Goal: Task Accomplishment & Management: Use online tool/utility

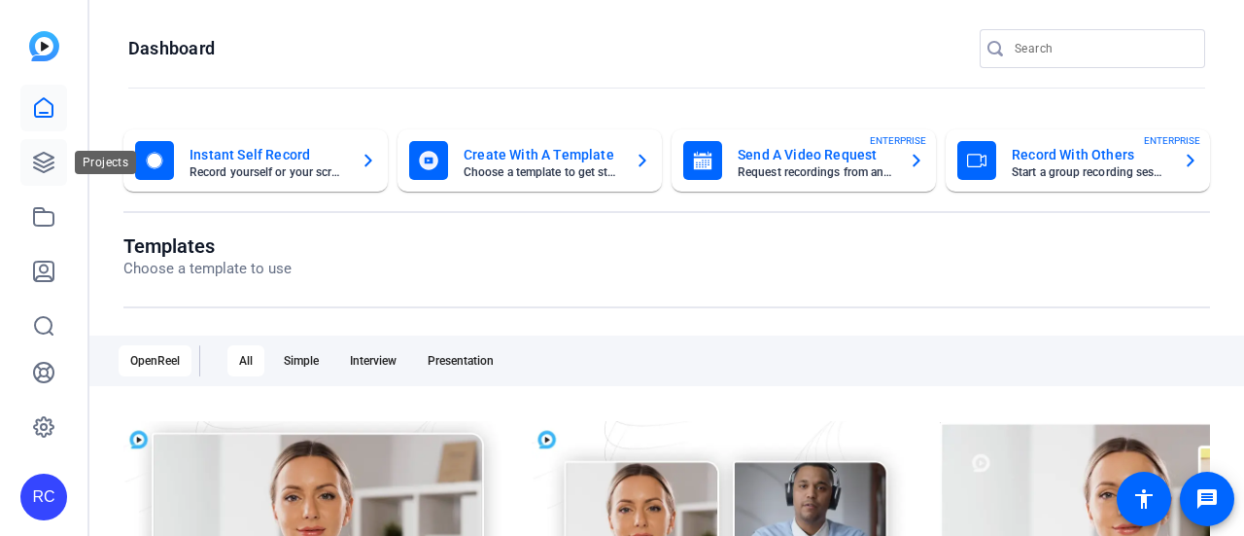
click at [40, 149] on link at bounding box center [43, 162] width 47 height 47
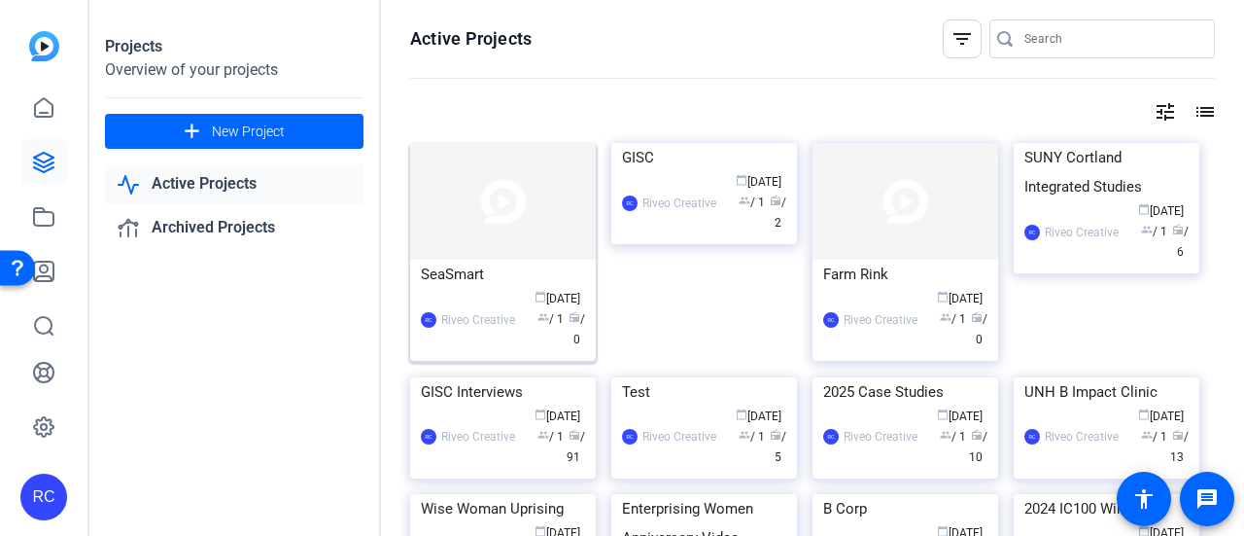
click at [518, 195] on img at bounding box center [503, 201] width 186 height 117
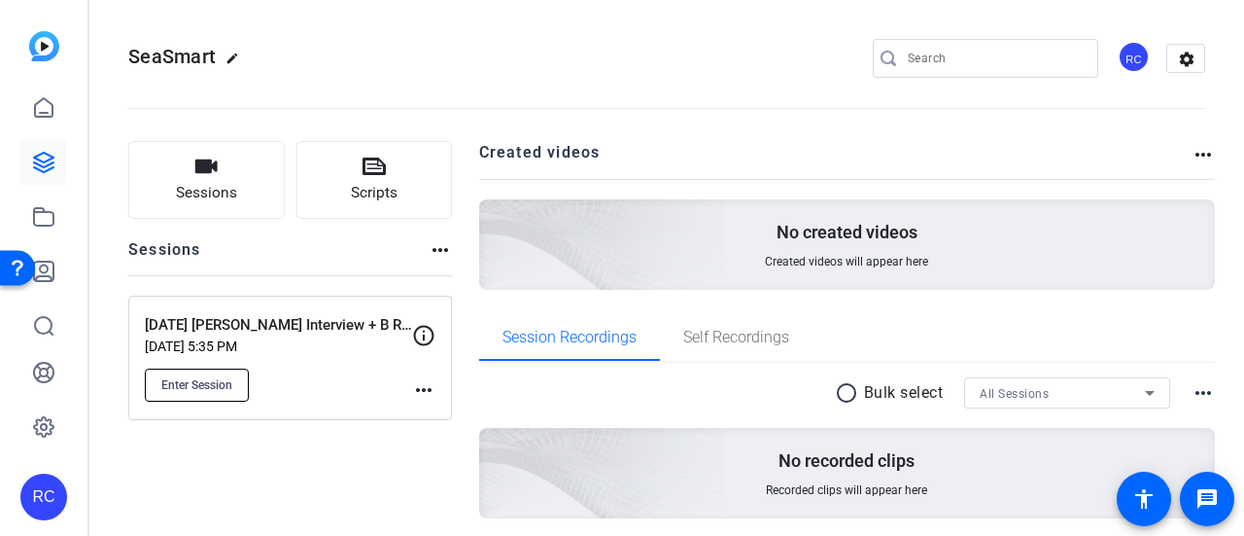
click at [190, 390] on span "Enter Session" at bounding box center [196, 385] width 71 height 16
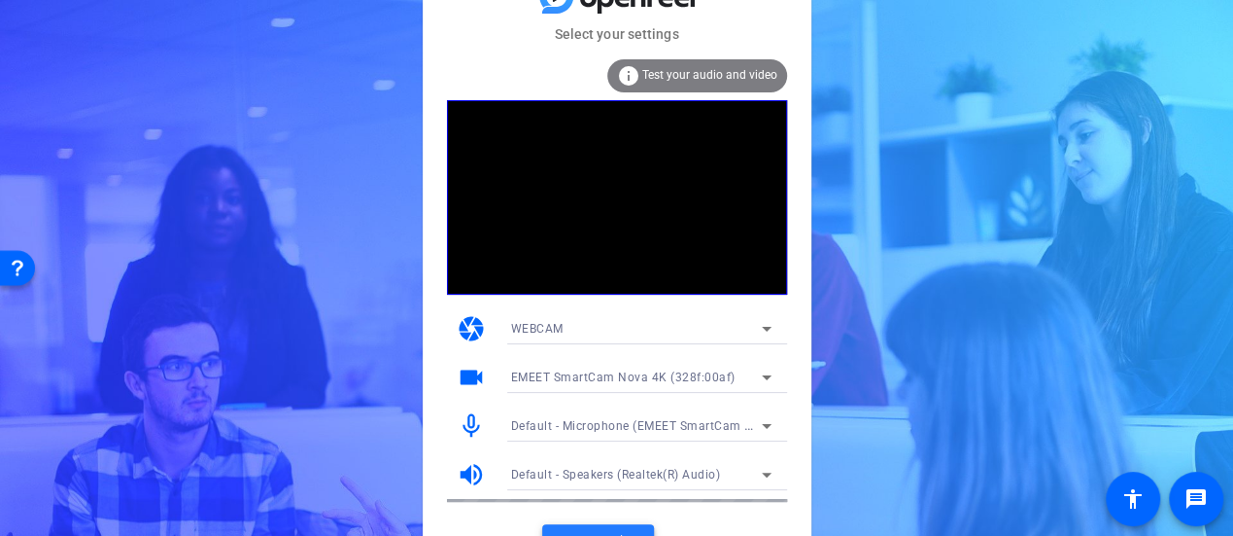
click at [582, 526] on span at bounding box center [598, 541] width 112 height 47
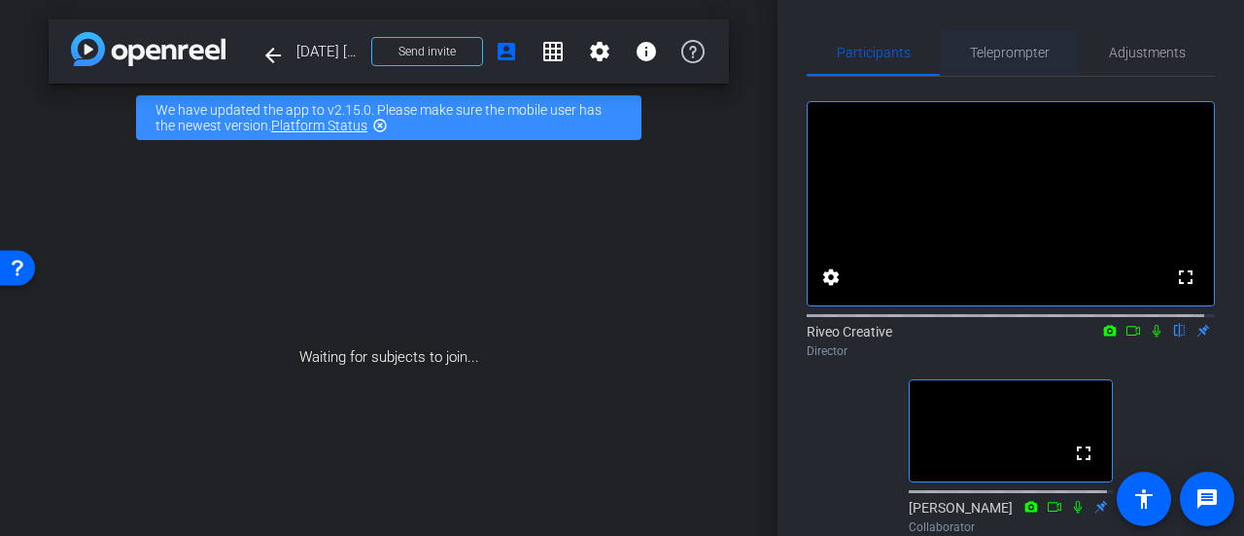
click at [1010, 59] on span "Teleprompter" at bounding box center [1010, 53] width 80 height 14
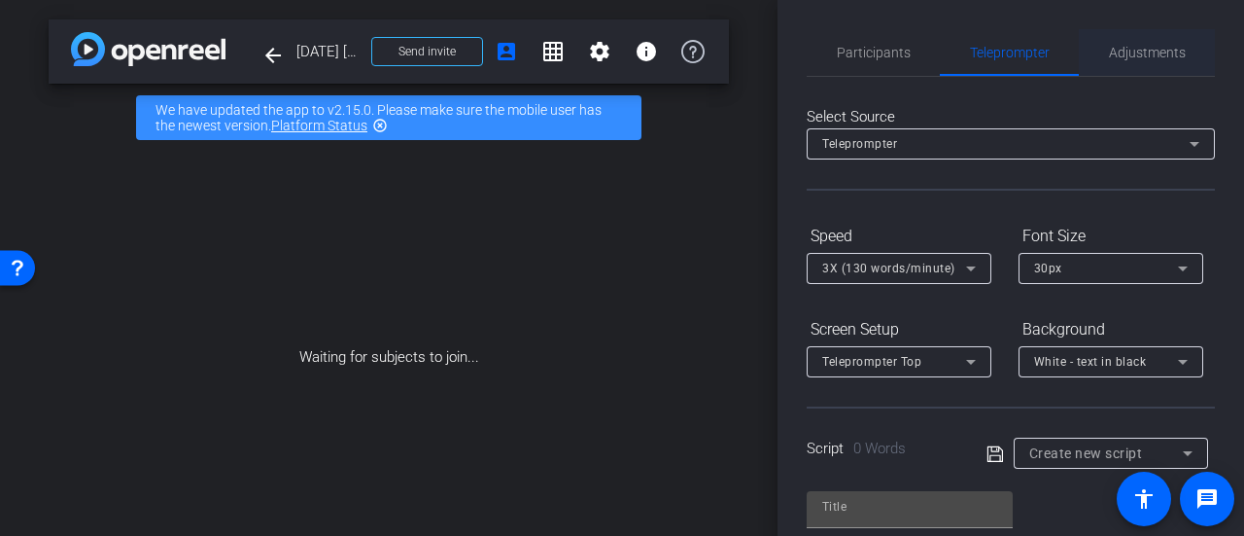
click at [1098, 48] on div "Adjustments" at bounding box center [1147, 52] width 136 height 47
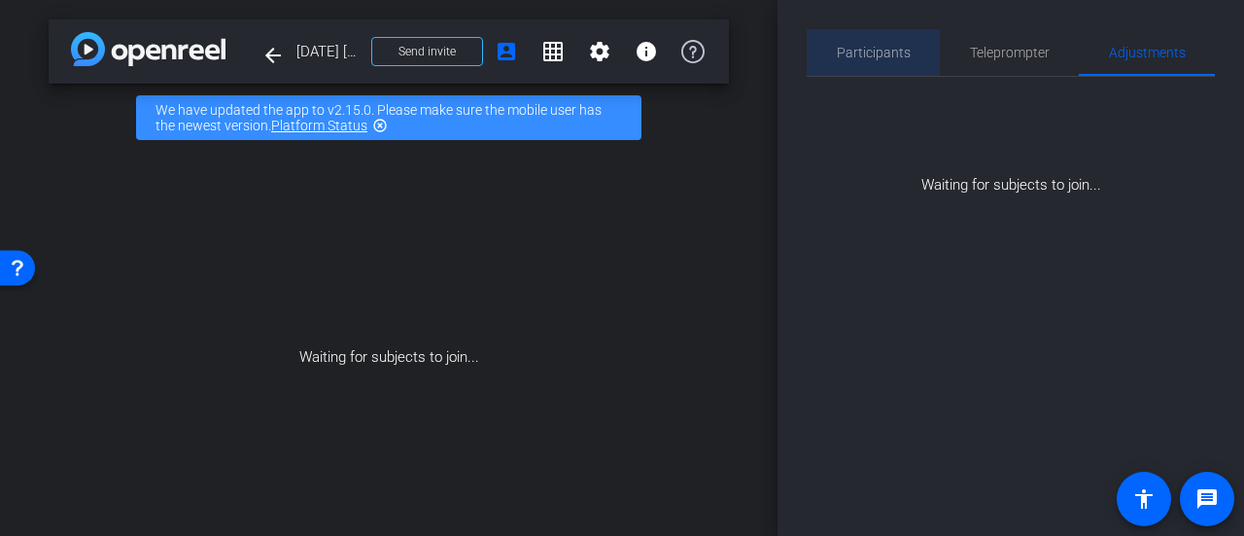
click at [872, 63] on span "Participants" at bounding box center [874, 52] width 74 height 47
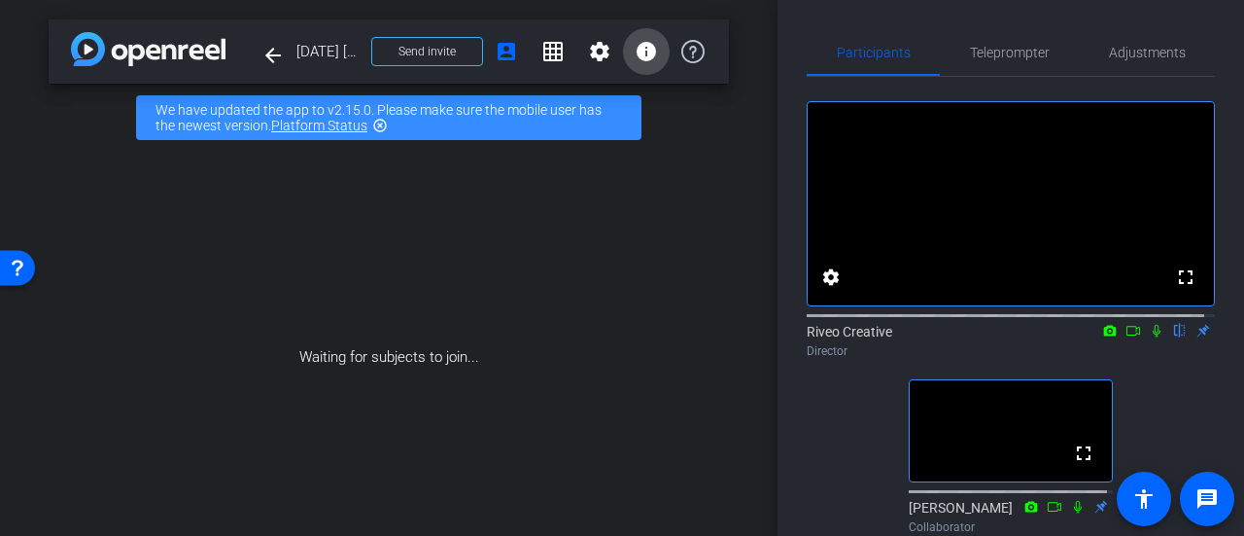
click at [637, 58] on mat-icon "info" at bounding box center [646, 51] width 23 height 23
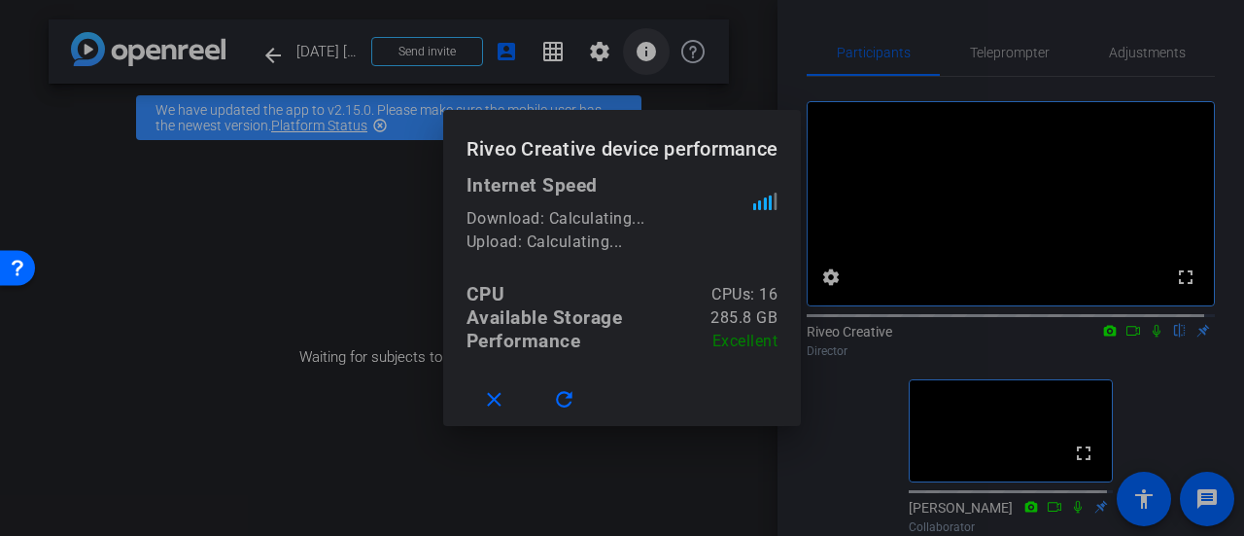
click at [637, 58] on div at bounding box center [622, 268] width 1244 height 536
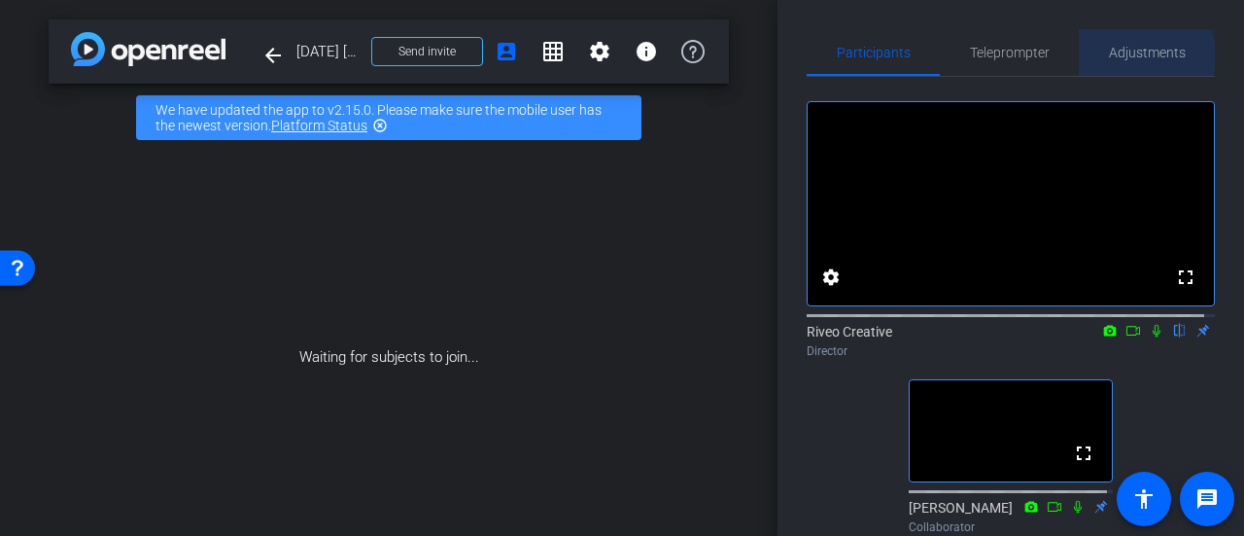
click at [1125, 56] on span "Adjustments" at bounding box center [1147, 53] width 77 height 14
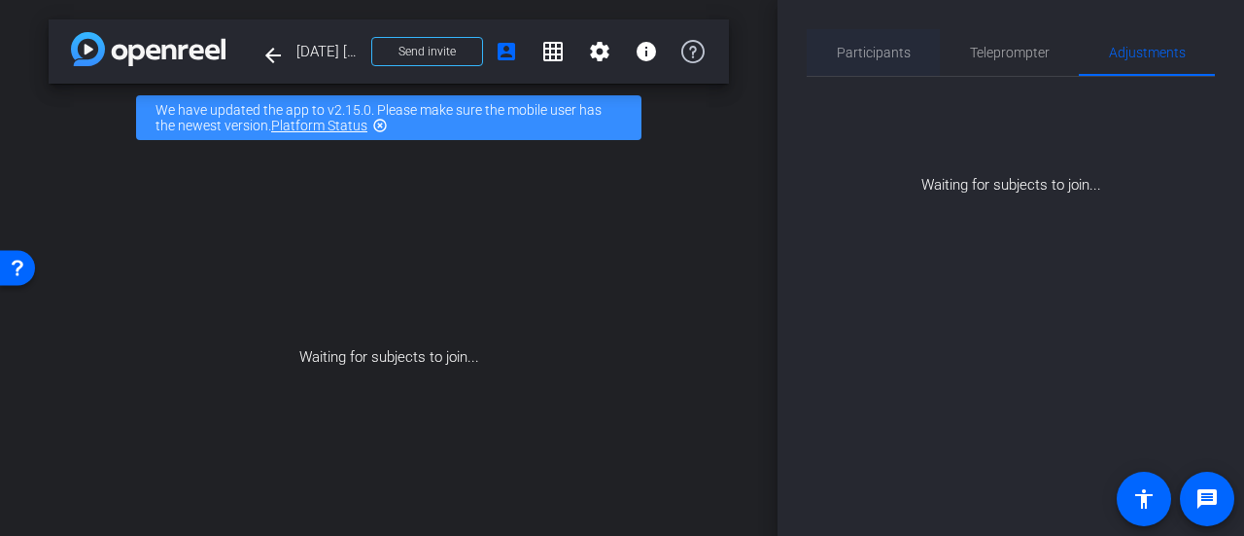
click at [859, 52] on span "Participants" at bounding box center [874, 53] width 74 height 14
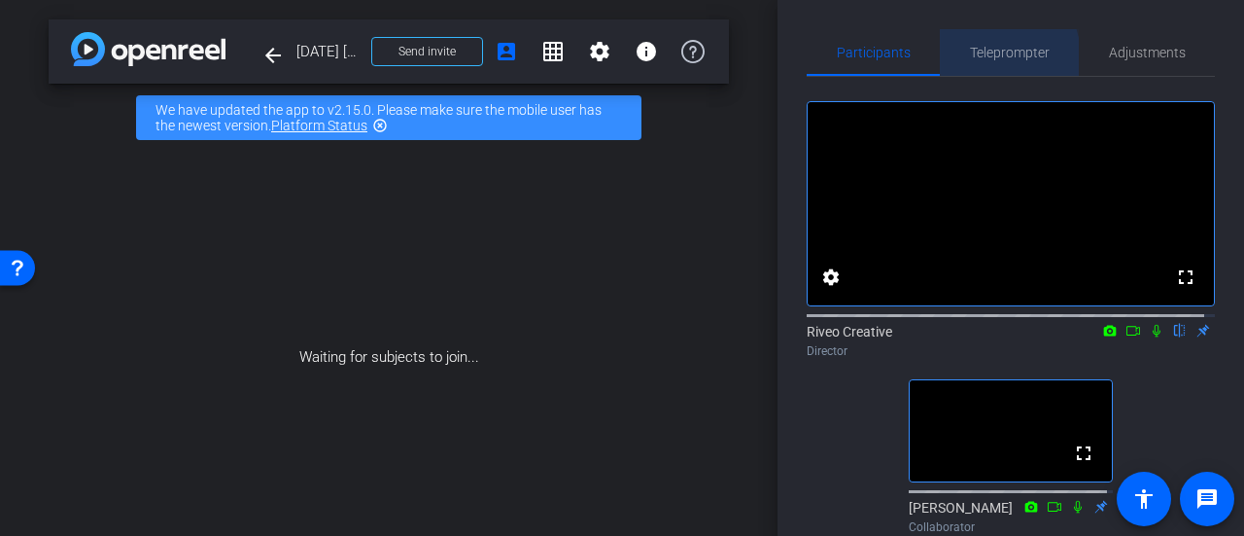
click at [974, 57] on span "Teleprompter" at bounding box center [1010, 53] width 80 height 14
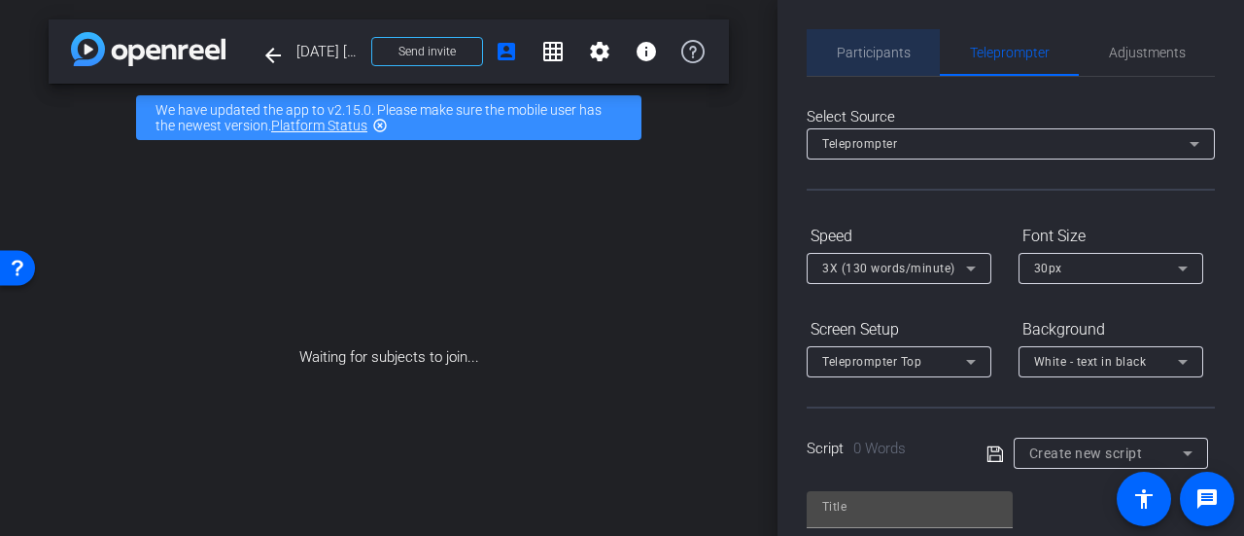
click at [875, 59] on span "Participants" at bounding box center [874, 53] width 74 height 14
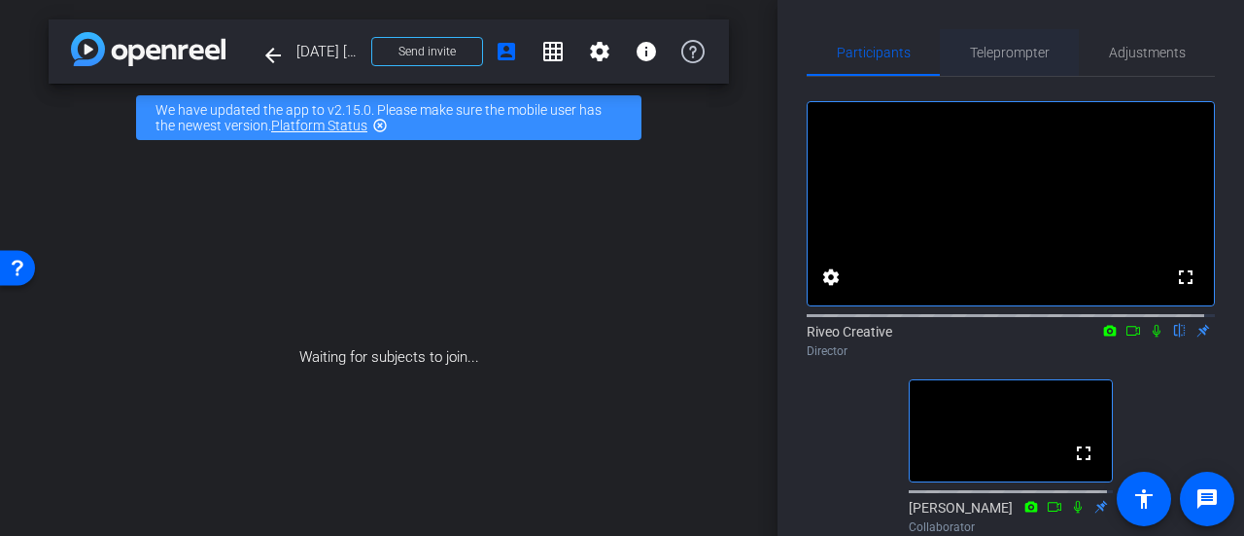
click at [991, 63] on span "Teleprompter" at bounding box center [1010, 52] width 80 height 47
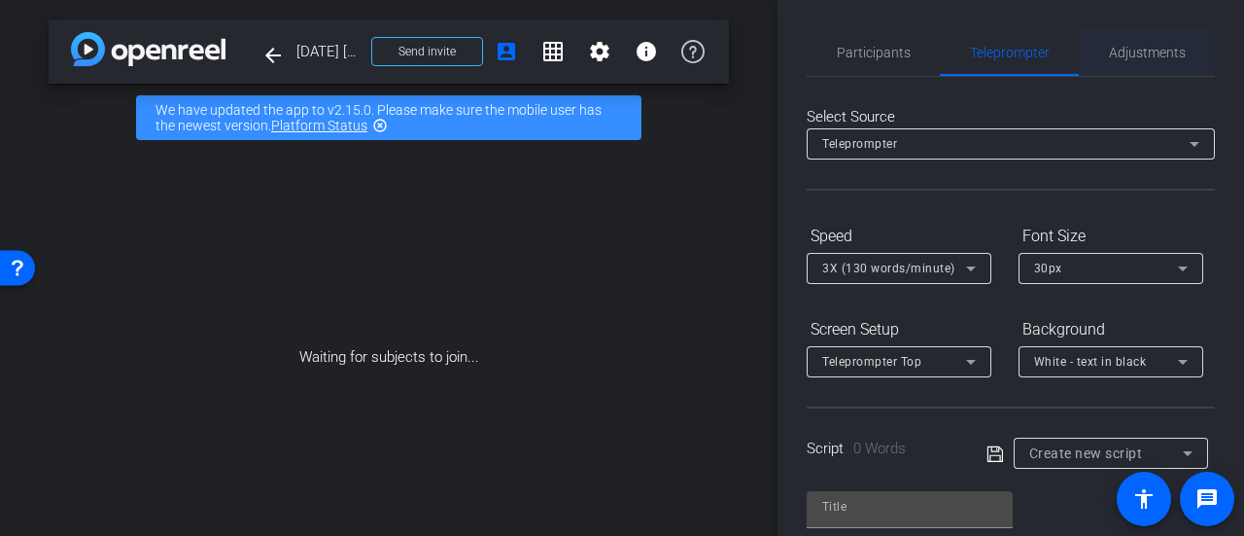
click at [1195, 40] on div "Adjustments" at bounding box center [1147, 52] width 136 height 47
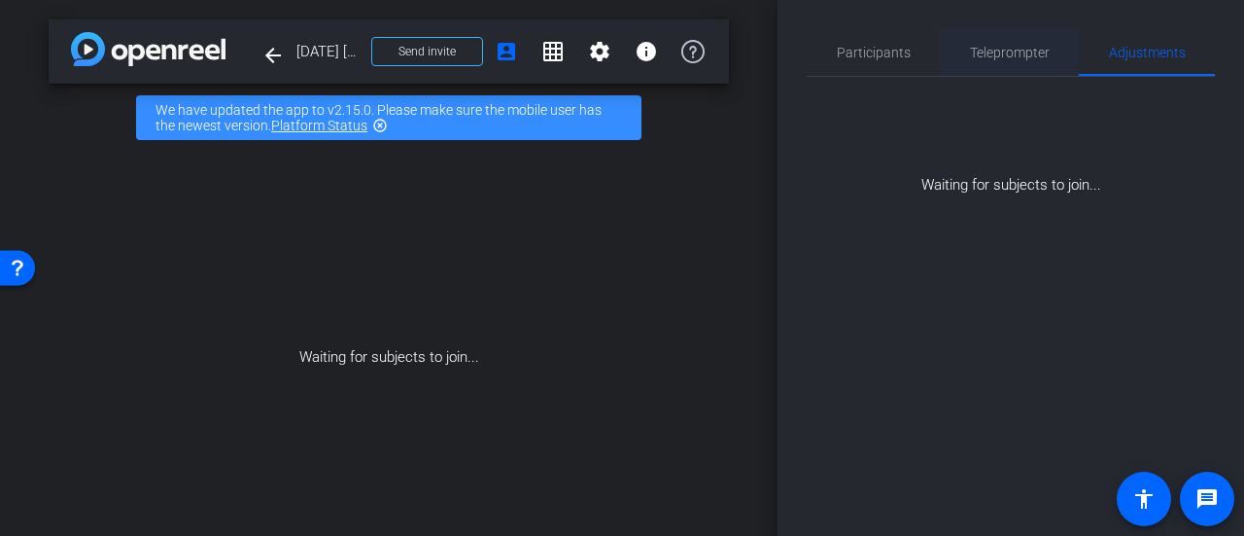
click at [987, 48] on span "Teleprompter" at bounding box center [1010, 53] width 80 height 14
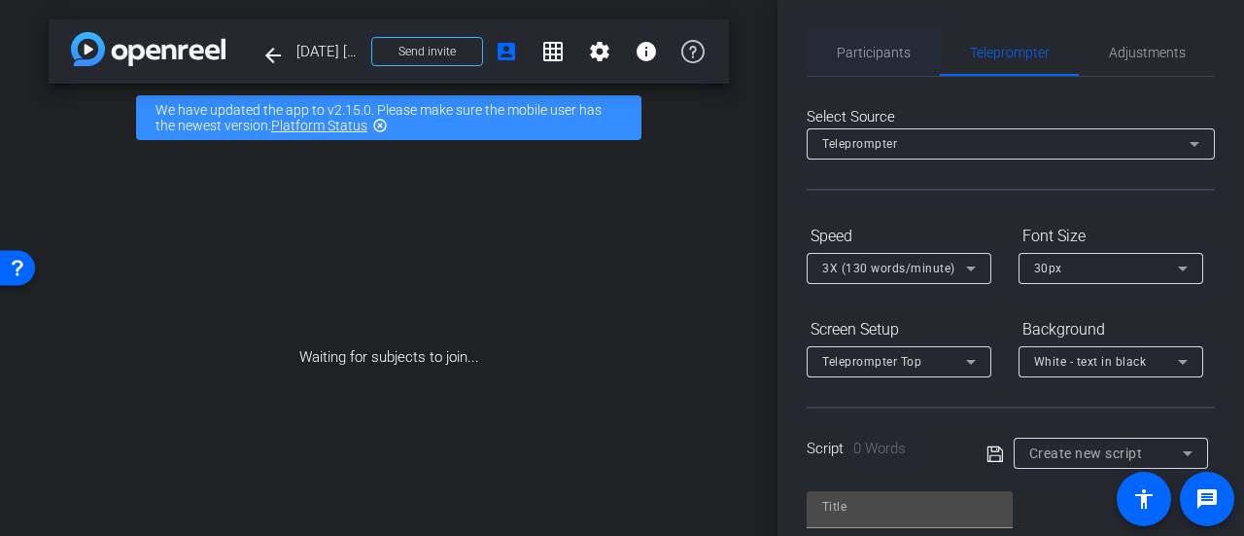
click at [865, 53] on span "Participants" at bounding box center [874, 53] width 74 height 14
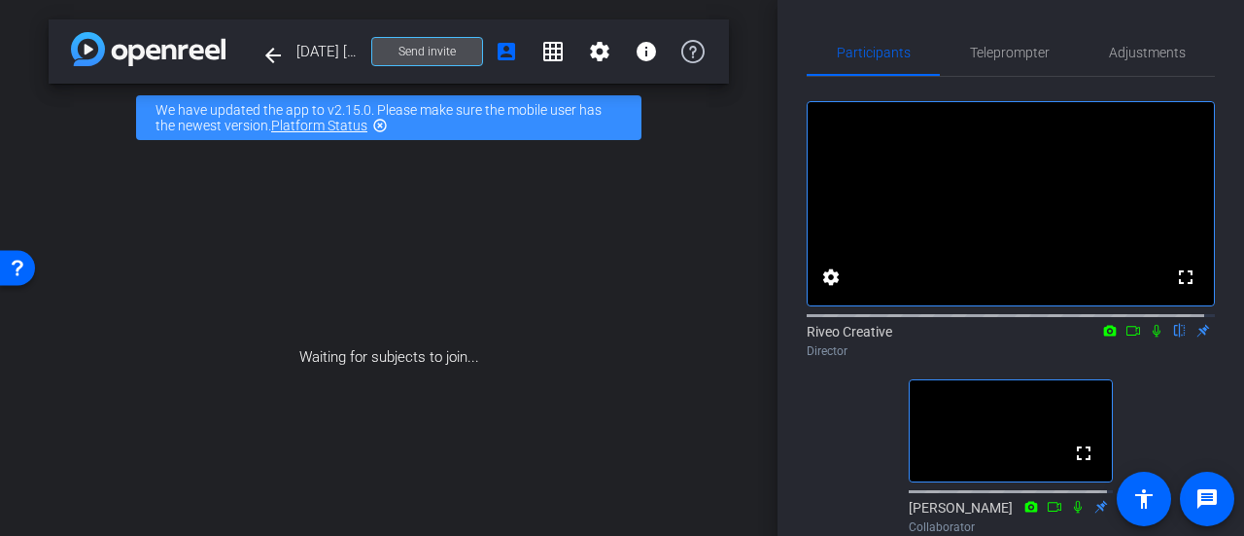
click at [385, 55] on span at bounding box center [427, 51] width 110 height 47
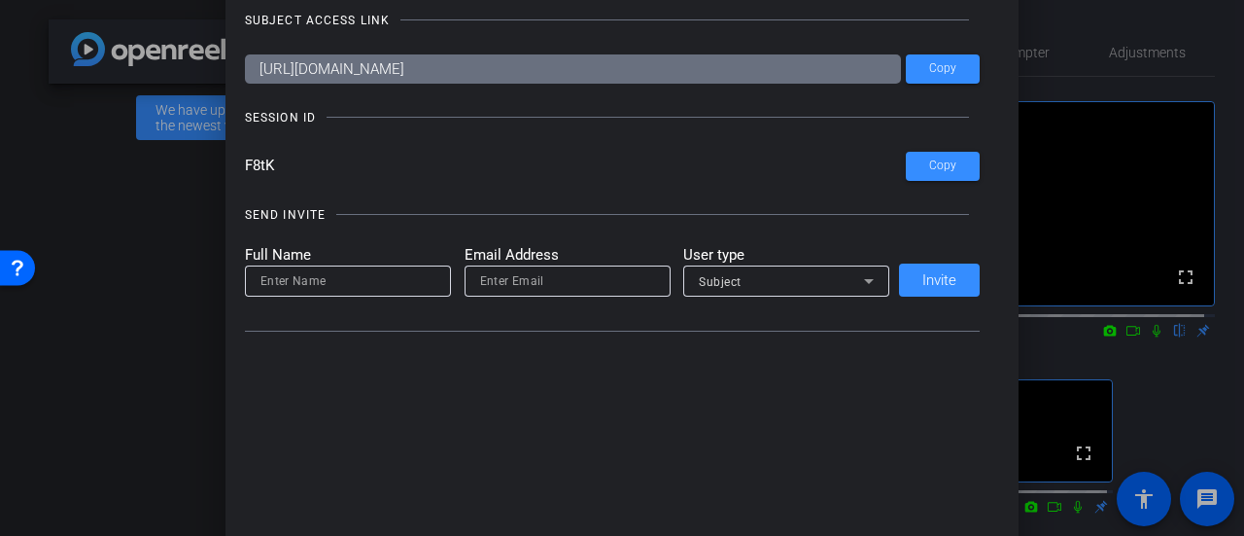
click at [165, 251] on div at bounding box center [622, 268] width 1244 height 536
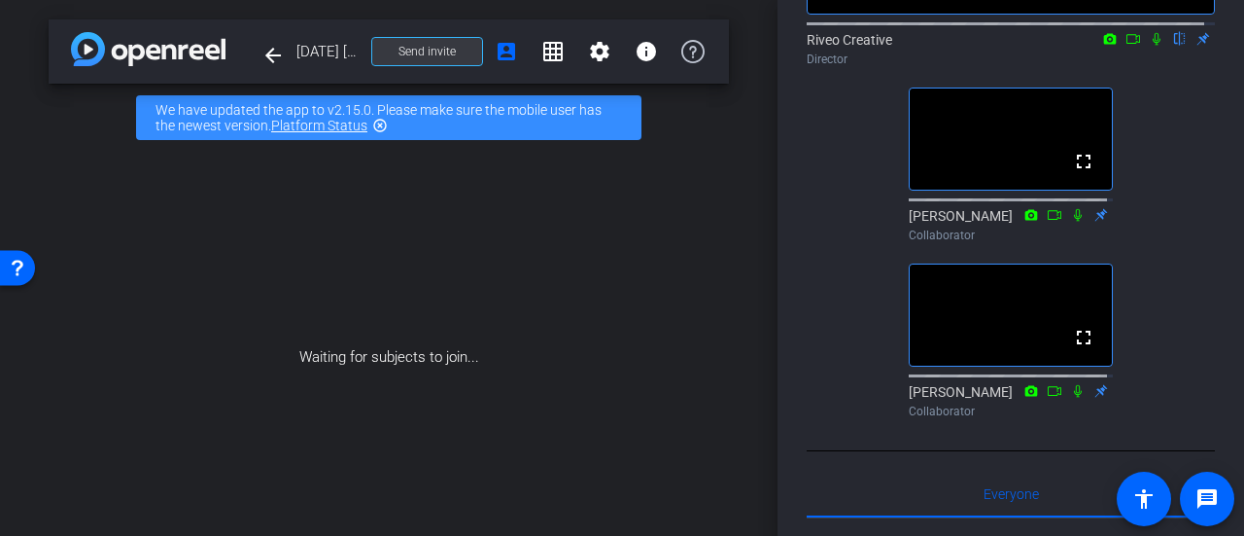
click at [422, 52] on span "Send invite" at bounding box center [426, 52] width 57 height 16
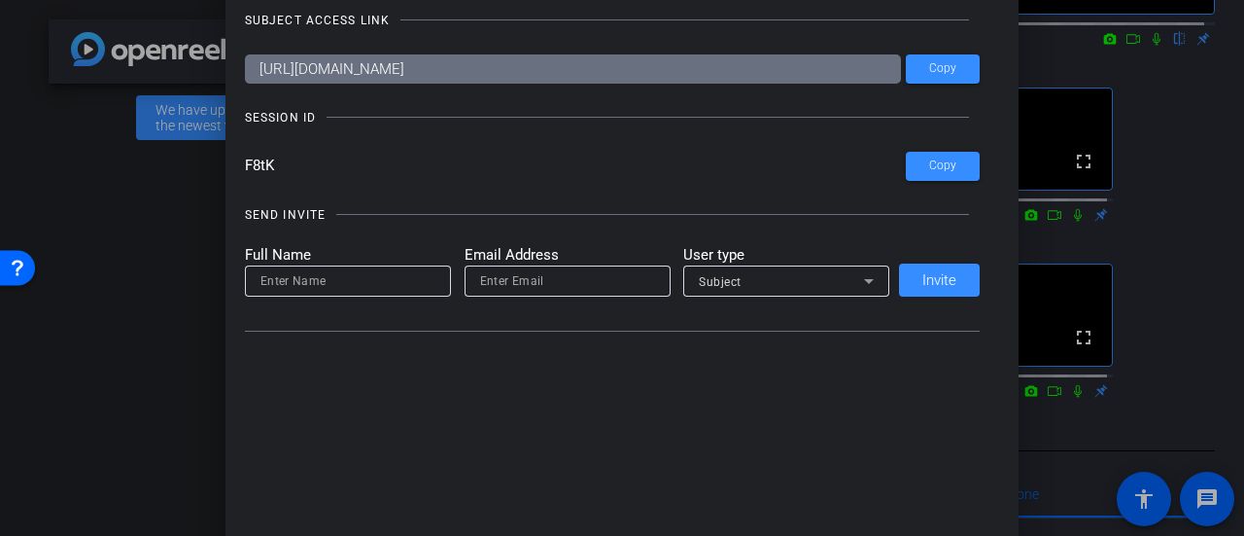
click at [172, 298] on div at bounding box center [622, 268] width 1244 height 536
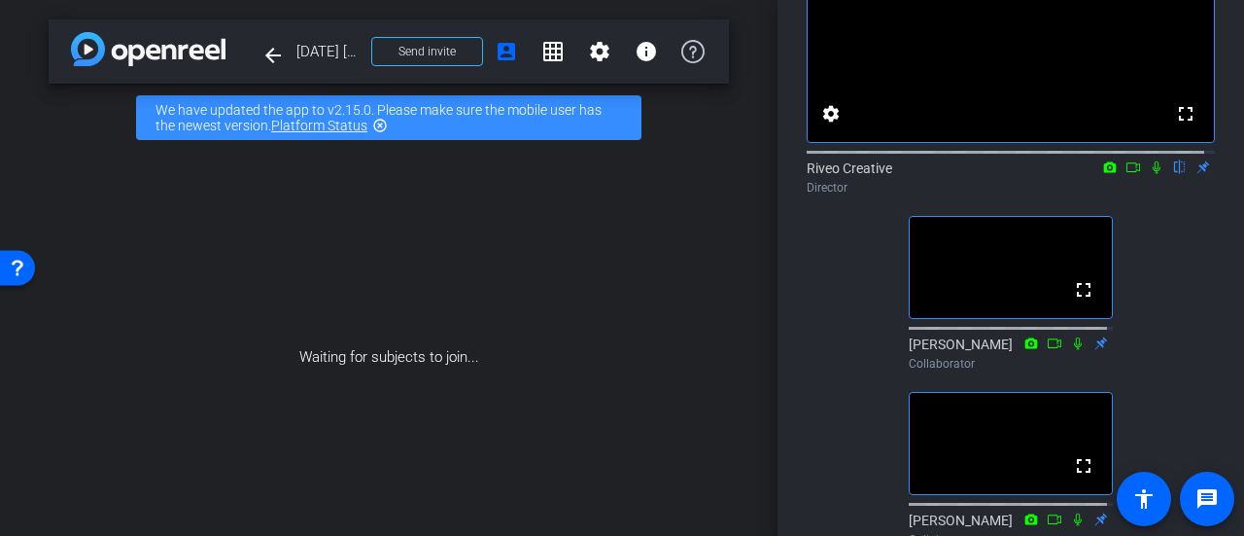
scroll to position [194, 0]
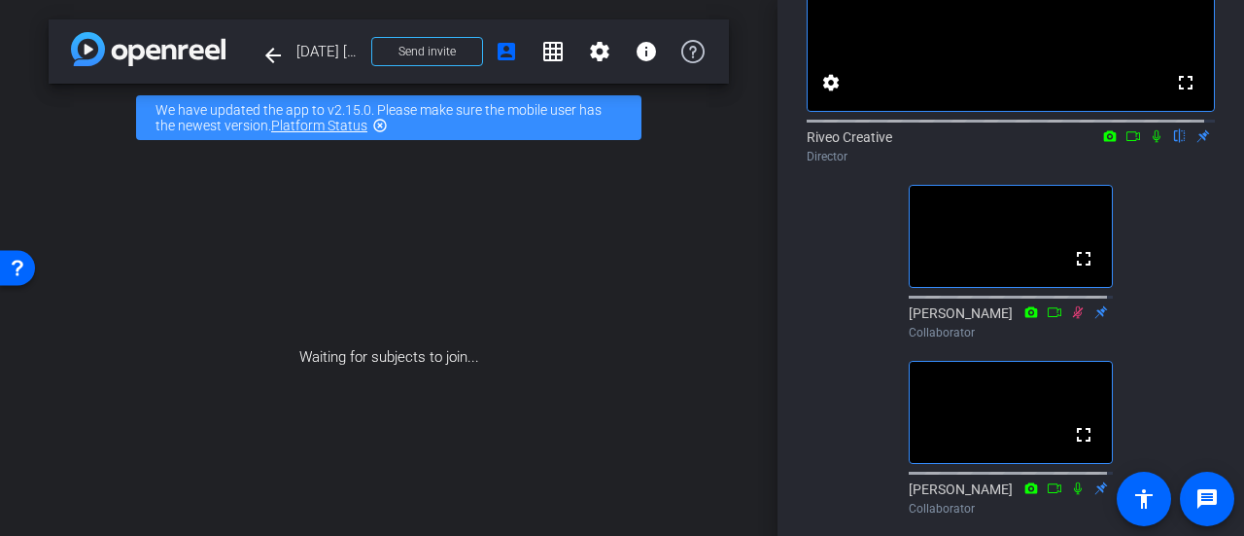
click at [1129, 143] on icon at bounding box center [1133, 136] width 16 height 14
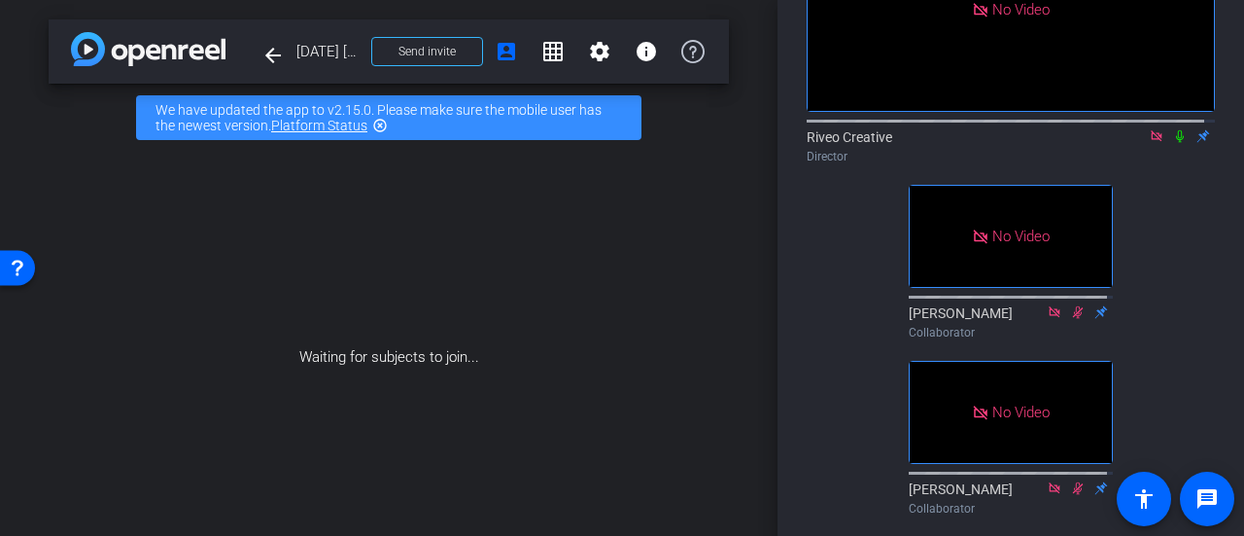
click at [1172, 143] on icon at bounding box center [1180, 136] width 16 height 14
click at [375, 55] on span at bounding box center [427, 51] width 110 height 47
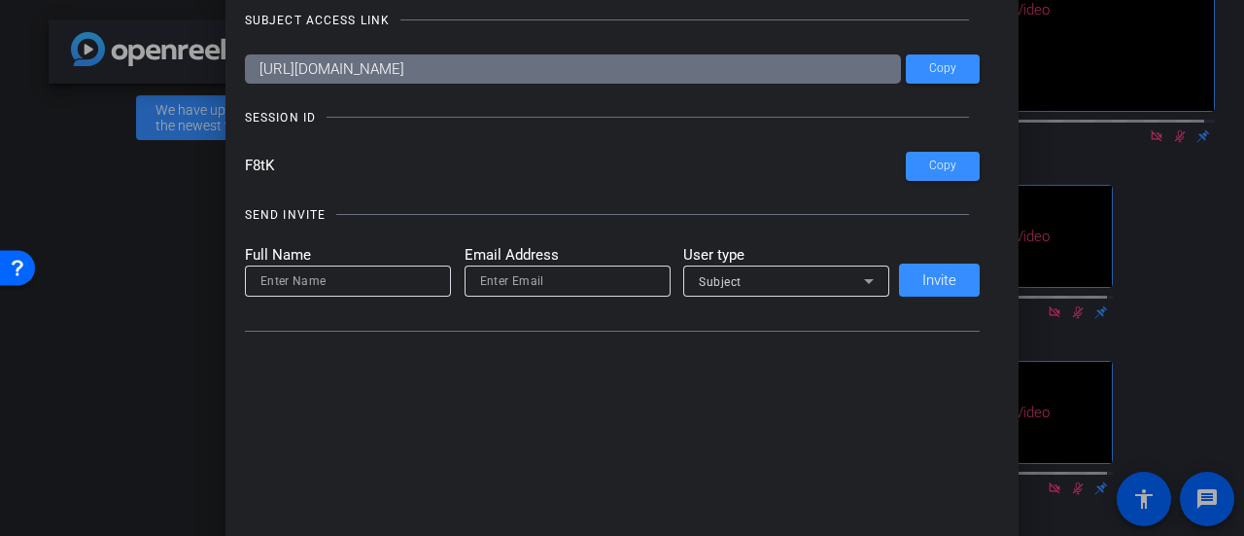
click at [152, 337] on div at bounding box center [622, 268] width 1244 height 536
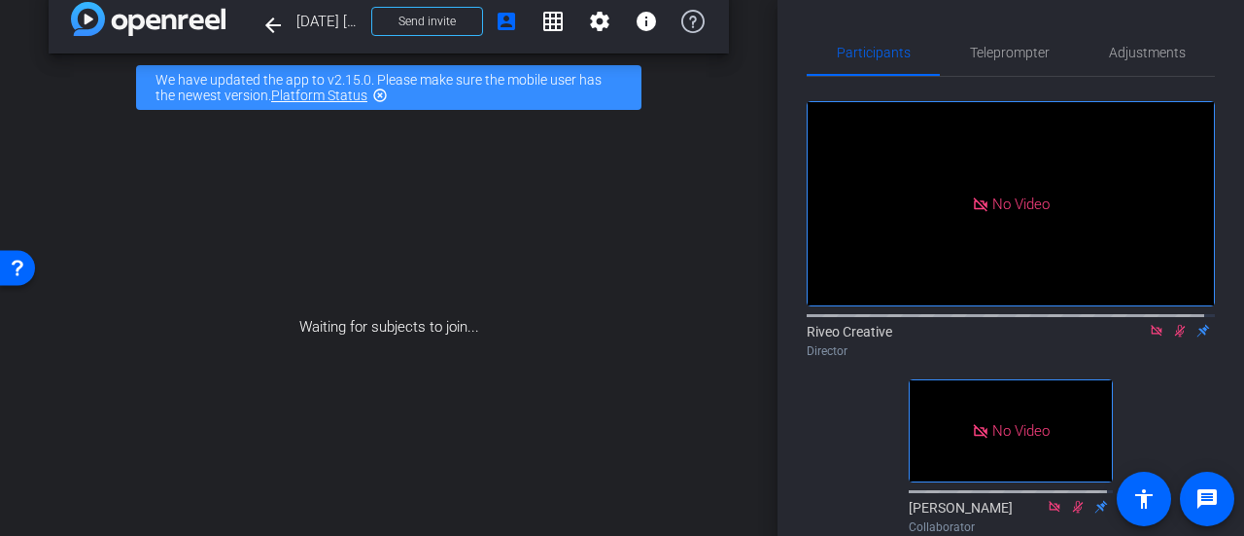
scroll to position [0, 0]
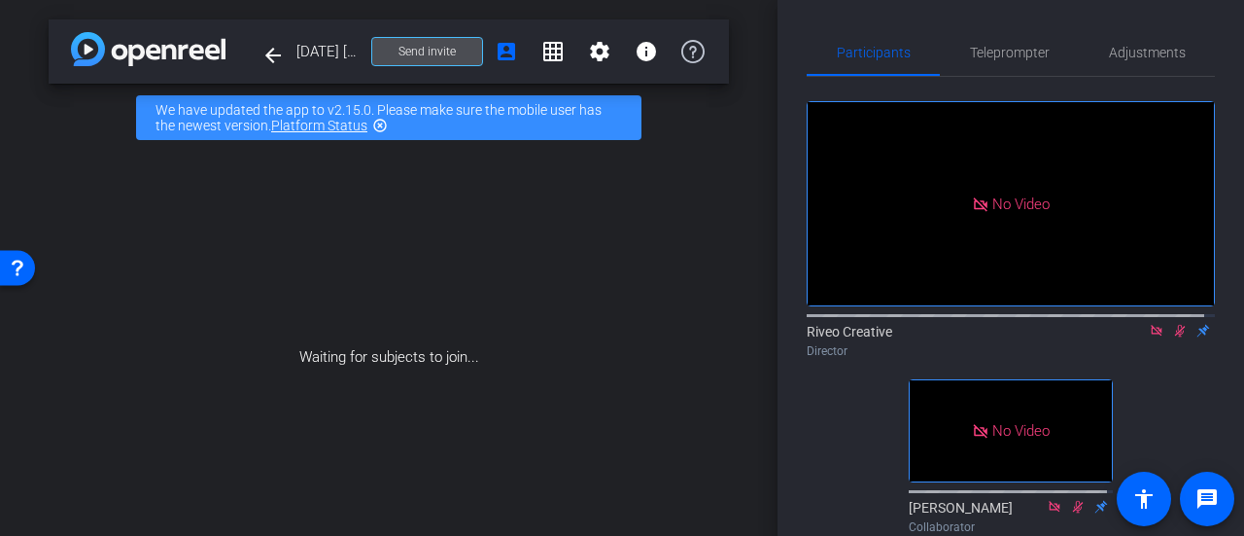
click at [410, 55] on span "Send invite" at bounding box center [426, 52] width 57 height 16
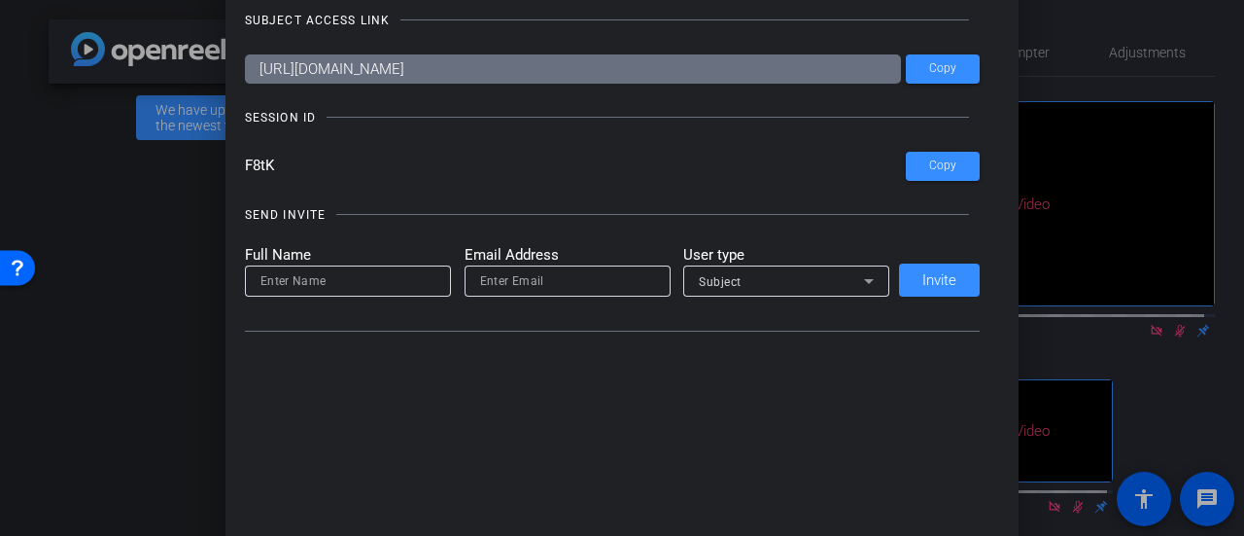
drag, startPoint x: 644, startPoint y: 69, endPoint x: 605, endPoint y: 69, distance: 39.8
click at [605, 69] on input "https://capture.openreel.com/subject/MODE_OTP?otp=F8tK" at bounding box center [573, 68] width 657 height 29
click at [119, 273] on div at bounding box center [622, 268] width 1244 height 536
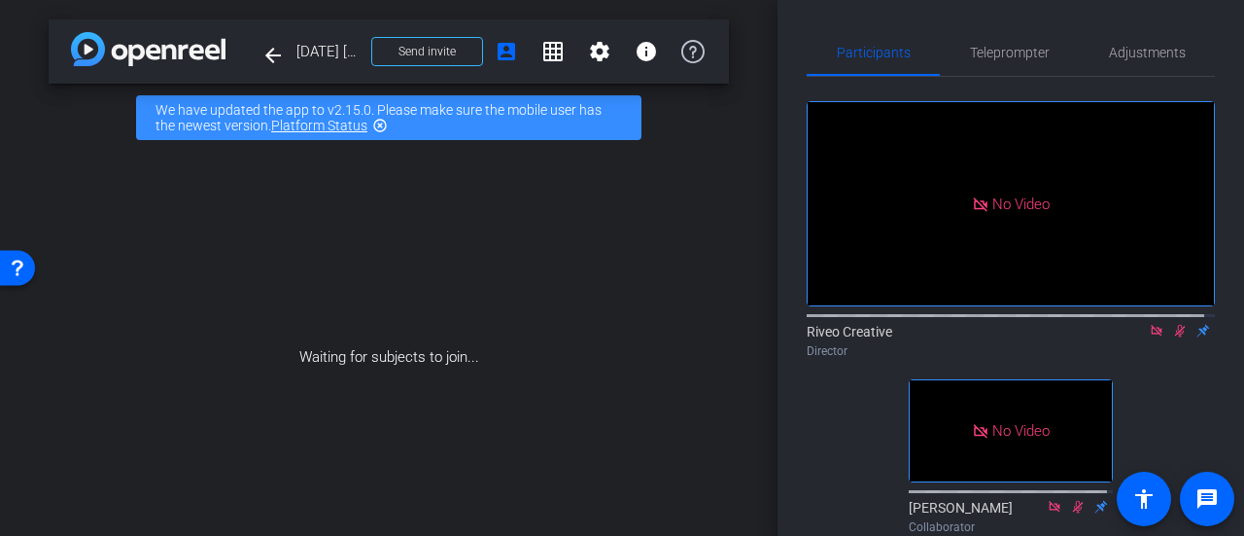
click at [1151, 337] on icon at bounding box center [1157, 331] width 16 height 14
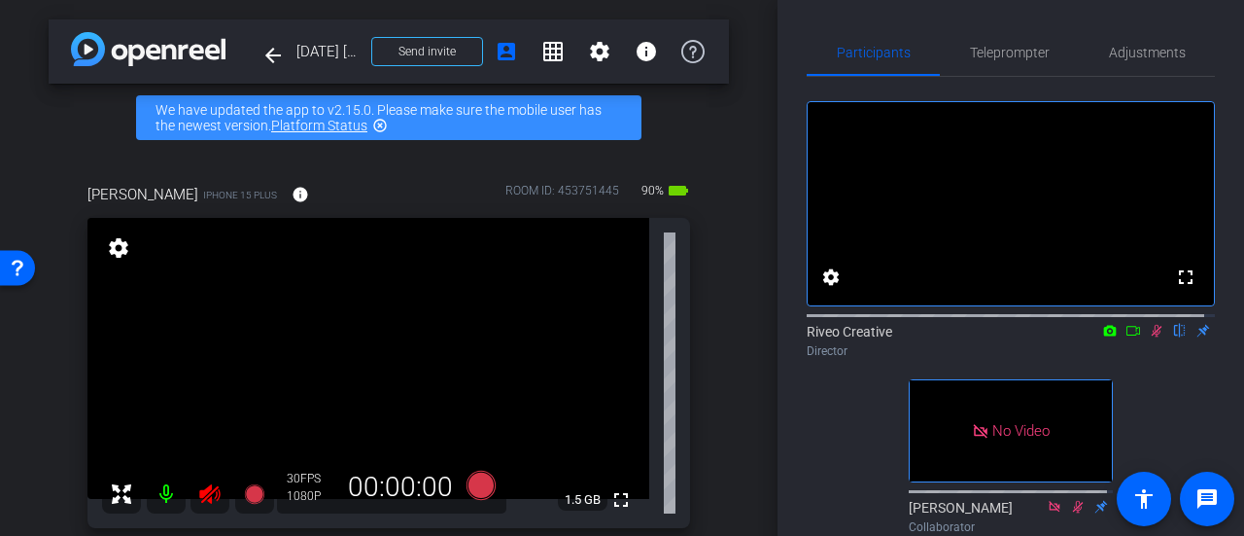
click at [1149, 337] on icon at bounding box center [1157, 331] width 16 height 14
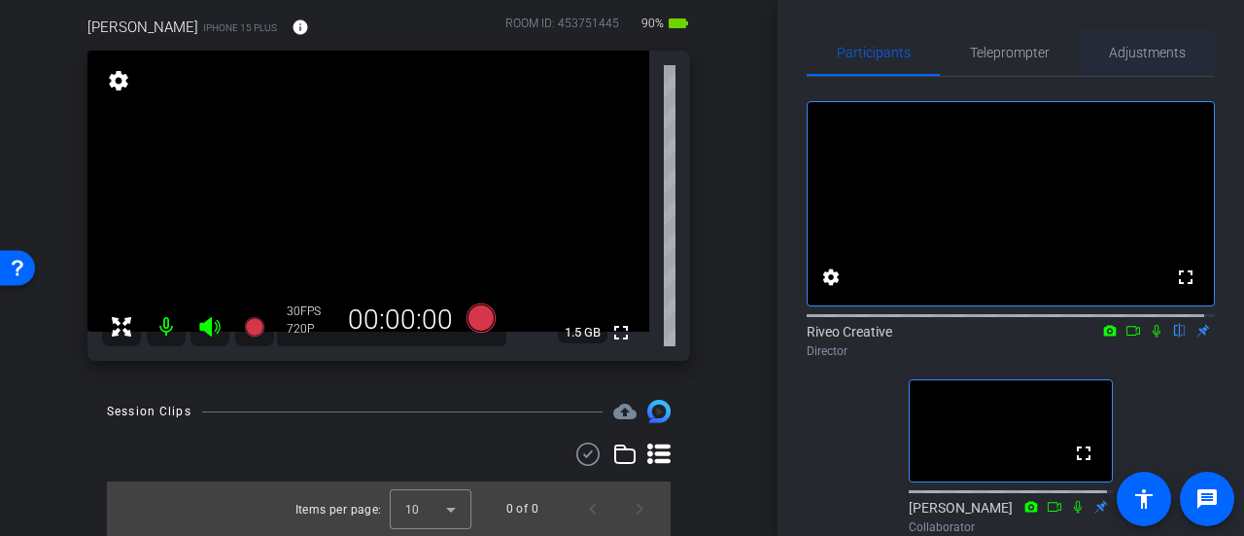
click at [1131, 58] on span "Adjustments" at bounding box center [1147, 53] width 77 height 14
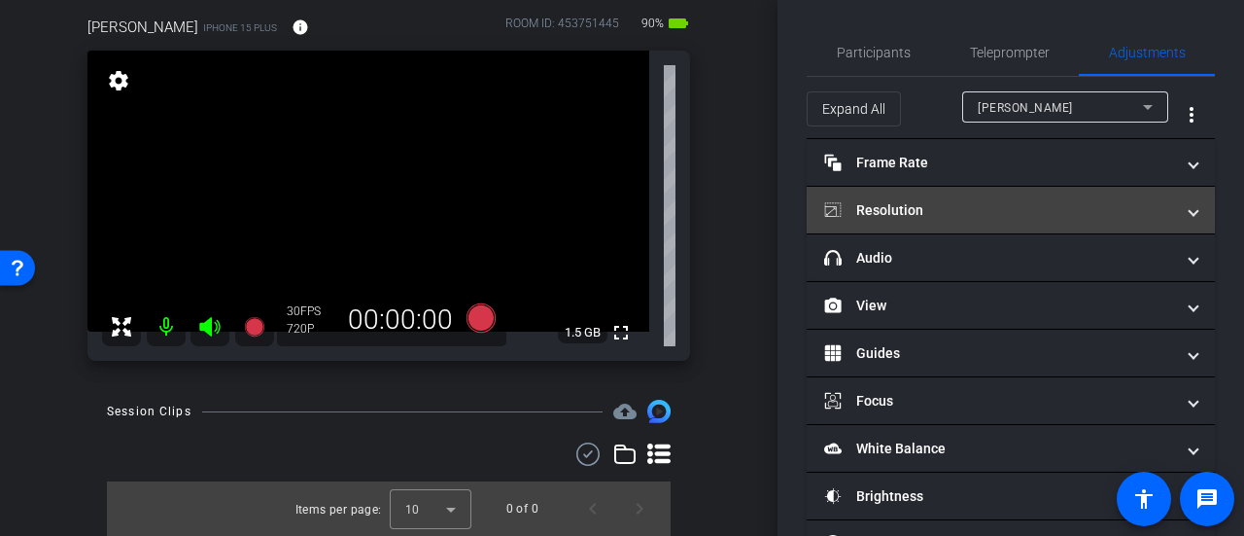
click at [1030, 219] on mat-panel-title "Resolution" at bounding box center [999, 210] width 350 height 20
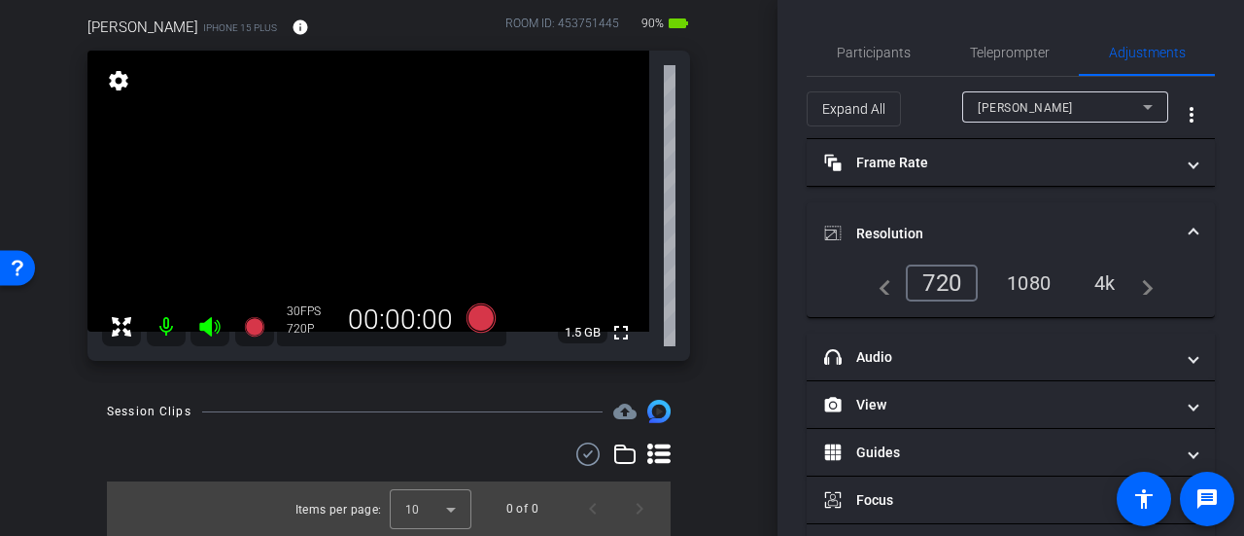
click at [1095, 279] on div "4k" at bounding box center [1105, 282] width 51 height 33
click at [876, 52] on span "Participants" at bounding box center [874, 53] width 74 height 14
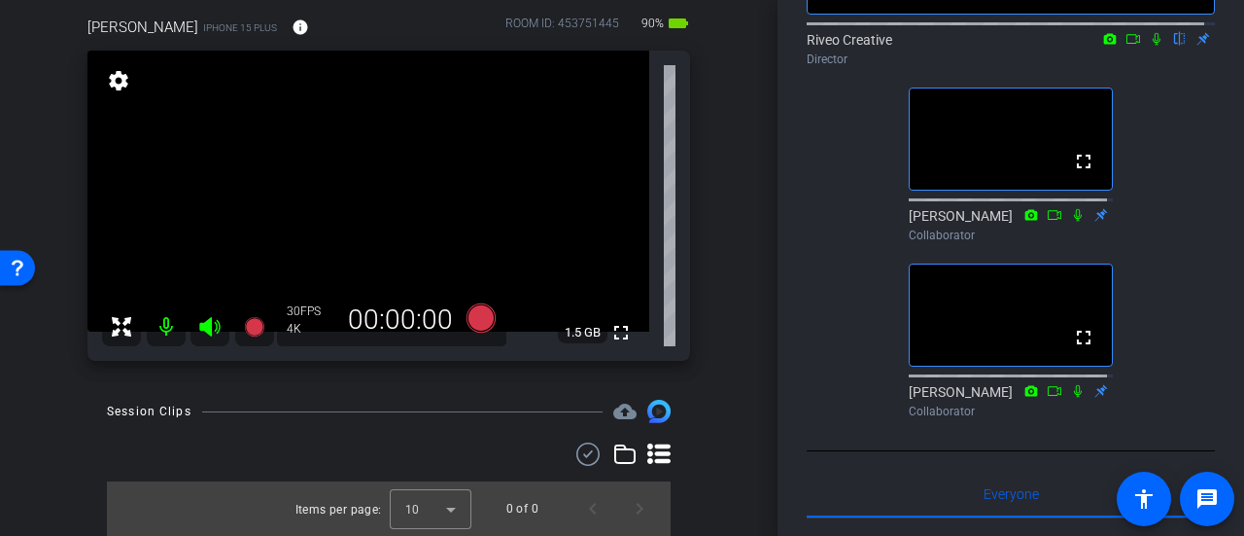
scroll to position [194, 0]
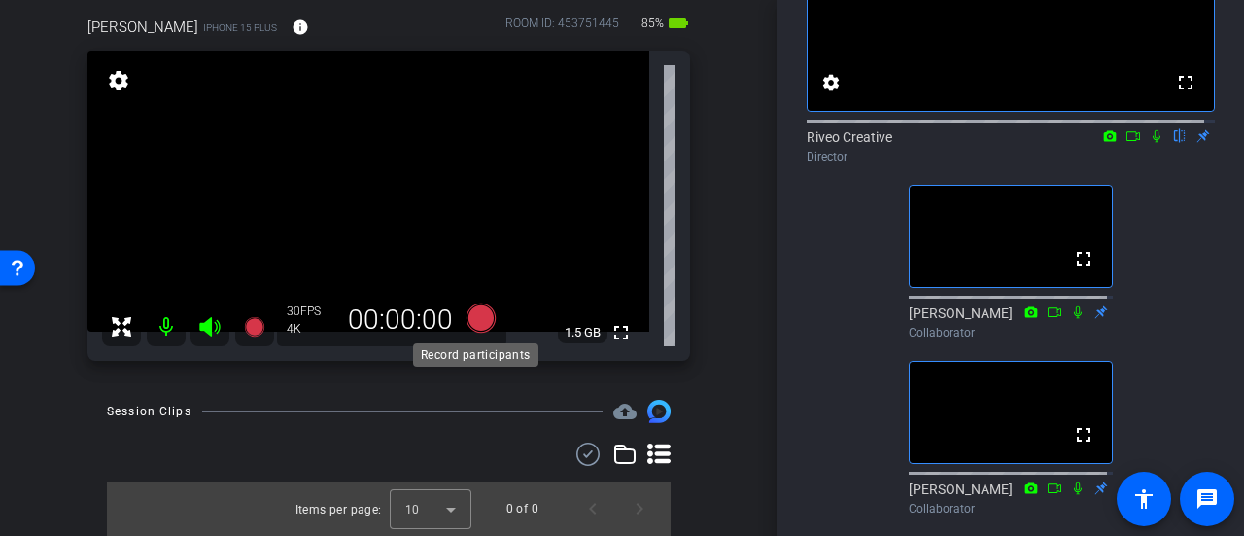
click at [475, 316] on icon at bounding box center [481, 317] width 29 height 29
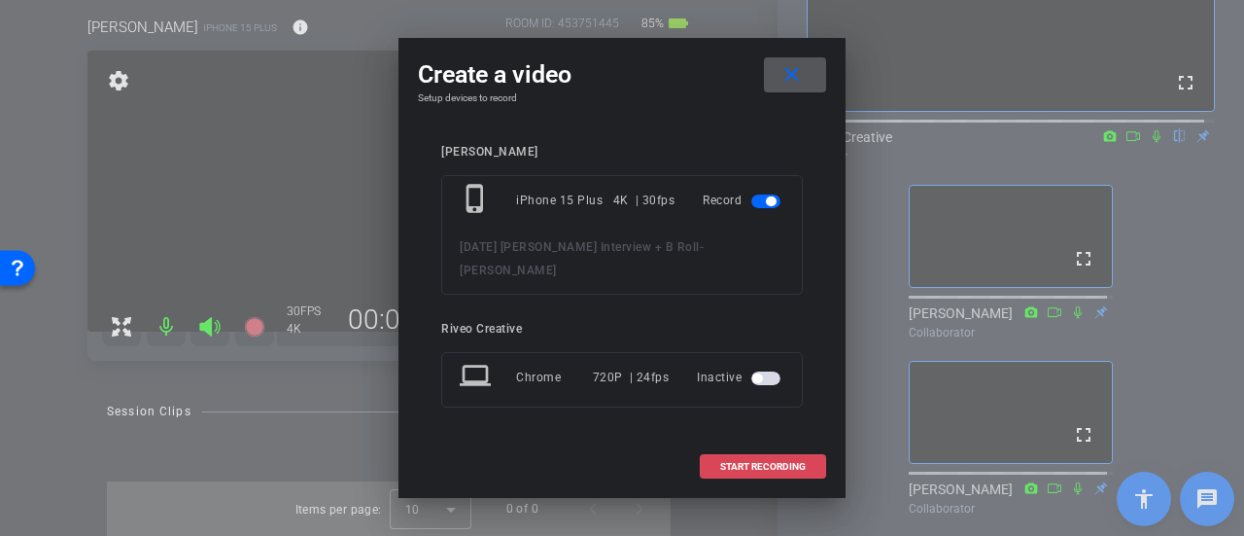
click at [783, 443] on span at bounding box center [763, 466] width 124 height 47
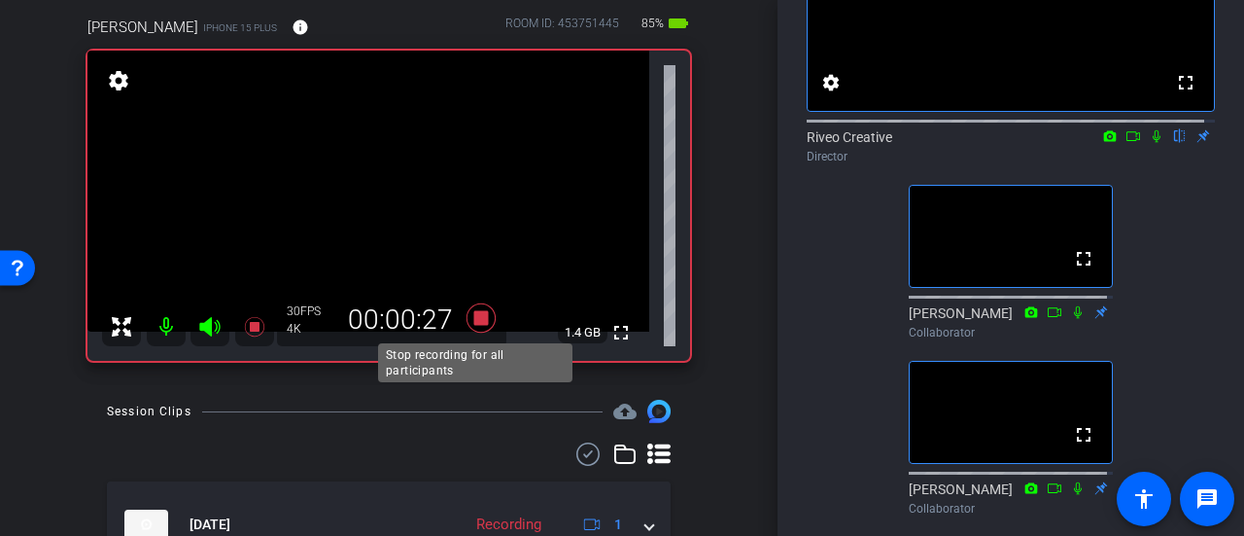
click at [485, 319] on icon at bounding box center [481, 317] width 47 height 35
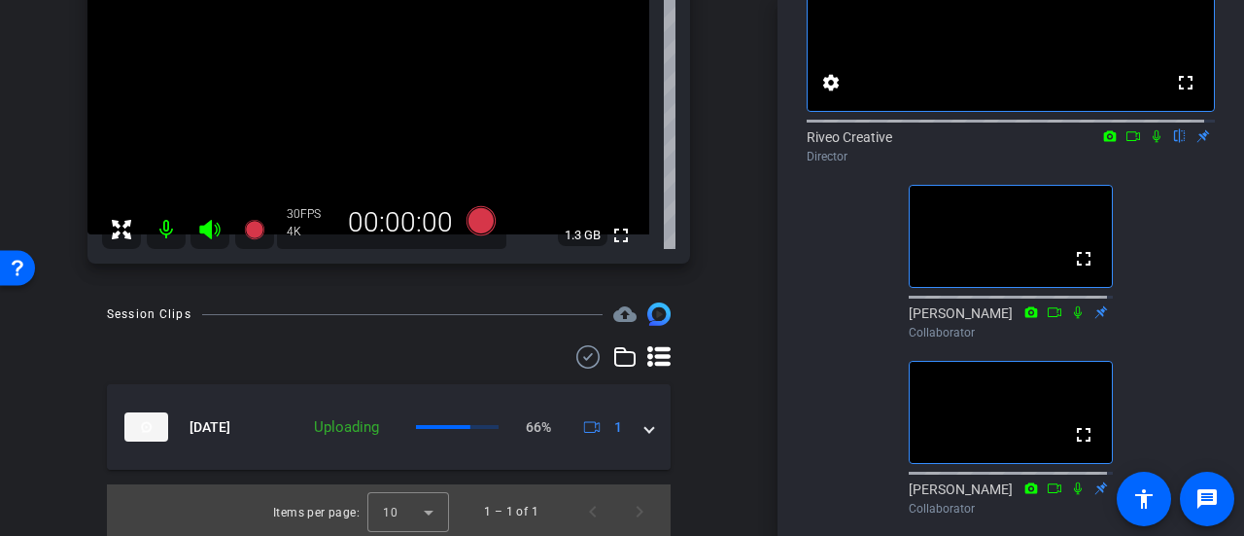
scroll to position [266, 0]
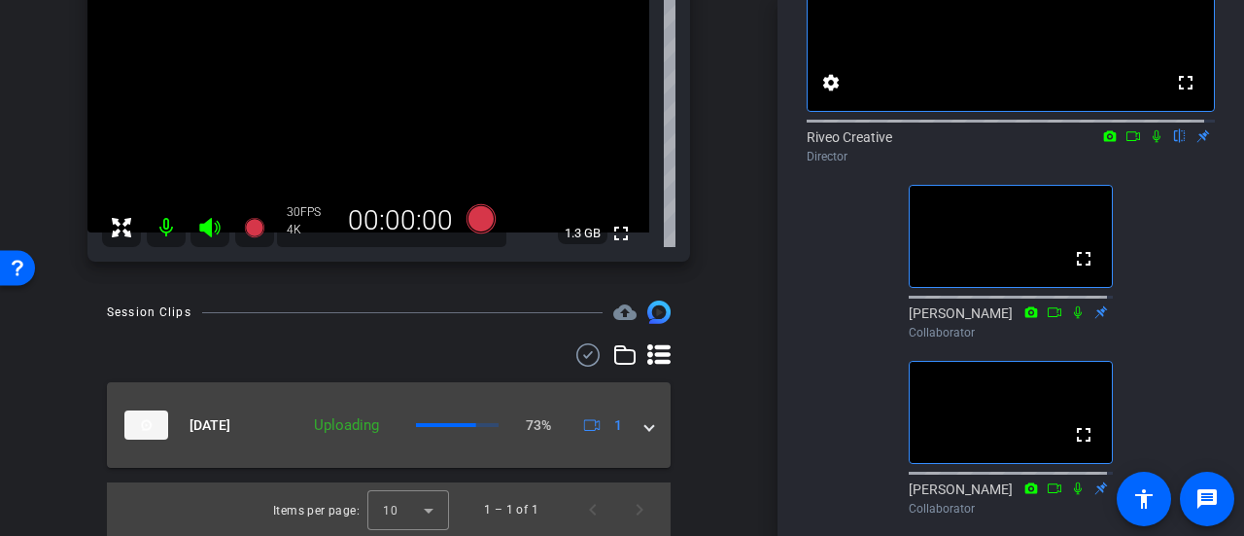
click at [641, 430] on mat-expansion-panel-header "Sep 23, 2025 Uploading 73% 1" at bounding box center [389, 425] width 564 height 86
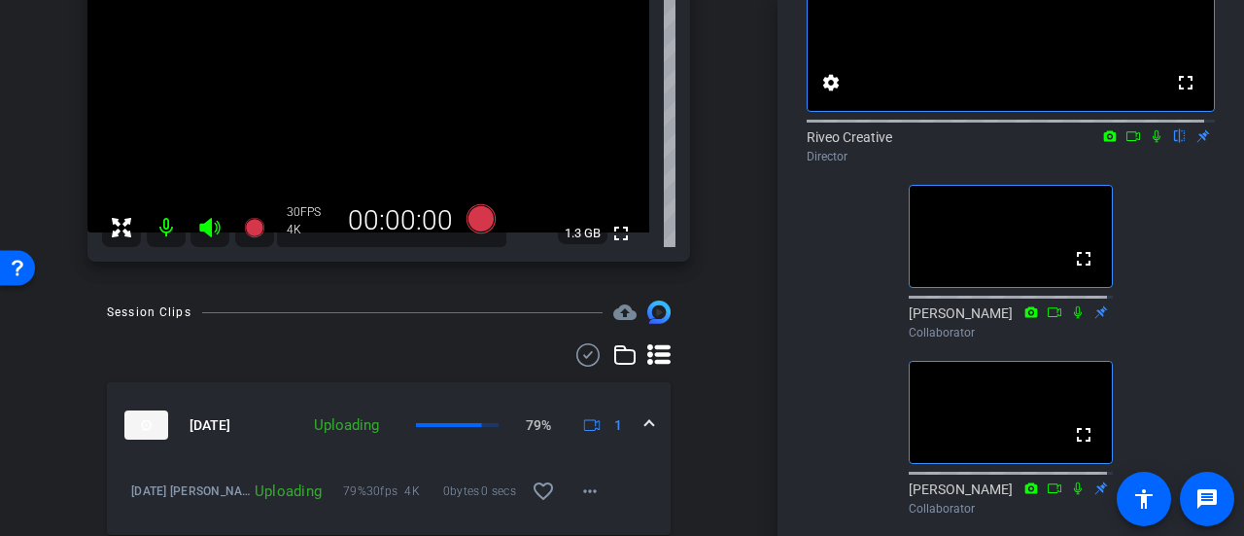
click at [641, 430] on mat-expansion-panel-header "Sep 23, 2025 Uploading 79% 1" at bounding box center [389, 425] width 564 height 86
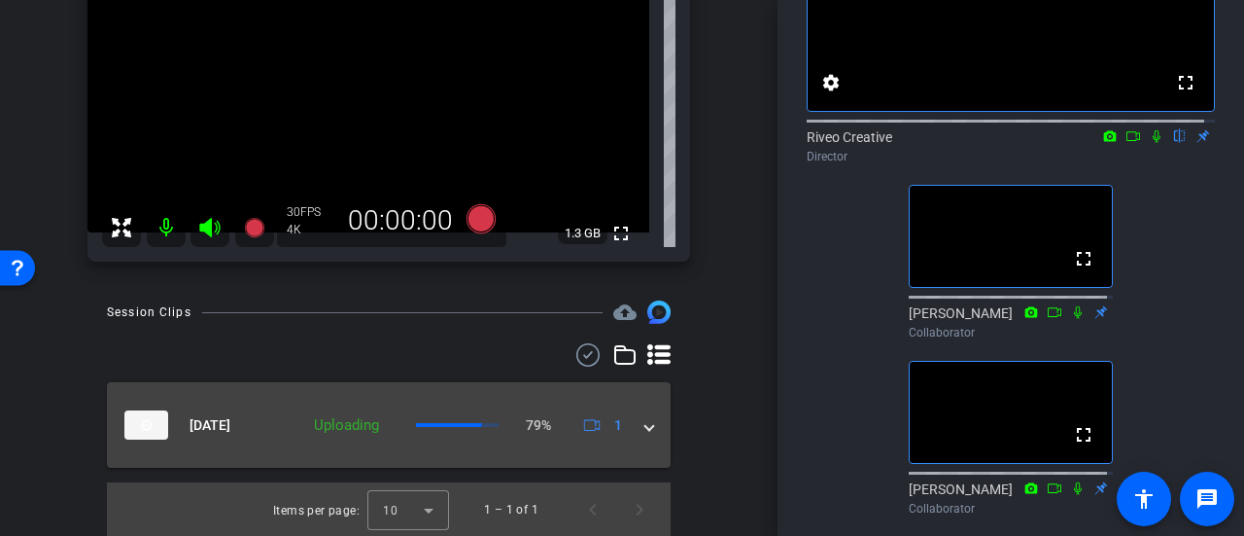
click at [645, 422] on span at bounding box center [649, 425] width 8 height 20
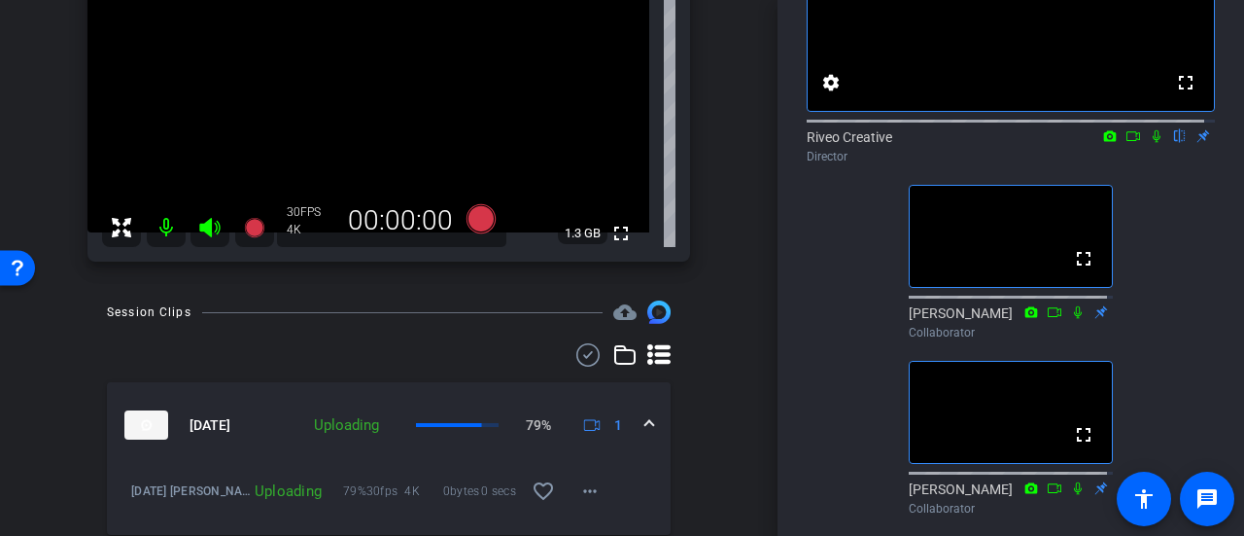
scroll to position [334, 0]
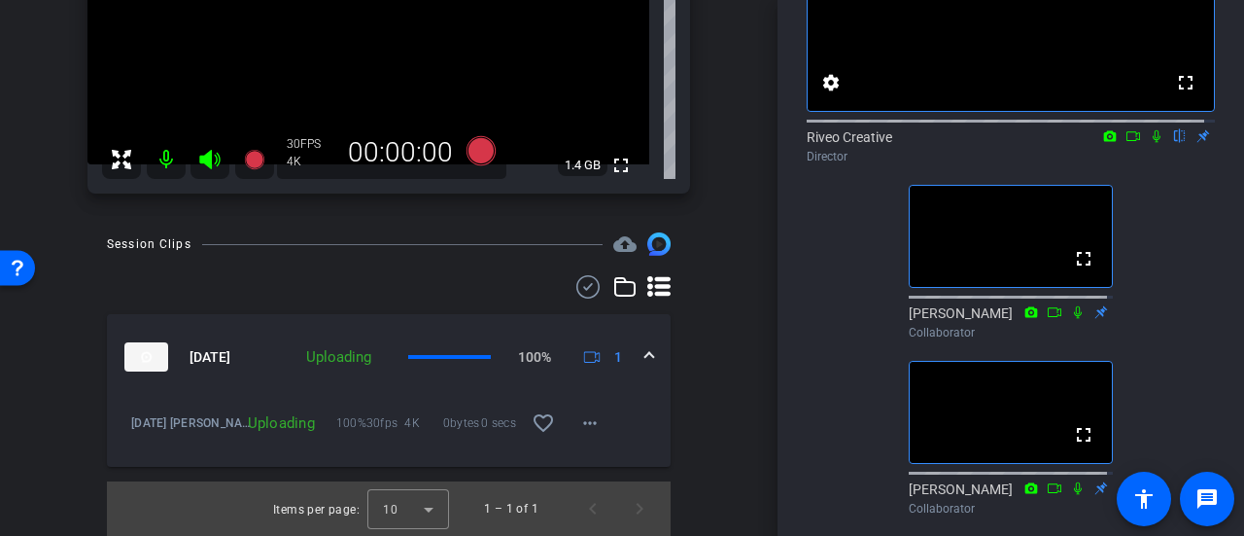
click at [645, 363] on span at bounding box center [649, 357] width 8 height 20
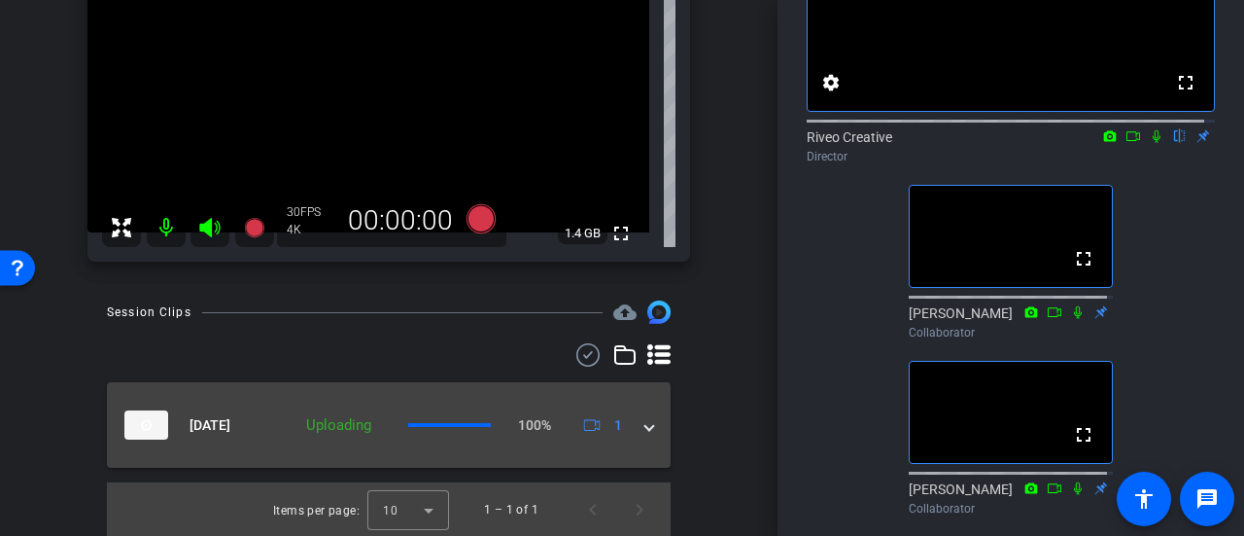
click at [631, 418] on div "Sep 23, 2025 Uploading 100% 1" at bounding box center [384, 424] width 521 height 29
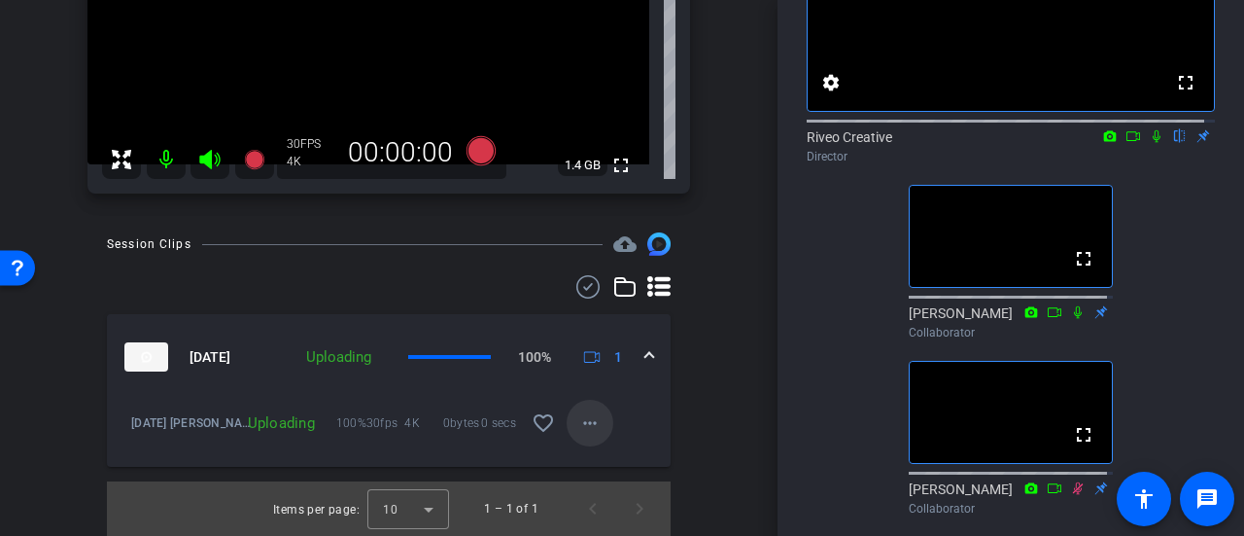
click at [584, 426] on mat-icon "more_horiz" at bounding box center [589, 422] width 23 height 23
click at [570, 392] on div at bounding box center [622, 268] width 1244 height 536
click at [587, 425] on mat-icon "more_horiz" at bounding box center [589, 422] width 23 height 23
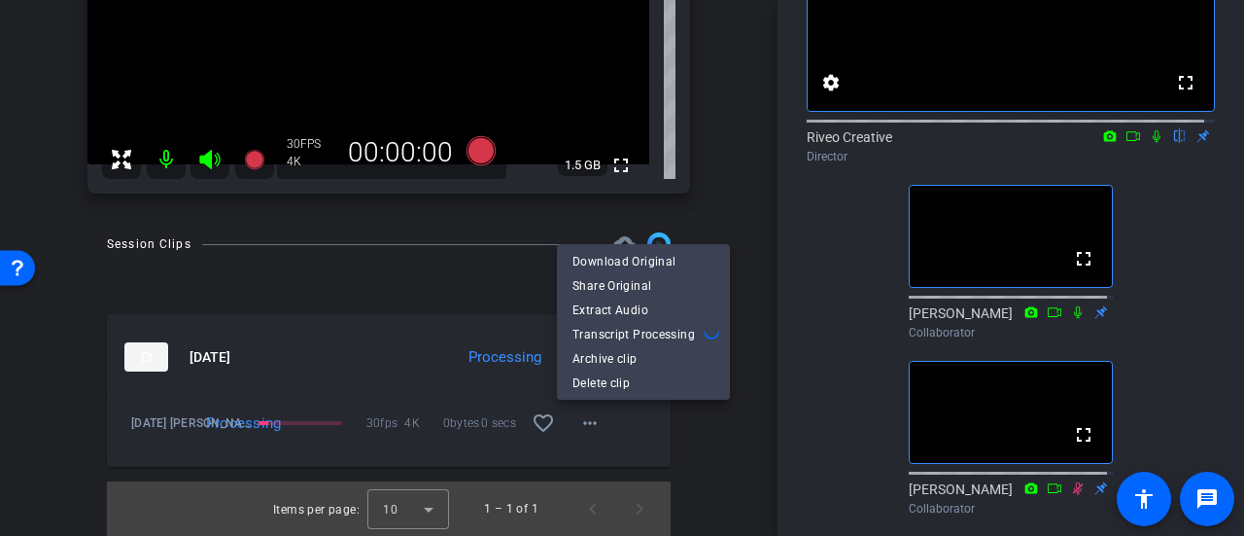
click at [718, 155] on div at bounding box center [622, 268] width 1244 height 536
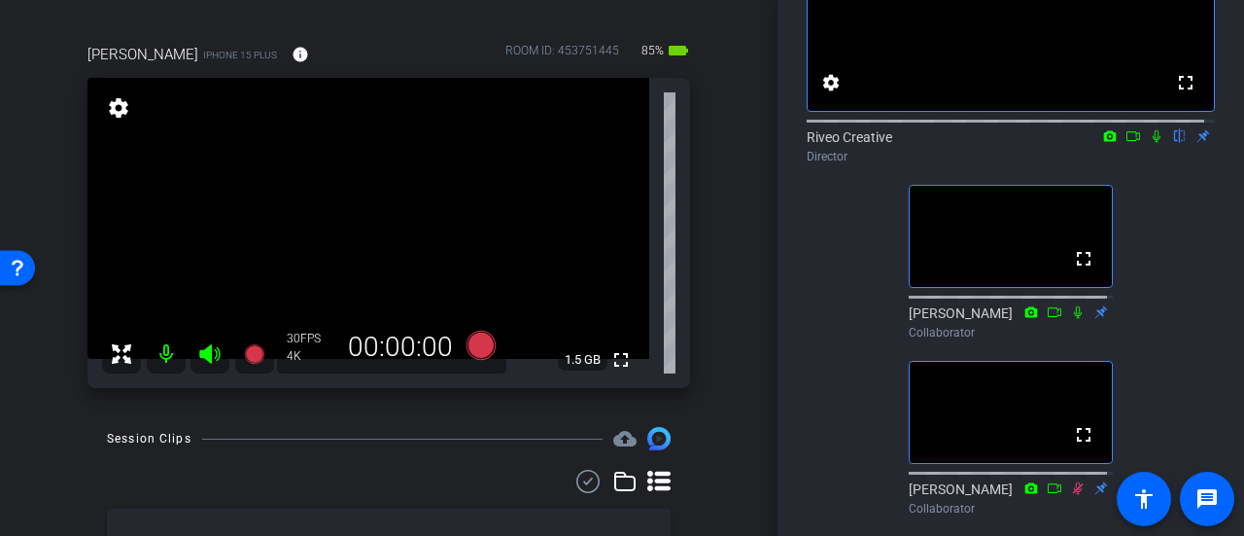
scroll to position [140, 0]
click at [478, 345] on icon at bounding box center [481, 344] width 29 height 29
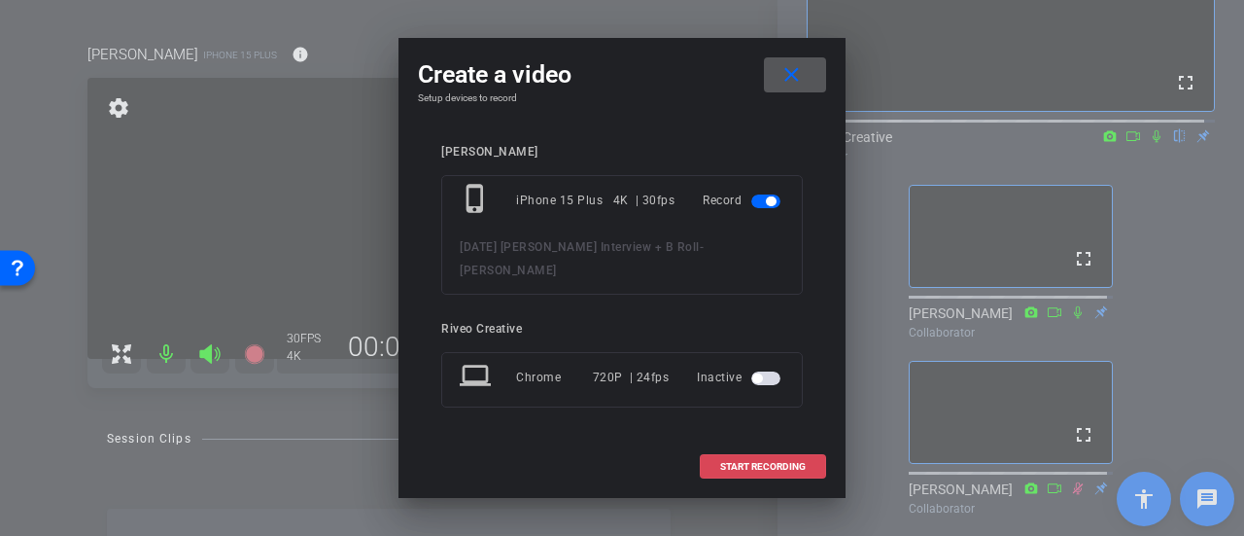
click at [784, 462] on span "START RECORDING" at bounding box center [763, 467] width 86 height 10
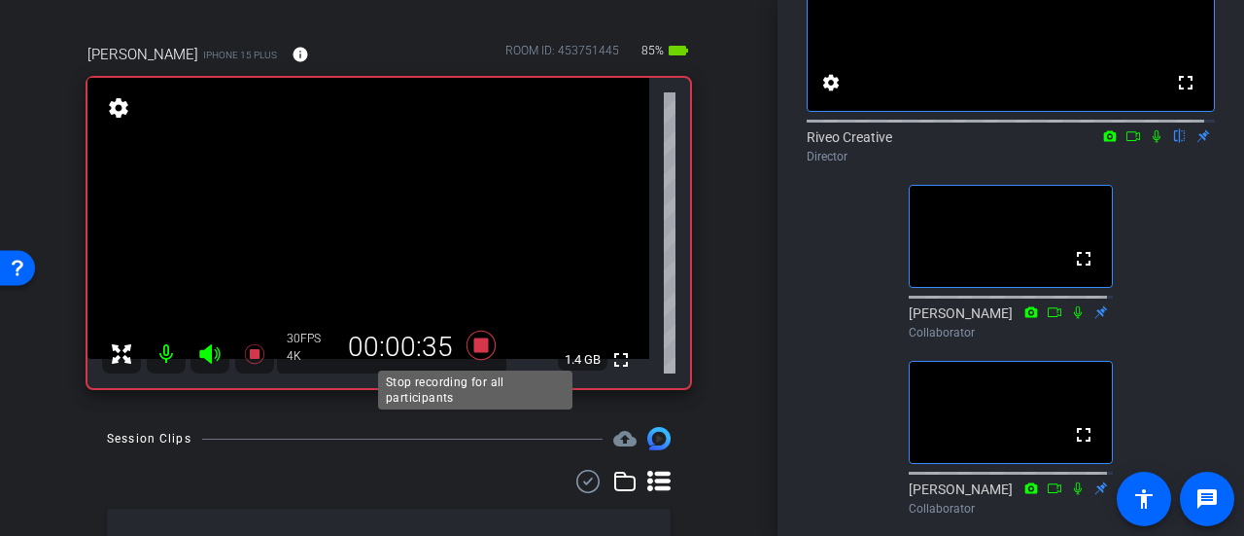
click at [479, 341] on icon at bounding box center [481, 344] width 29 height 29
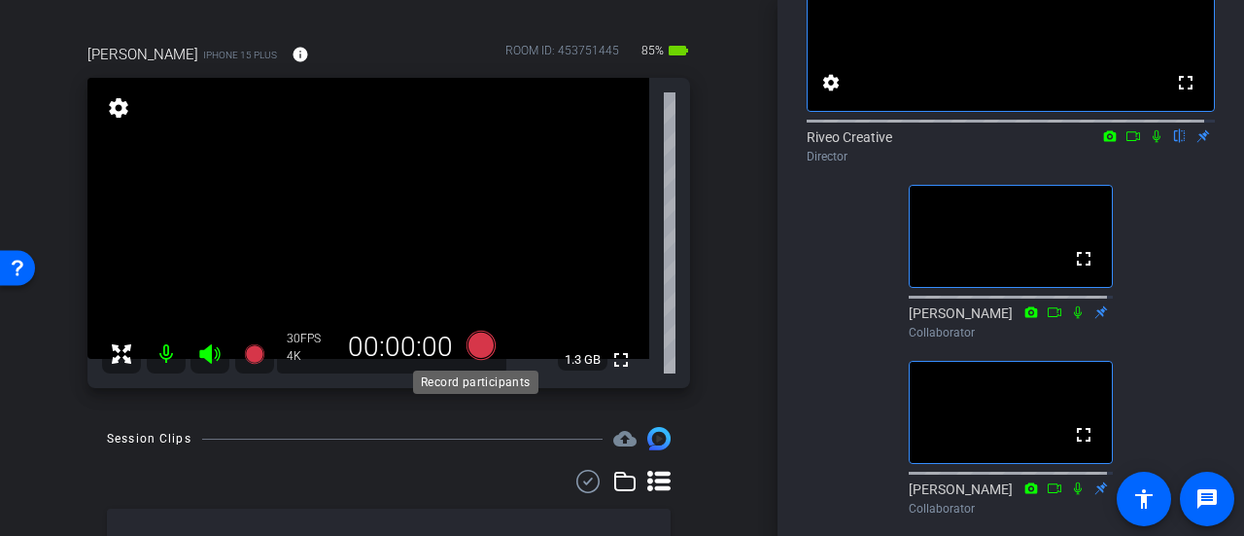
click at [478, 345] on icon at bounding box center [481, 344] width 29 height 29
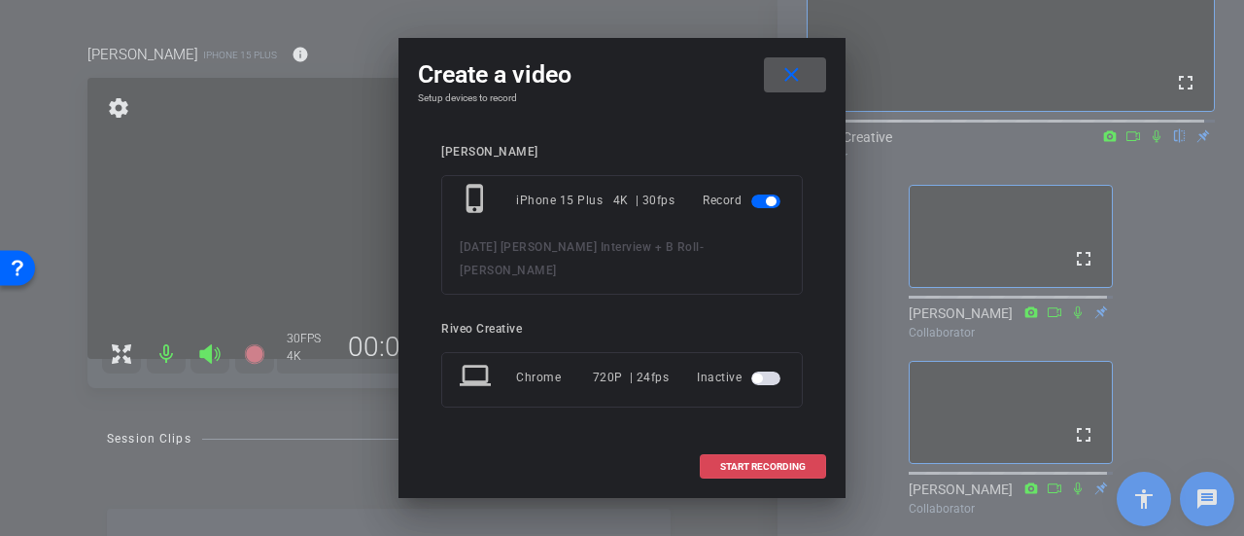
click at [752, 462] on span "START RECORDING" at bounding box center [763, 467] width 86 height 10
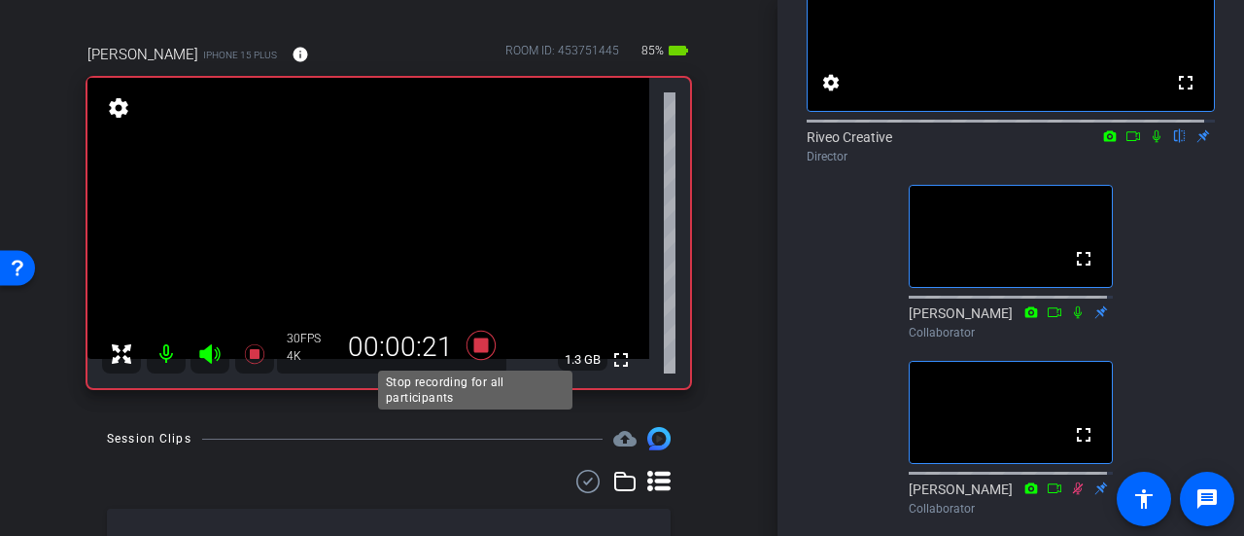
click at [470, 351] on icon at bounding box center [481, 344] width 29 height 29
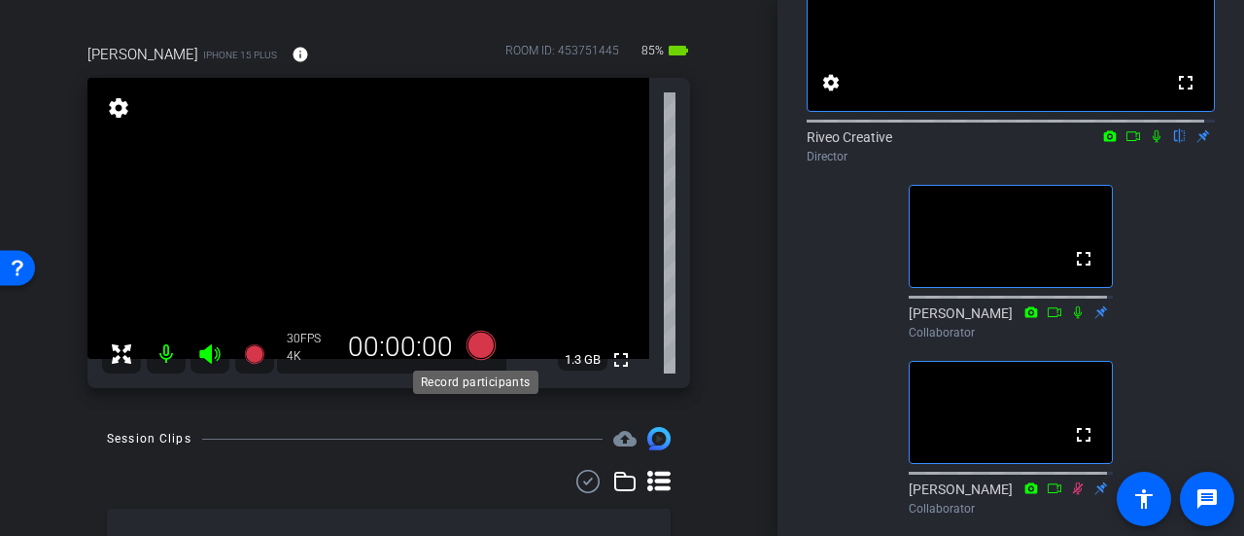
click at [470, 349] on icon at bounding box center [481, 344] width 29 height 29
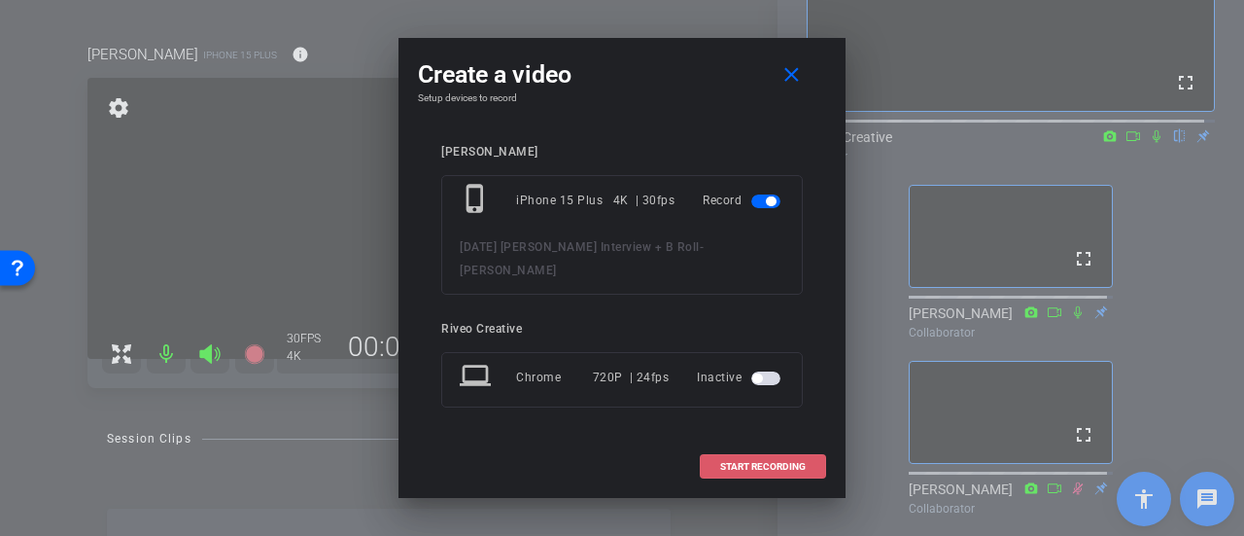
click at [787, 462] on span "START RECORDING" at bounding box center [763, 467] width 86 height 10
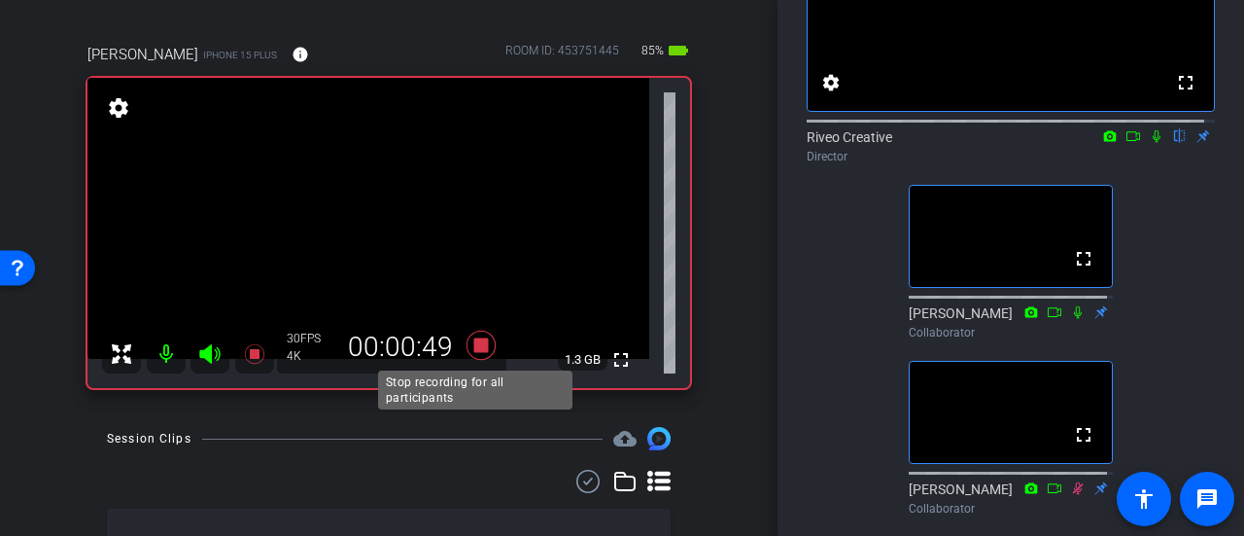
click at [459, 332] on icon at bounding box center [481, 345] width 47 height 35
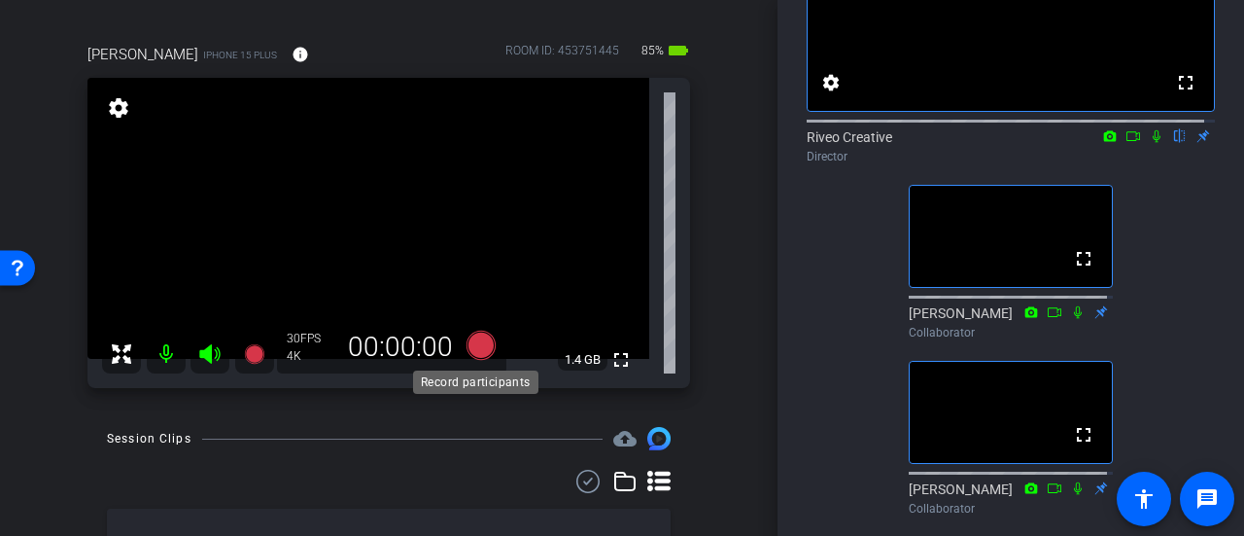
click at [472, 347] on icon at bounding box center [481, 344] width 29 height 29
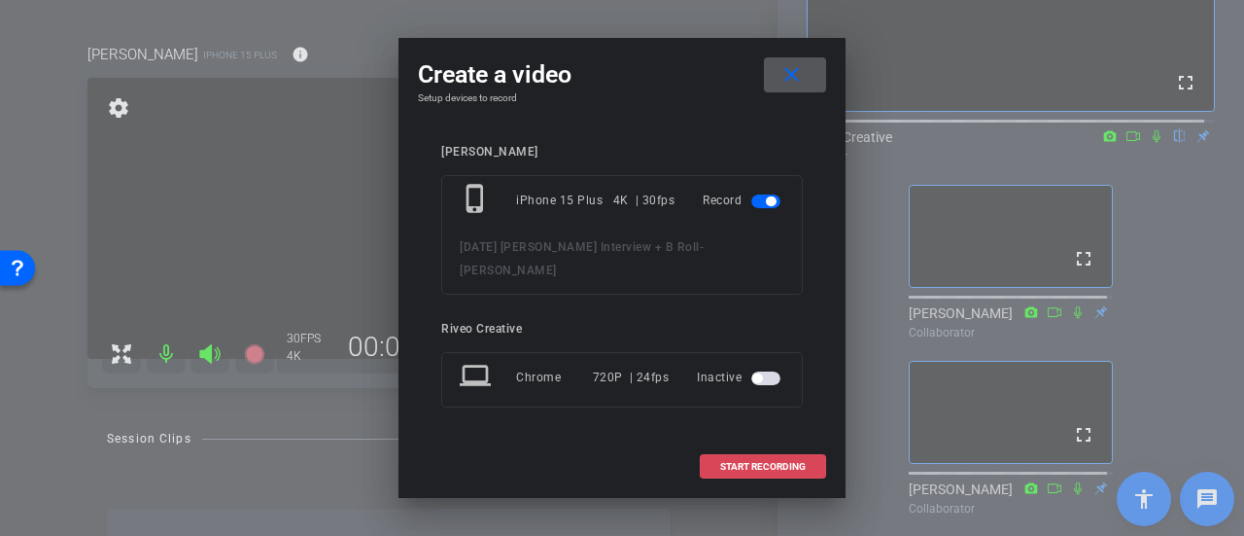
click at [774, 462] on span "START RECORDING" at bounding box center [763, 467] width 86 height 10
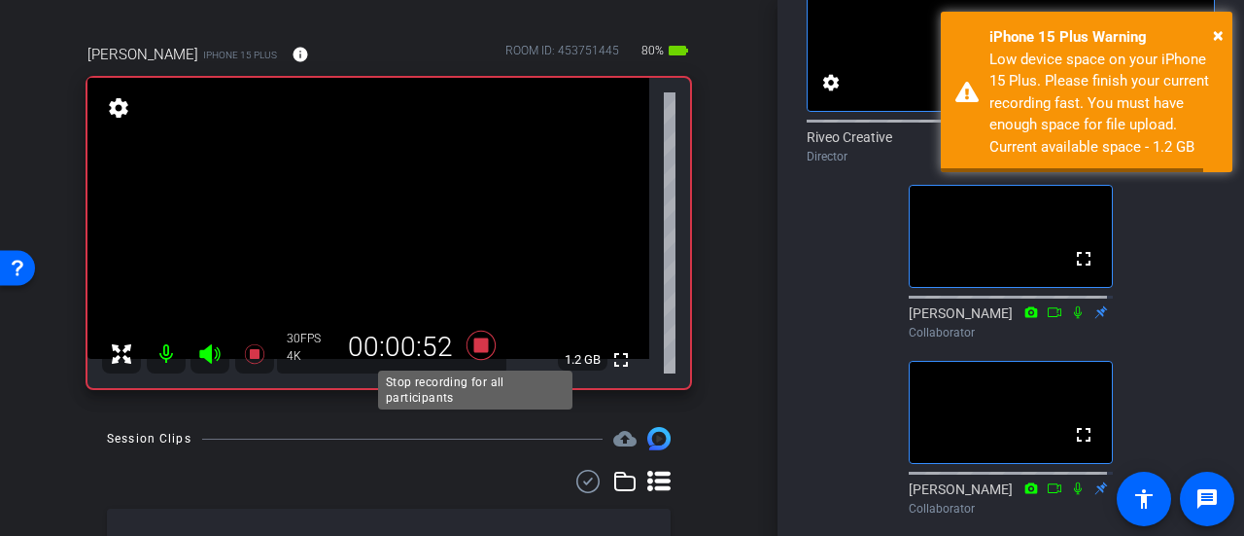
click at [472, 349] on icon at bounding box center [481, 344] width 29 height 29
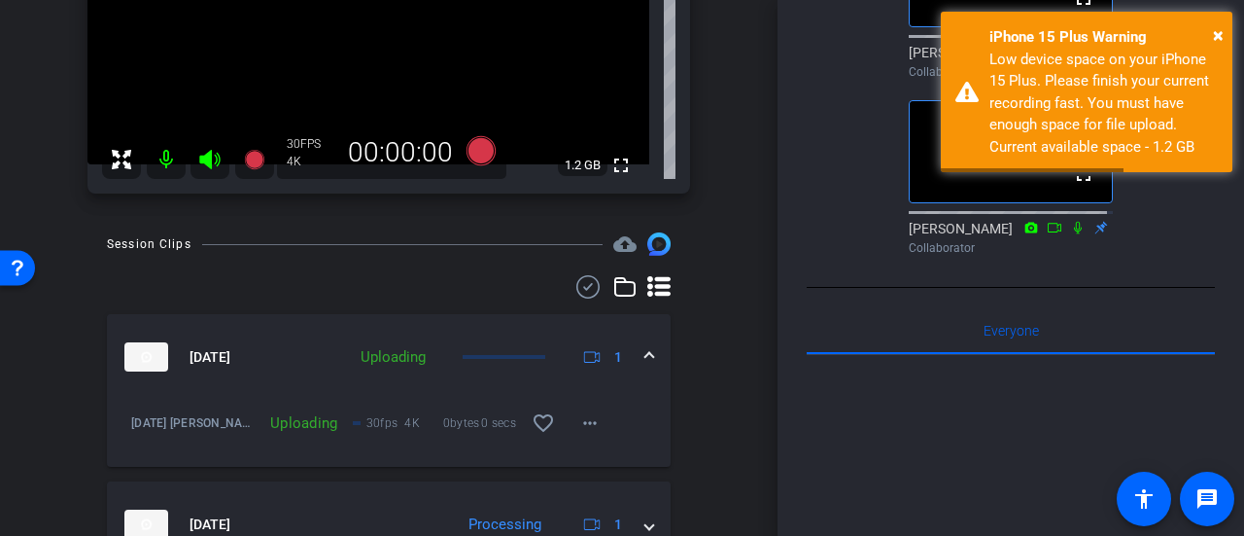
scroll to position [486, 0]
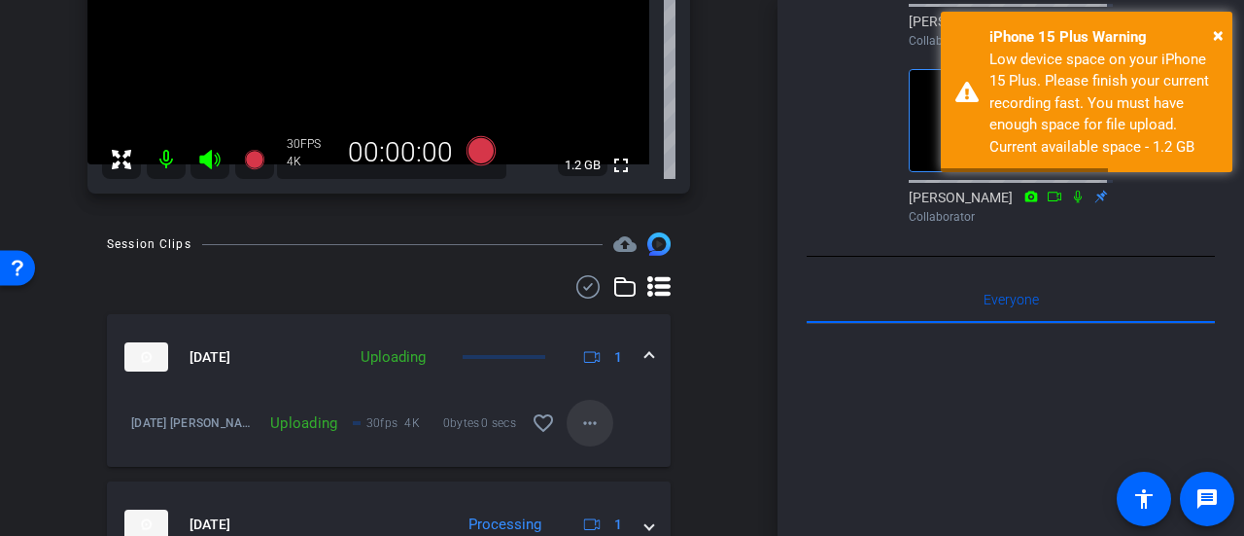
click at [567, 434] on span at bounding box center [590, 422] width 47 height 47
click at [685, 322] on div at bounding box center [622, 268] width 1244 height 536
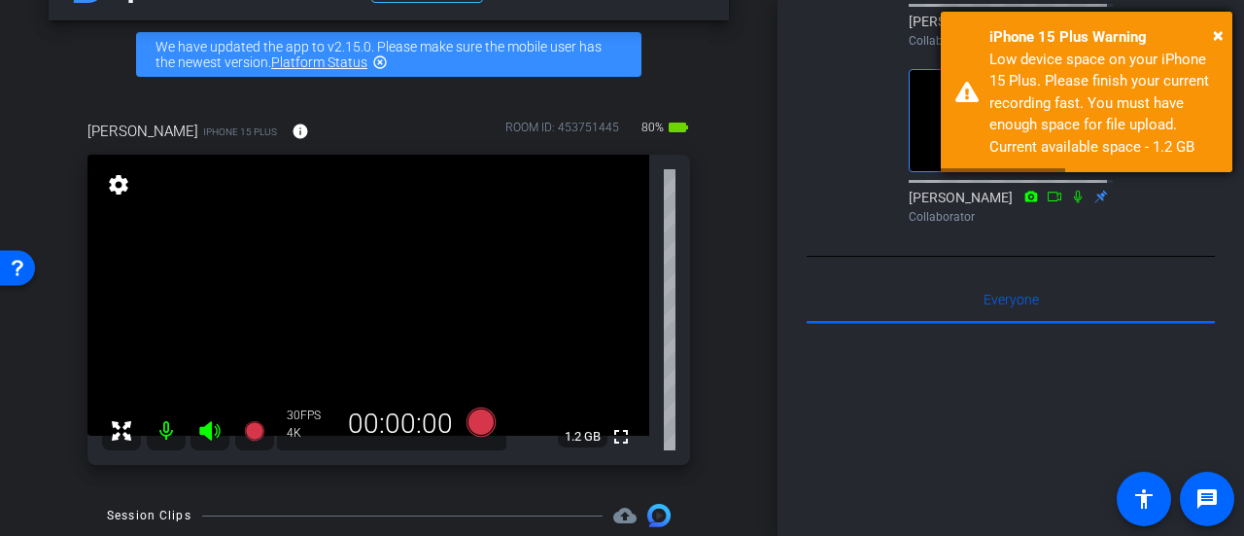
scroll to position [43, 0]
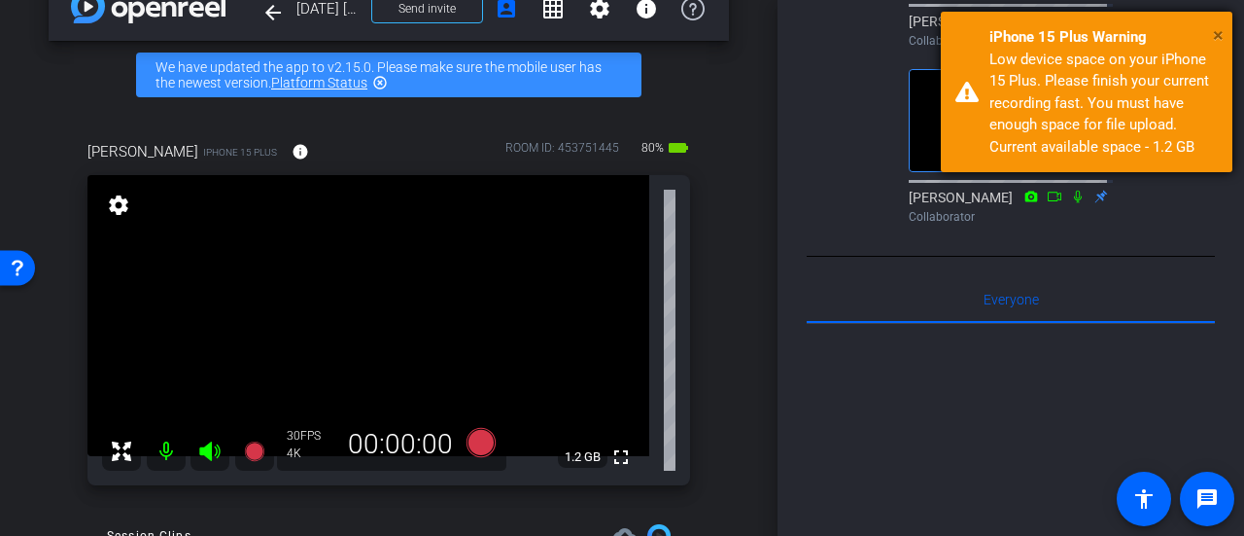
click at [1216, 33] on span "×" at bounding box center [1218, 34] width 11 height 23
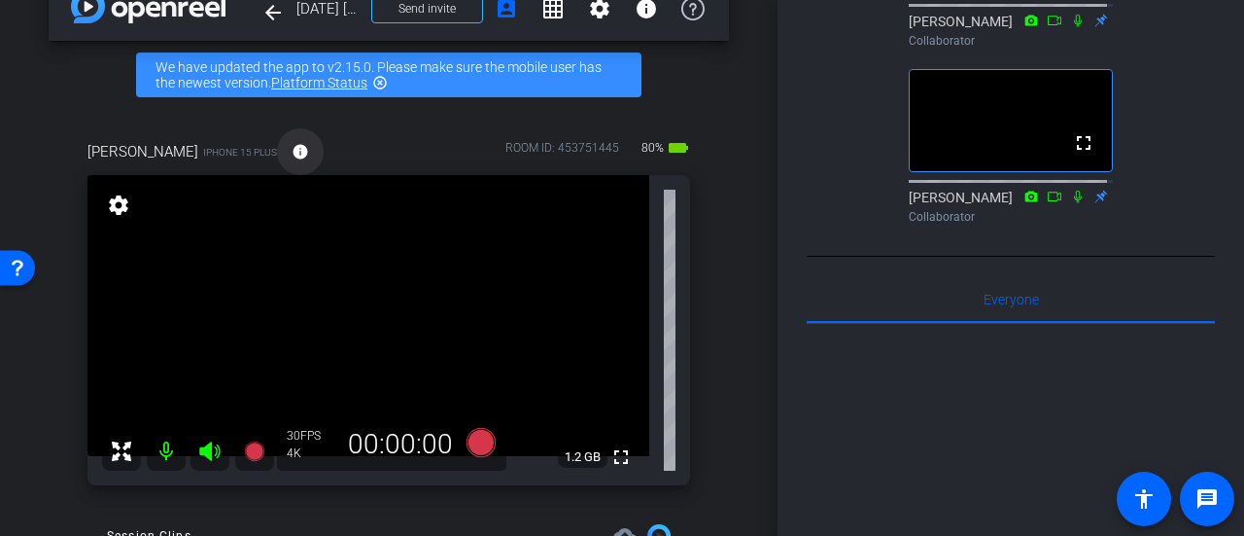
click at [292, 149] on mat-icon "info" at bounding box center [300, 151] width 17 height 17
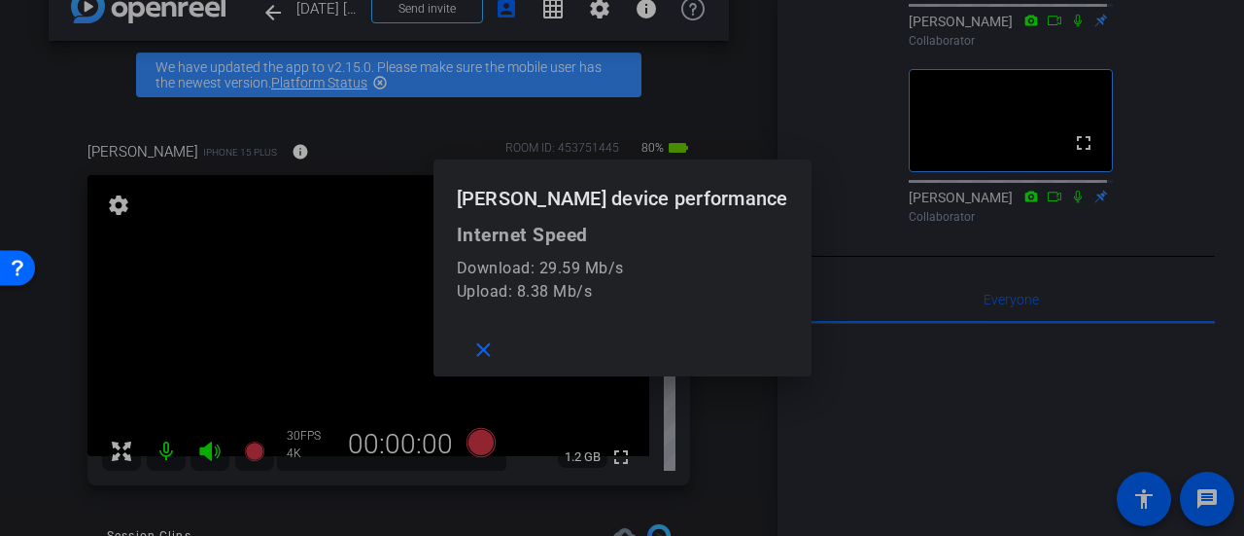
click at [423, 148] on div at bounding box center [622, 268] width 1244 height 536
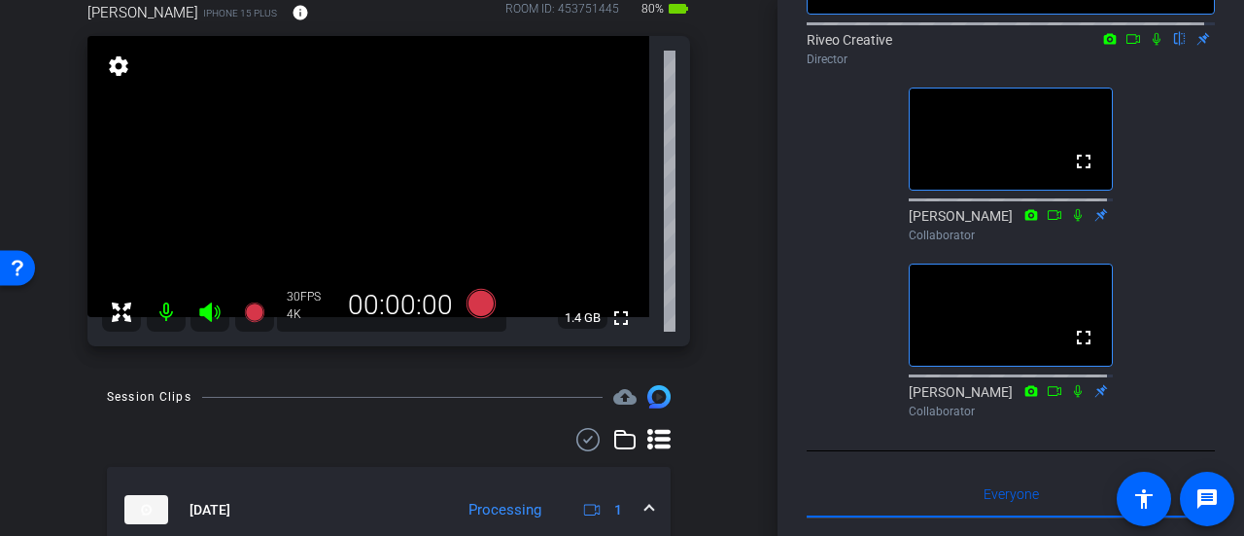
scroll to position [152, 0]
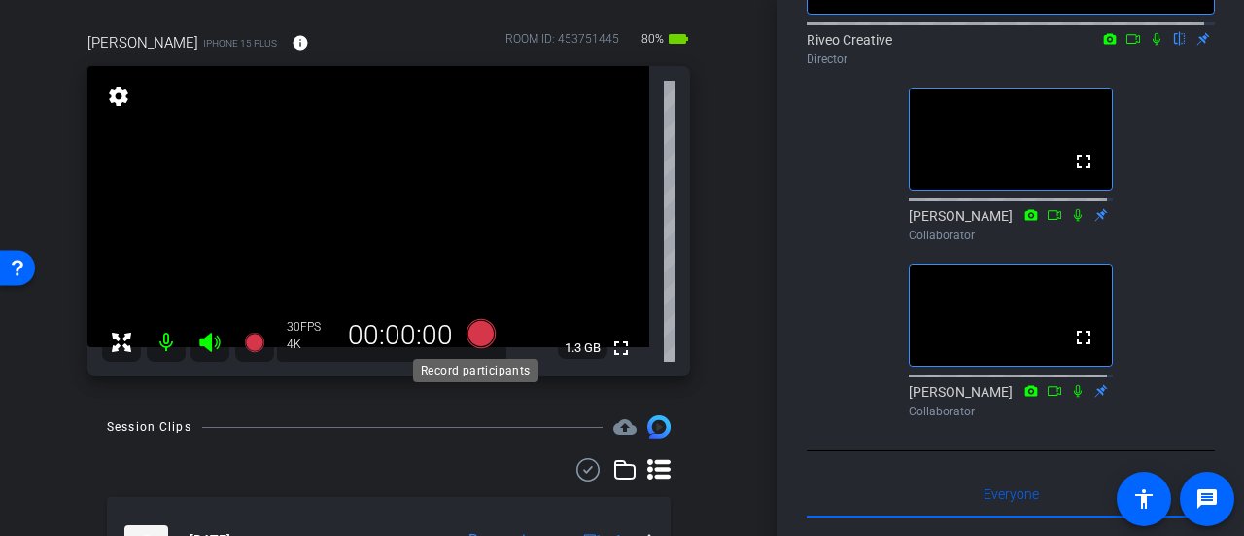
click at [474, 339] on icon at bounding box center [481, 333] width 29 height 29
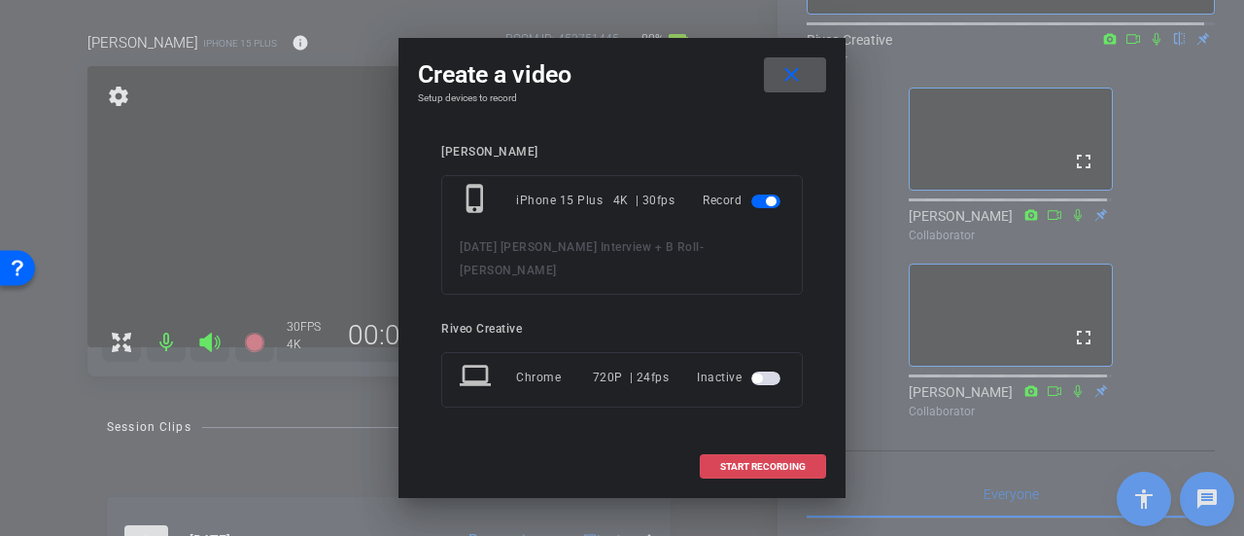
click at [749, 462] on span "START RECORDING" at bounding box center [763, 467] width 86 height 10
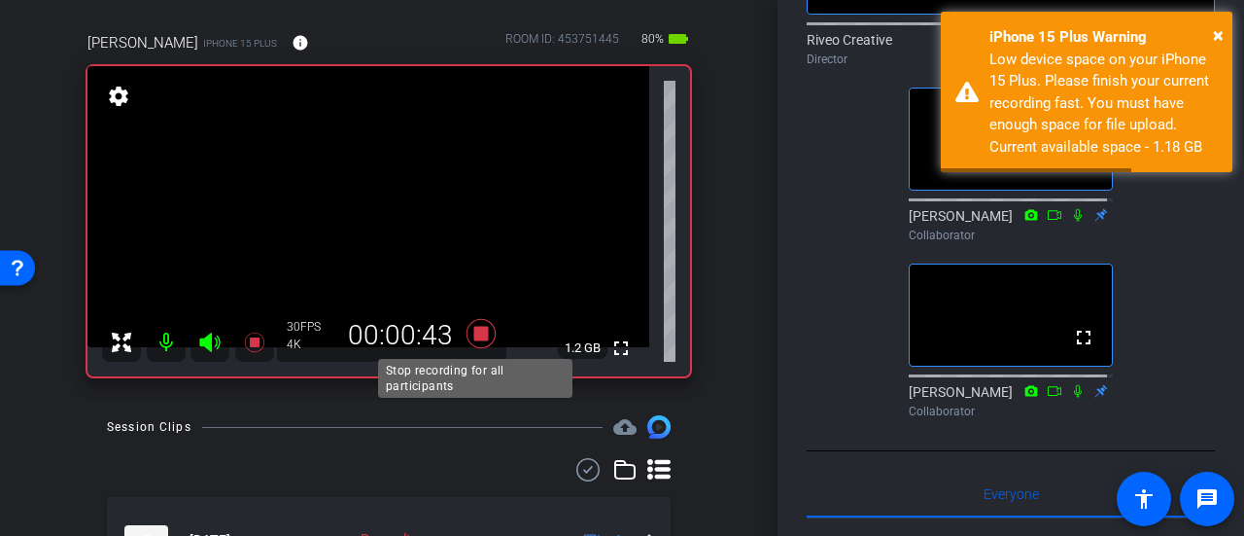
click at [476, 332] on icon at bounding box center [481, 333] width 29 height 29
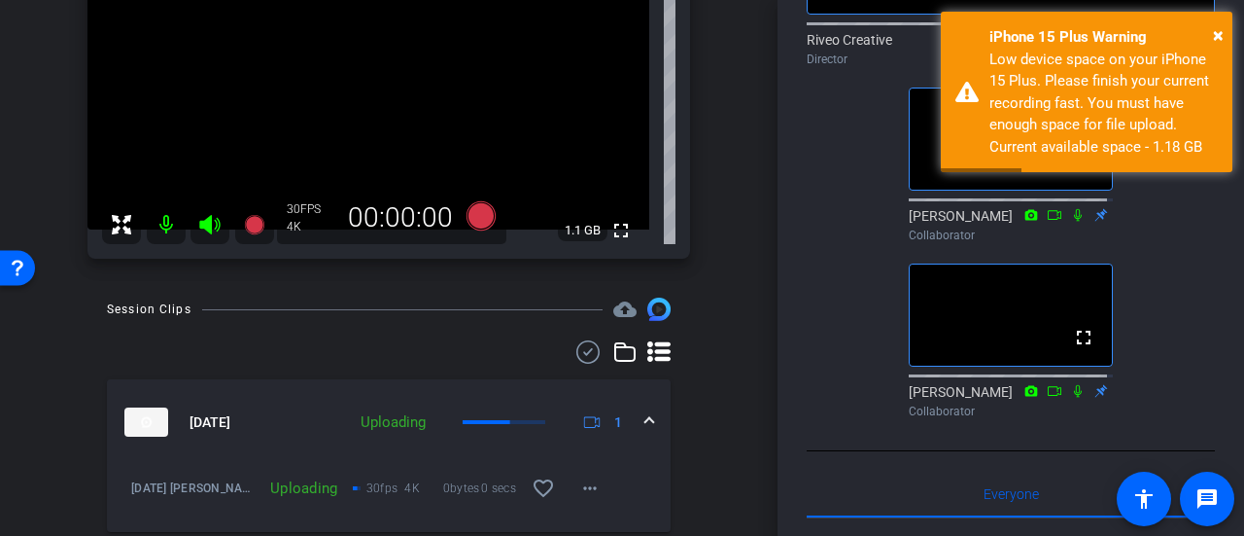
scroll to position [249, 0]
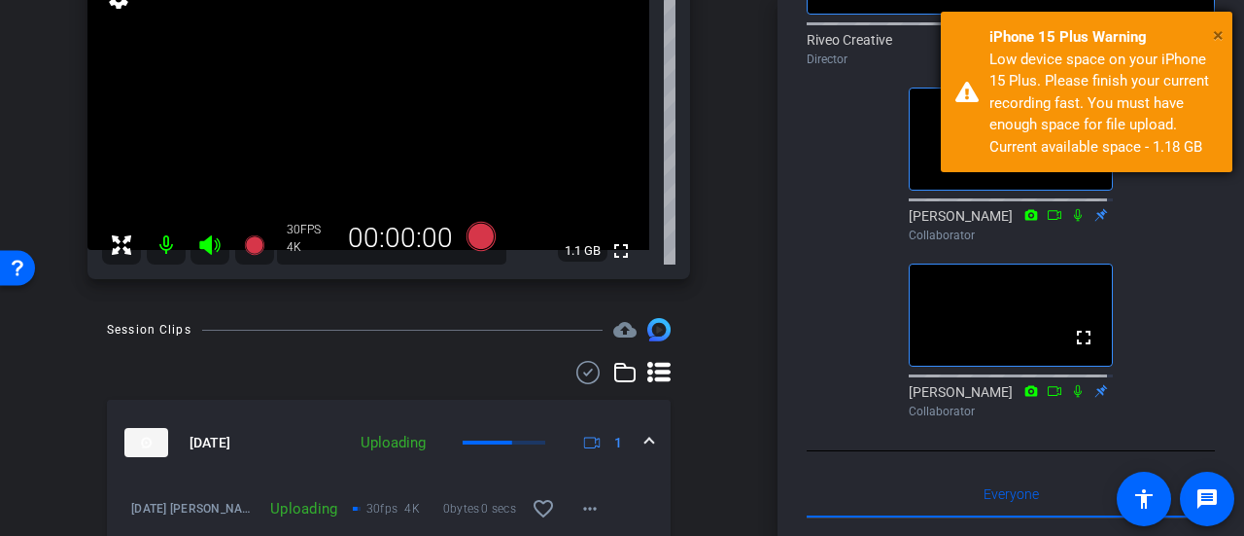
click at [1215, 42] on span "×" at bounding box center [1218, 34] width 11 height 23
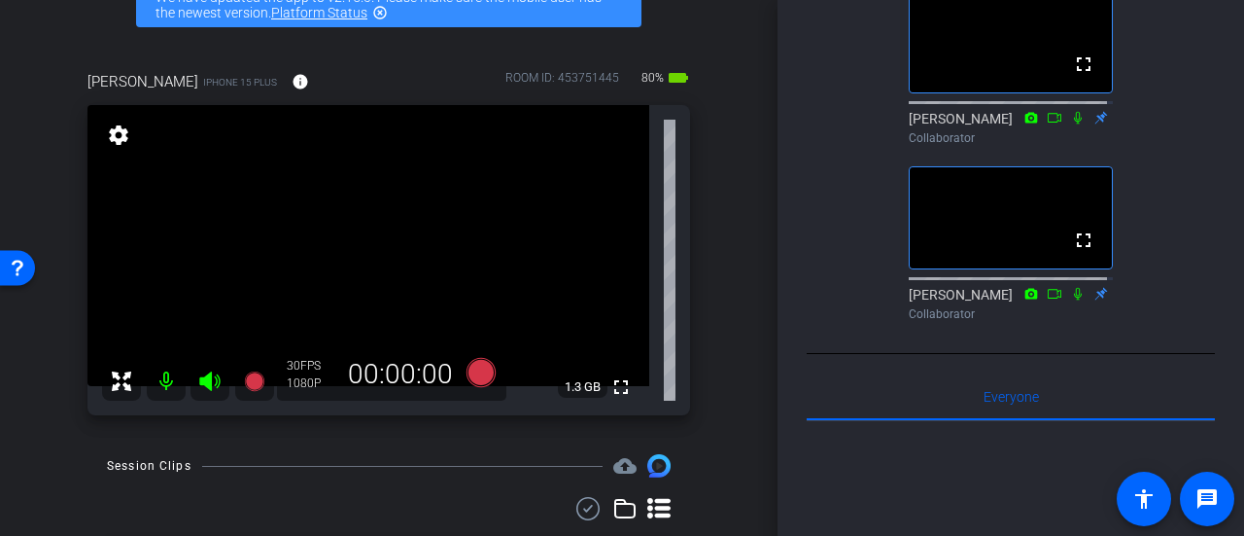
scroll to position [97, 0]
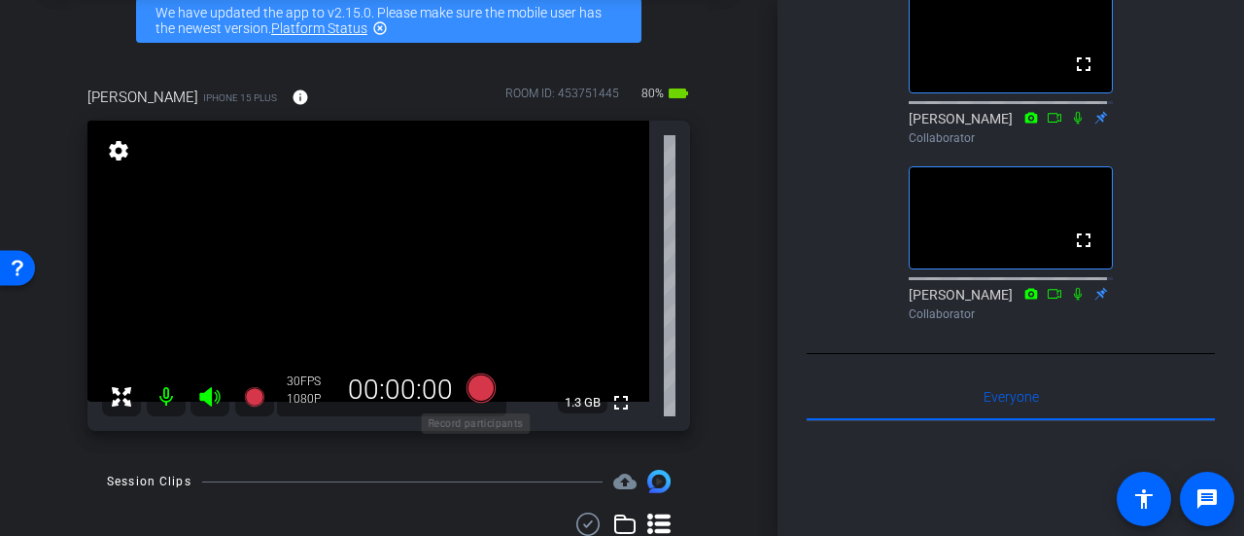
click at [476, 390] on icon at bounding box center [481, 387] width 29 height 29
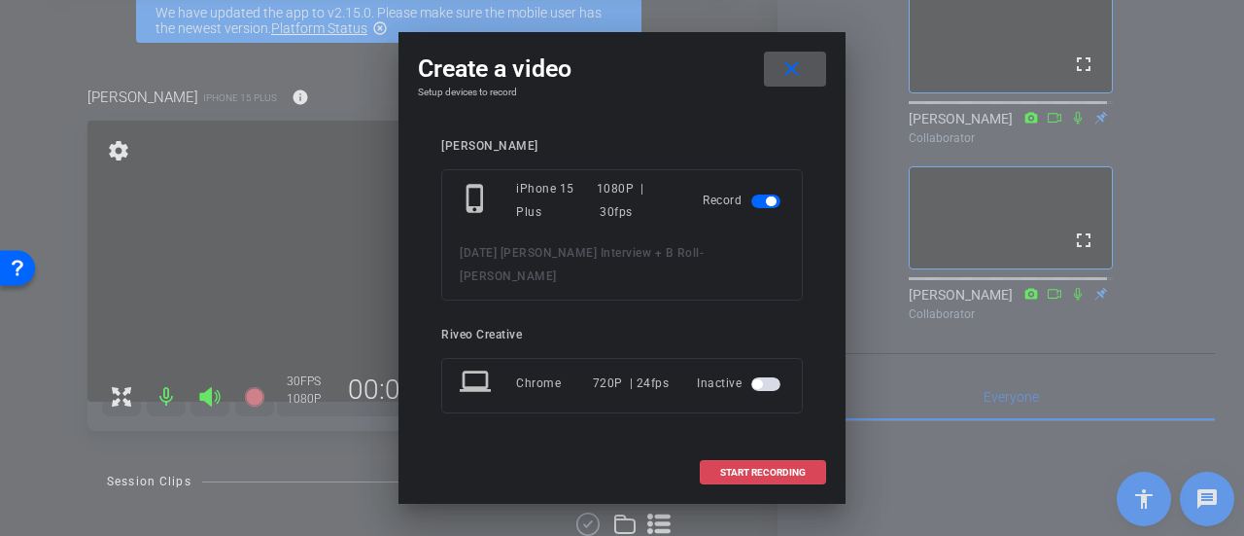
click at [787, 467] on span "START RECORDING" at bounding box center [763, 472] width 86 height 10
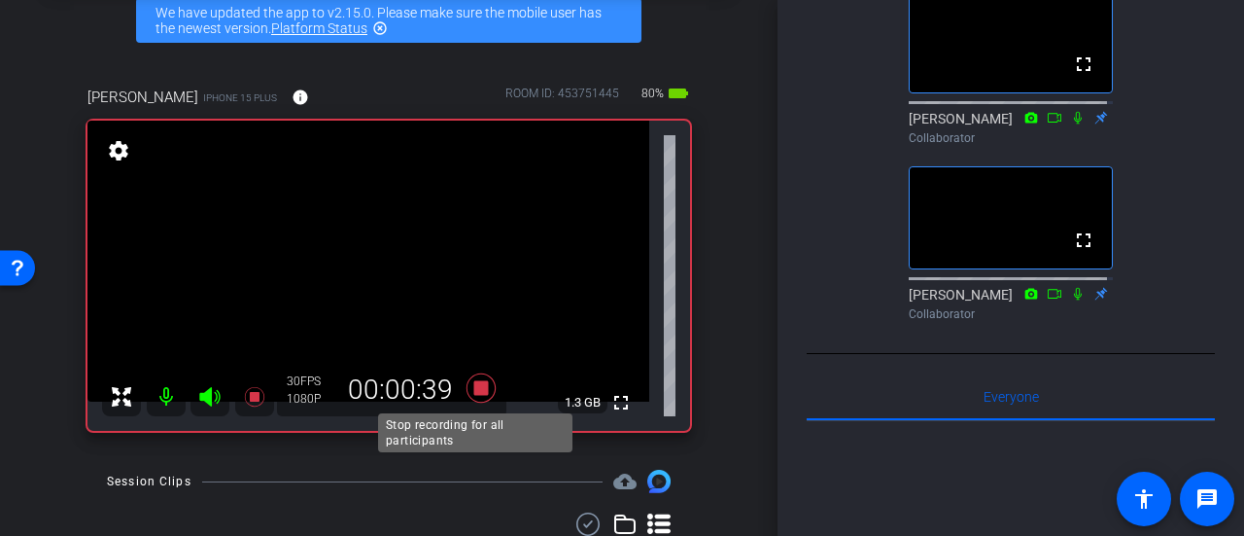
click at [471, 383] on icon at bounding box center [481, 387] width 29 height 29
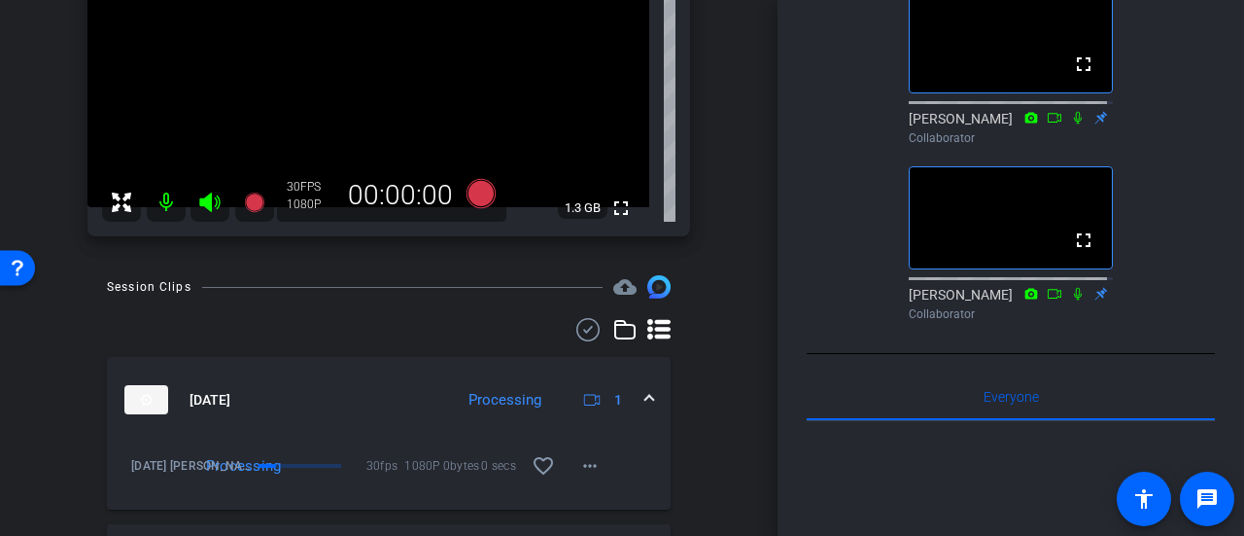
scroll to position [194, 0]
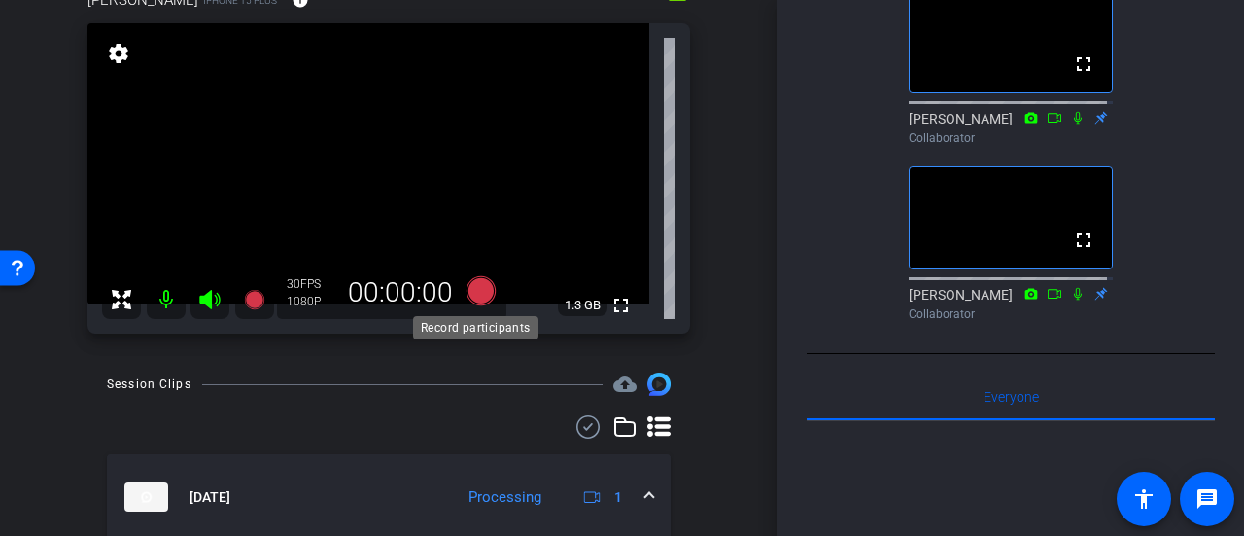
click at [472, 288] on icon at bounding box center [481, 290] width 29 height 29
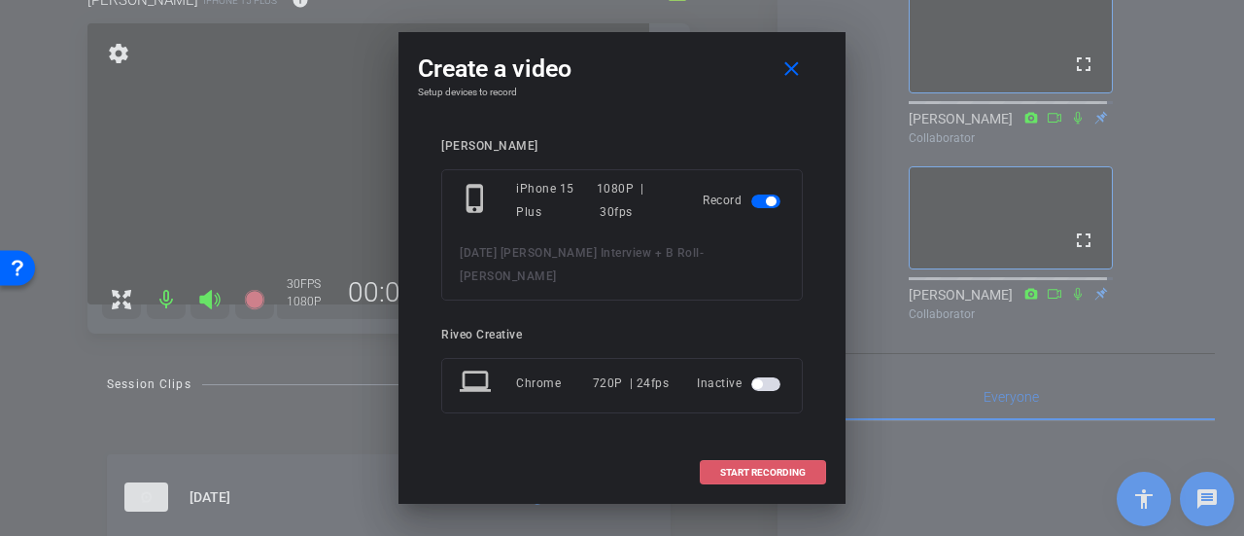
click at [766, 467] on span "START RECORDING" at bounding box center [763, 472] width 86 height 10
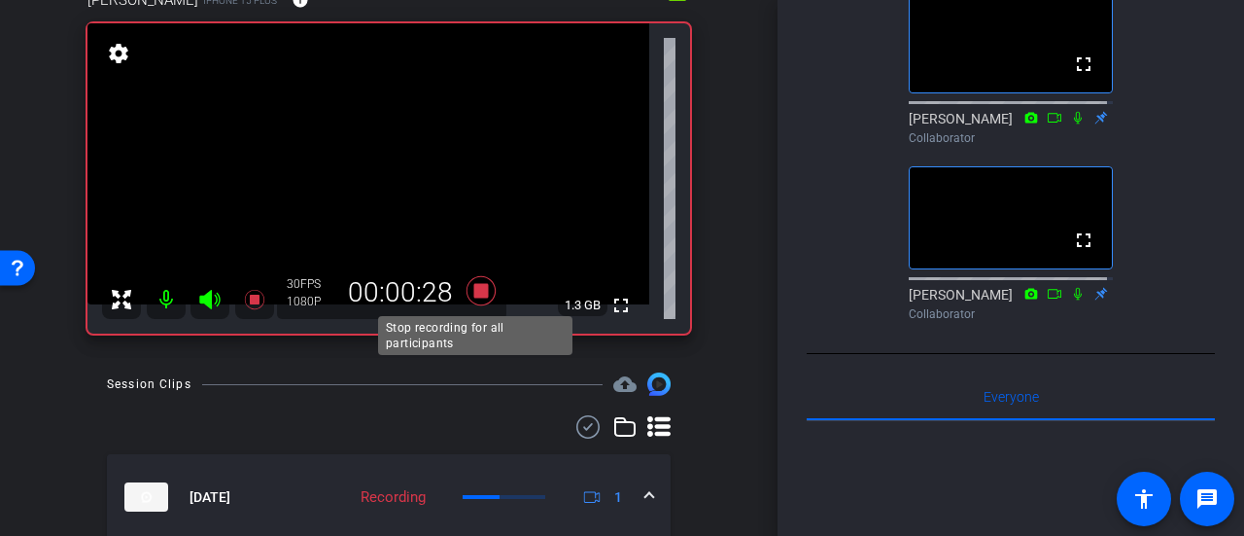
click at [471, 285] on icon at bounding box center [481, 290] width 29 height 29
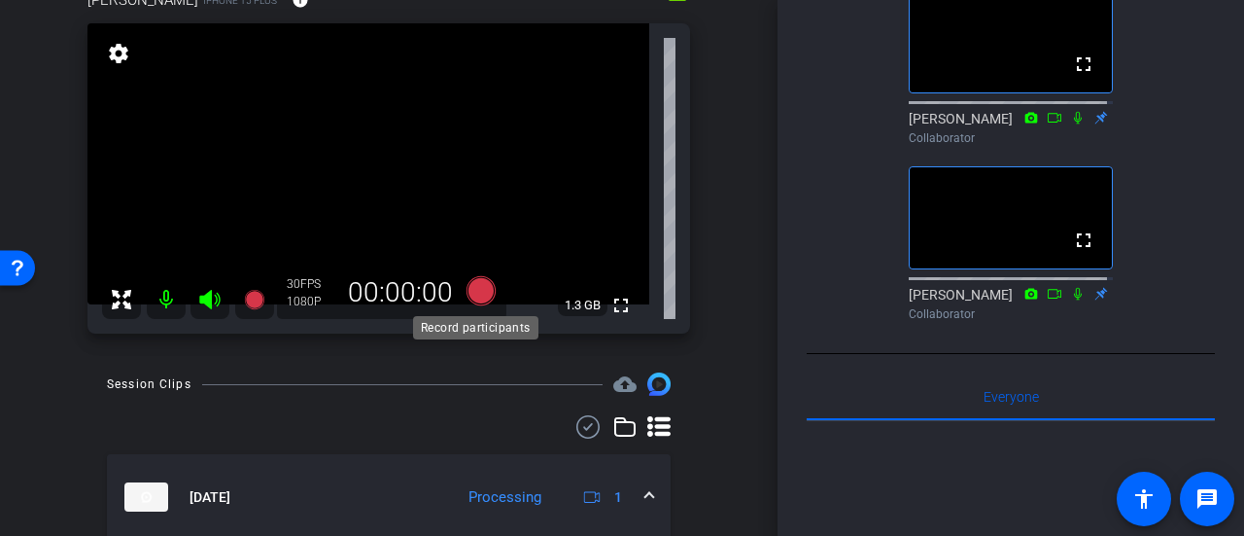
click at [476, 296] on icon at bounding box center [481, 290] width 29 height 29
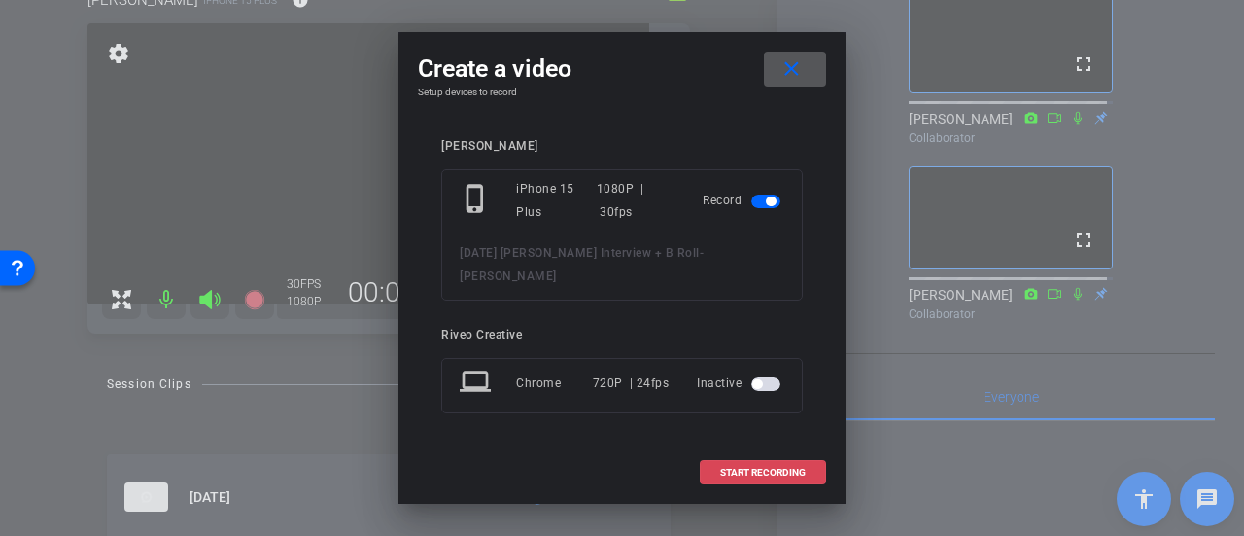
click at [756, 467] on span at bounding box center [763, 472] width 124 height 47
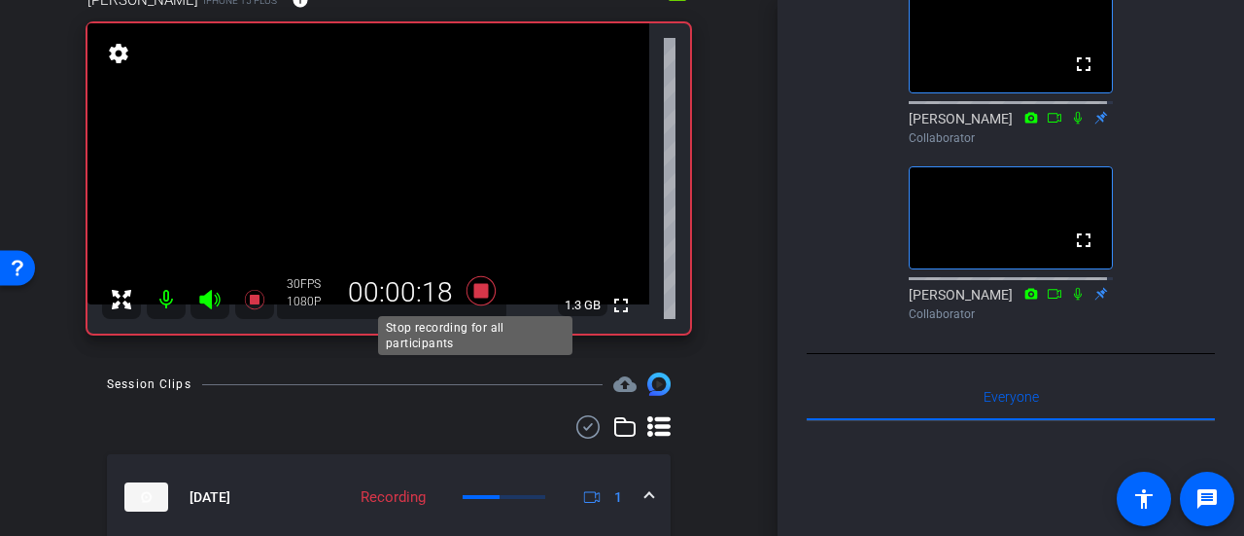
click at [475, 286] on icon at bounding box center [481, 290] width 29 height 29
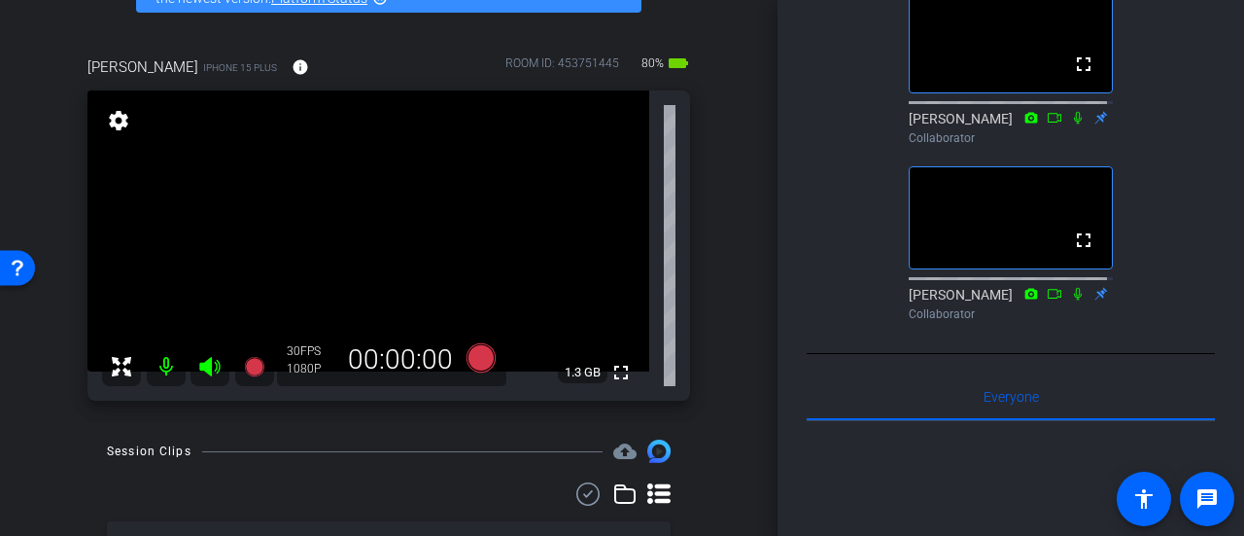
scroll to position [97, 0]
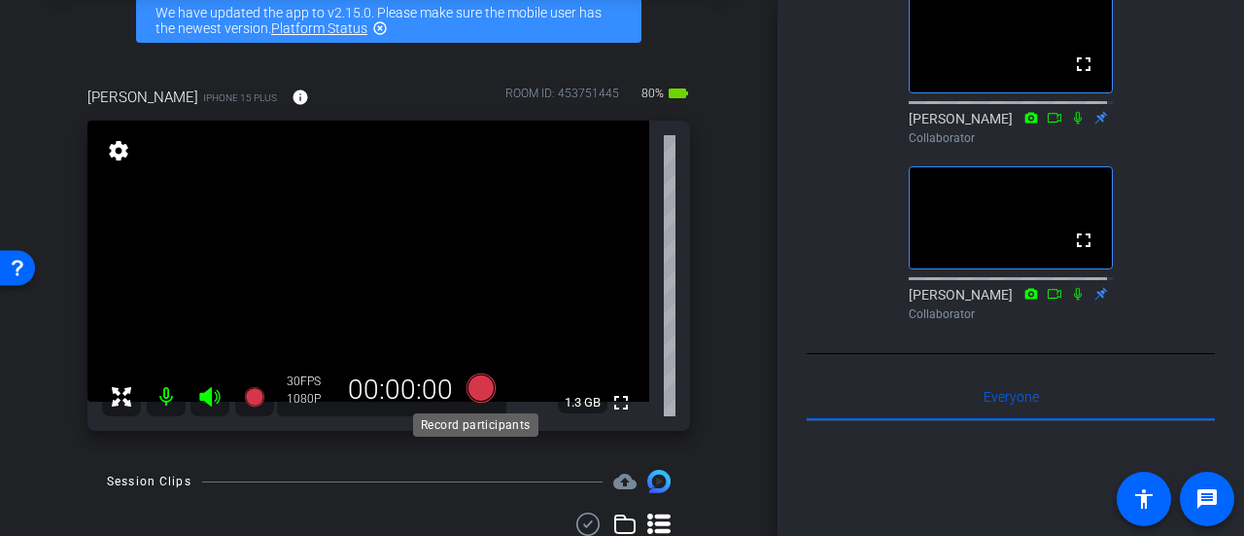
click at [475, 391] on icon at bounding box center [481, 387] width 29 height 29
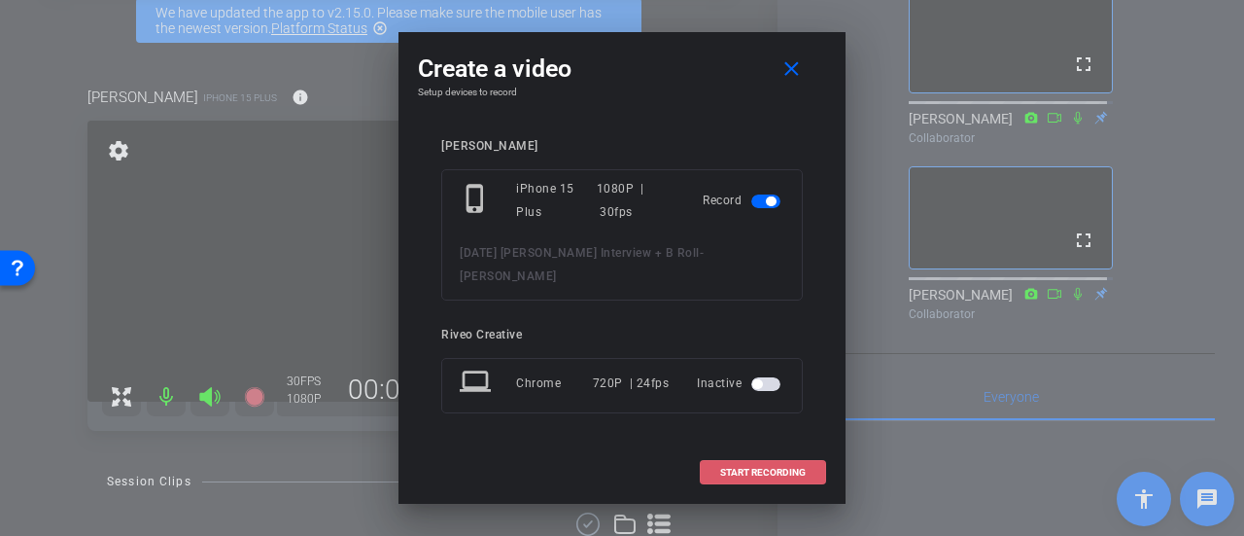
click at [802, 466] on span at bounding box center [763, 472] width 124 height 47
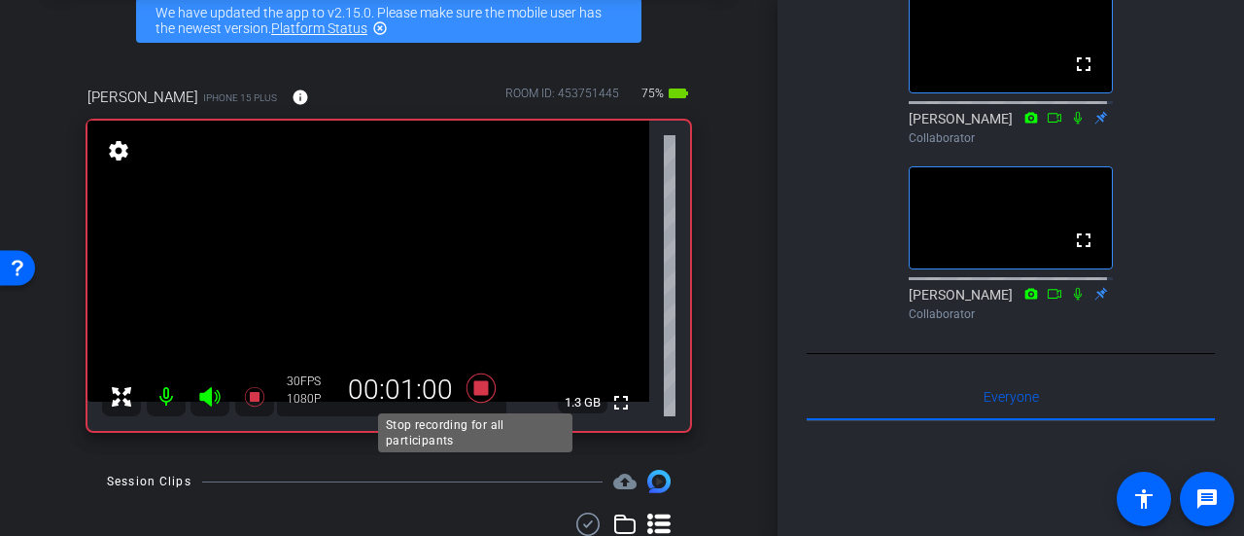
click at [476, 393] on icon at bounding box center [481, 387] width 29 height 29
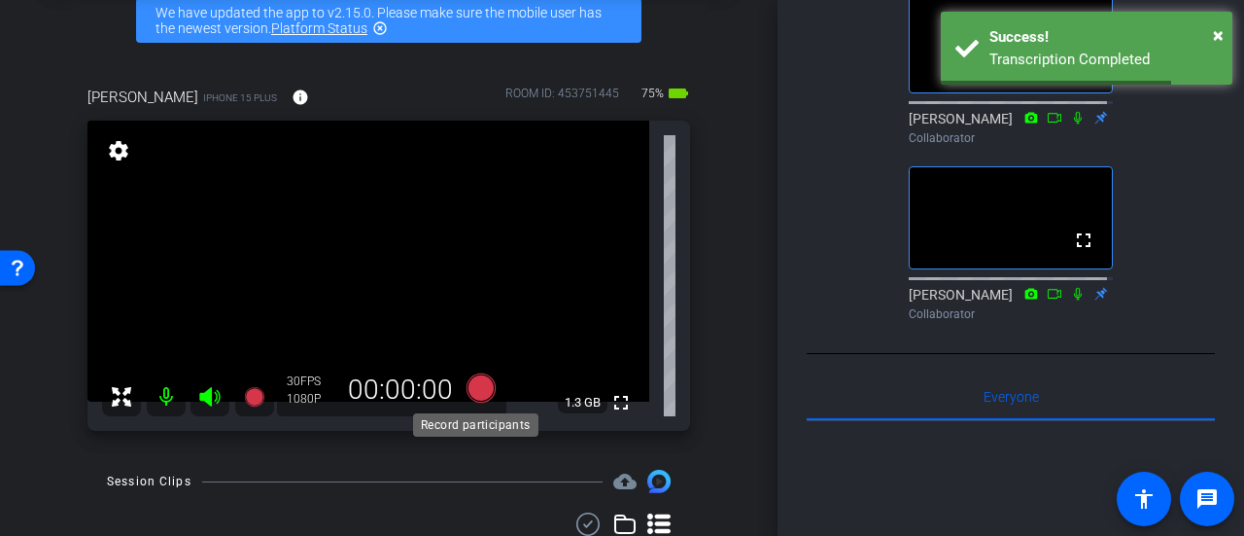
click at [474, 387] on icon at bounding box center [481, 387] width 29 height 29
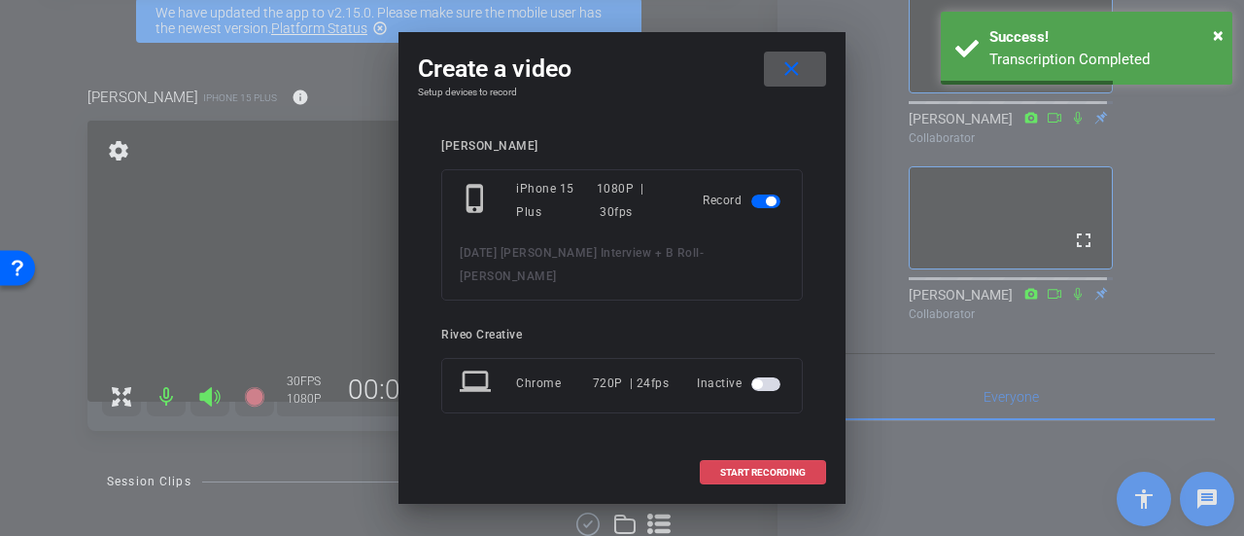
click at [786, 467] on span "START RECORDING" at bounding box center [763, 472] width 86 height 10
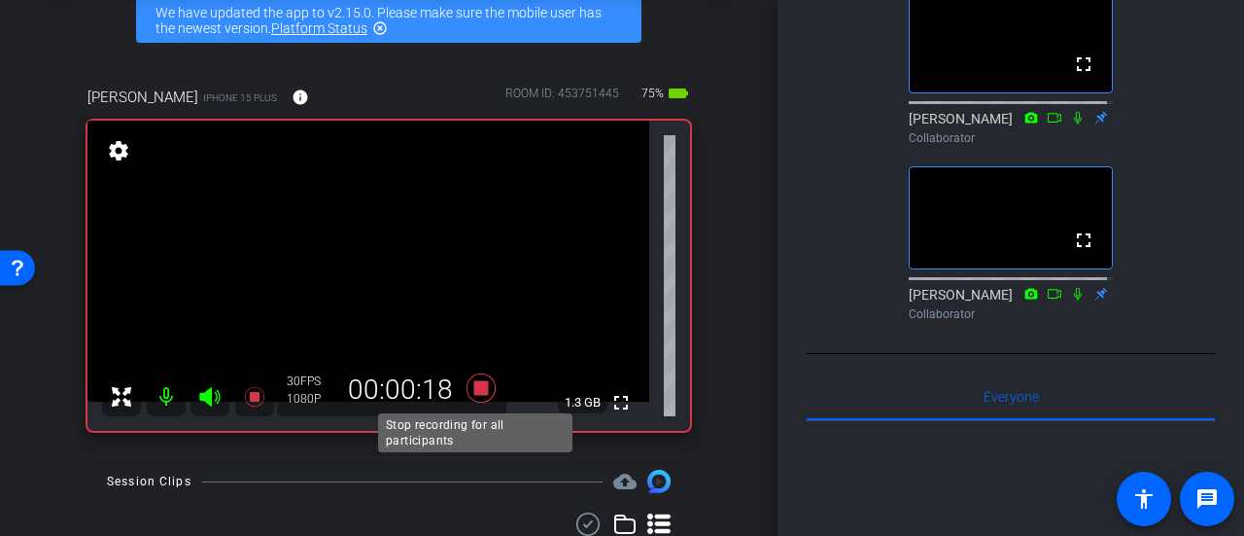
click at [472, 381] on icon at bounding box center [481, 387] width 29 height 29
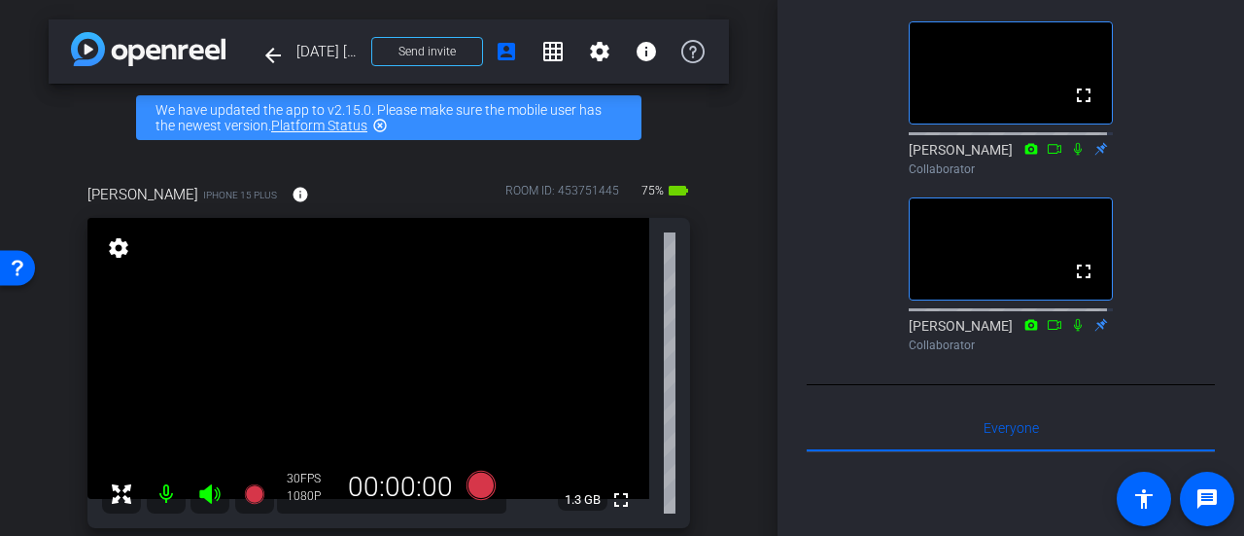
scroll to position [389, 0]
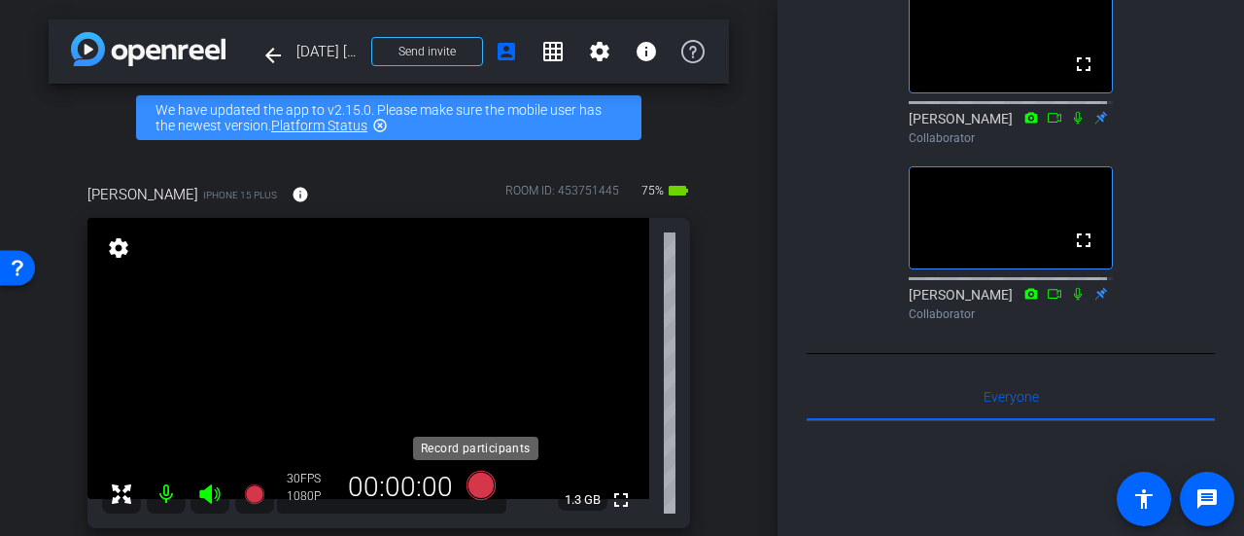
click at [475, 485] on icon at bounding box center [481, 484] width 29 height 29
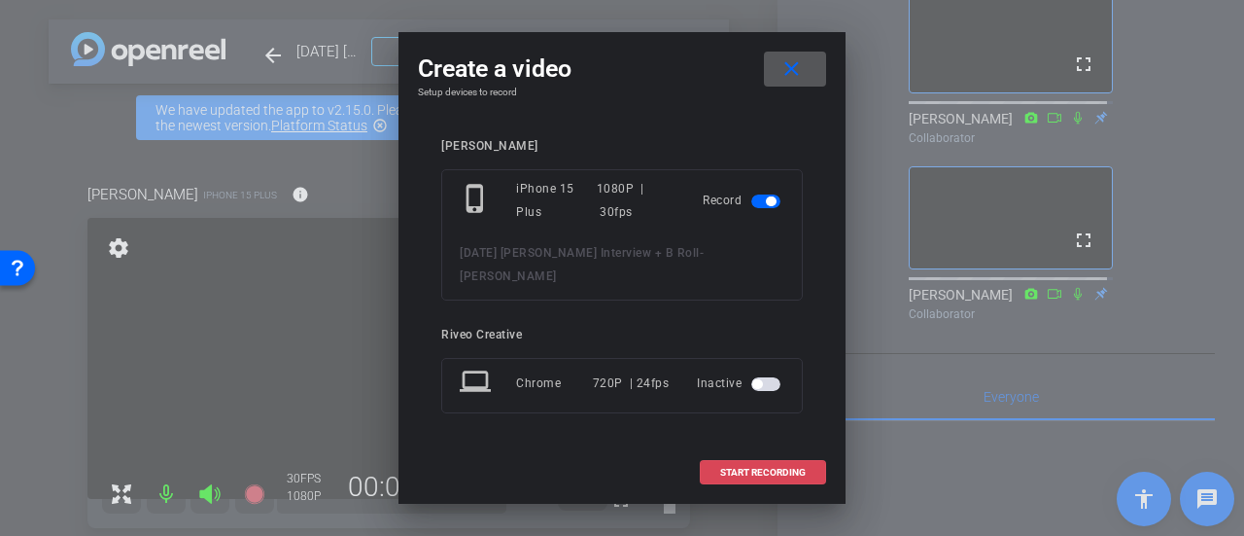
click at [759, 470] on span at bounding box center [763, 472] width 124 height 47
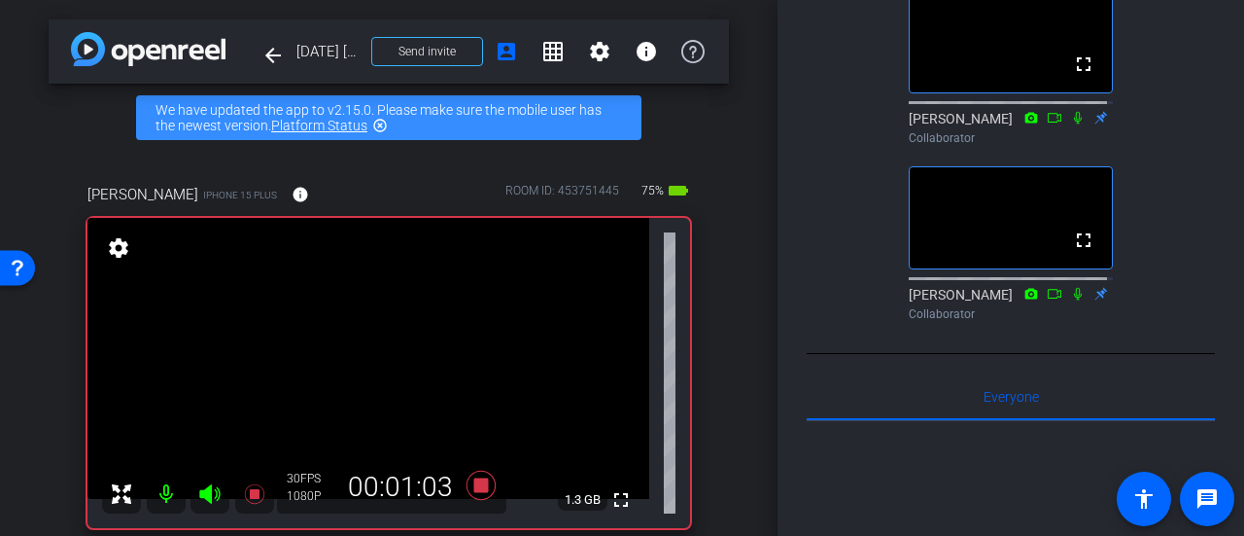
scroll to position [97, 0]
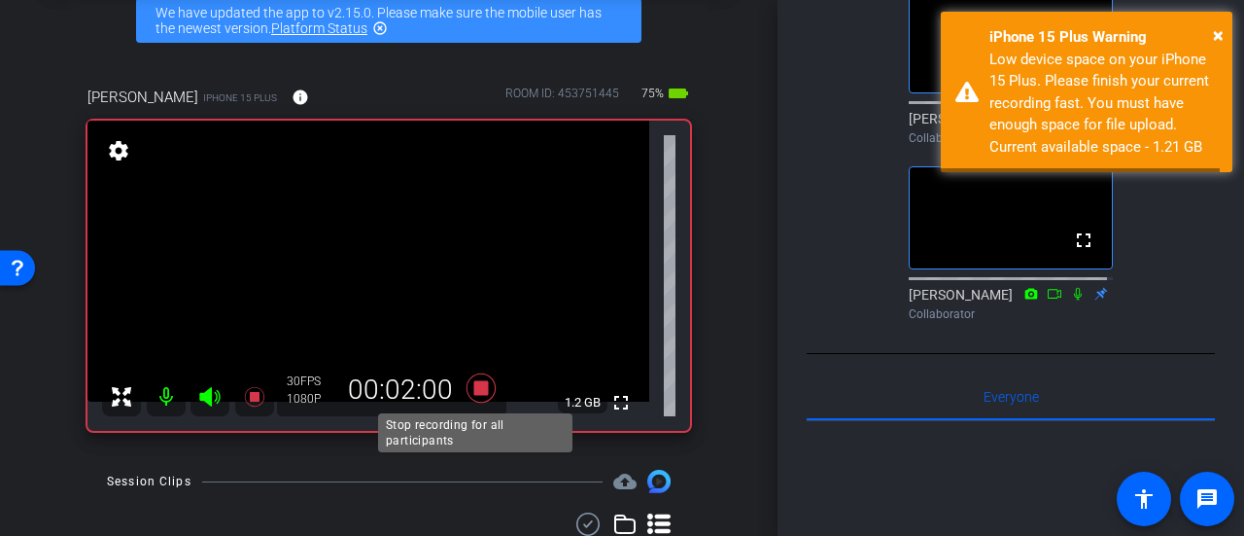
click at [470, 386] on icon at bounding box center [481, 387] width 29 height 29
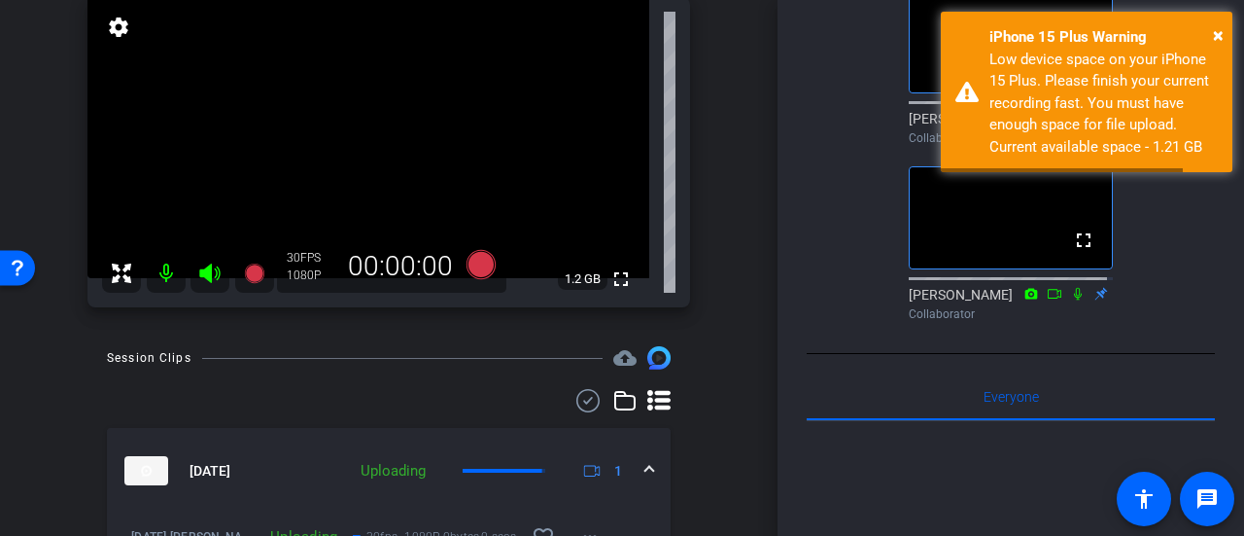
scroll to position [292, 0]
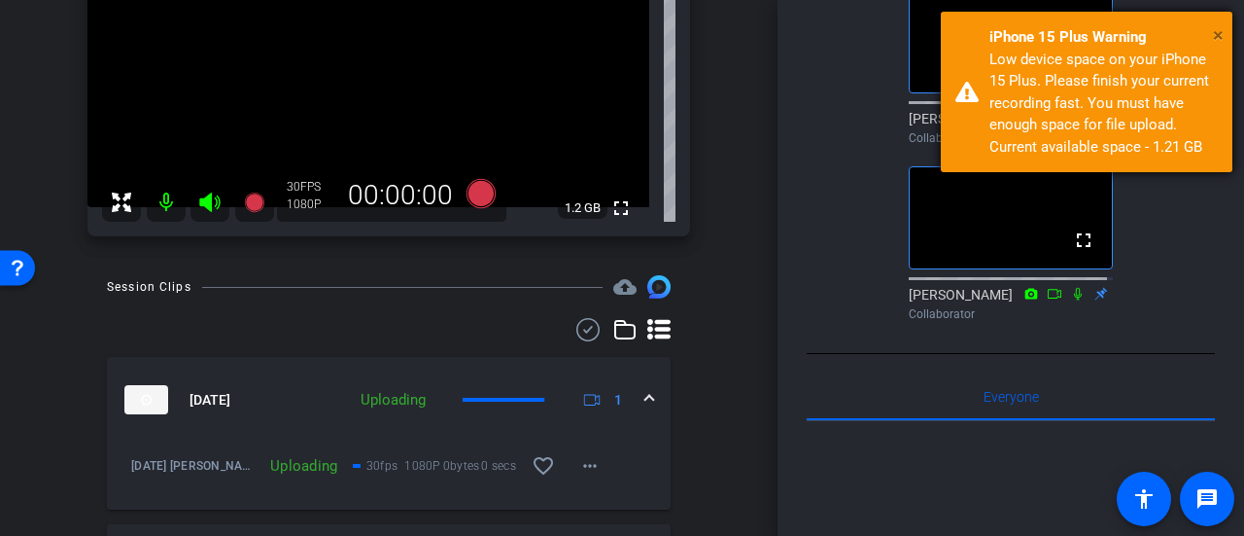
click at [1216, 40] on span "×" at bounding box center [1218, 34] width 11 height 23
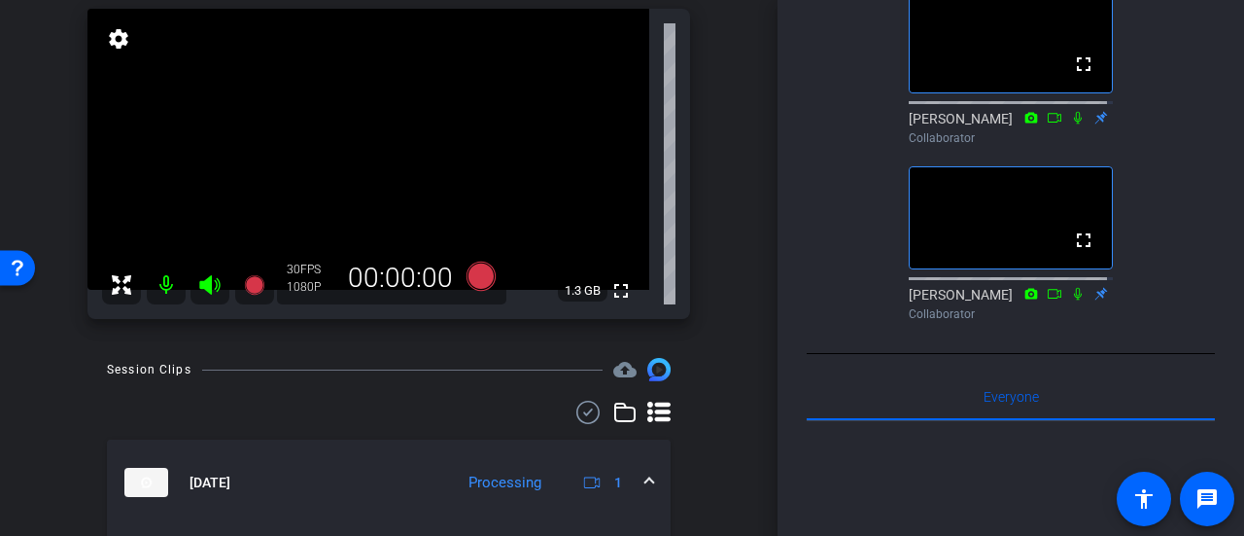
scroll to position [97, 0]
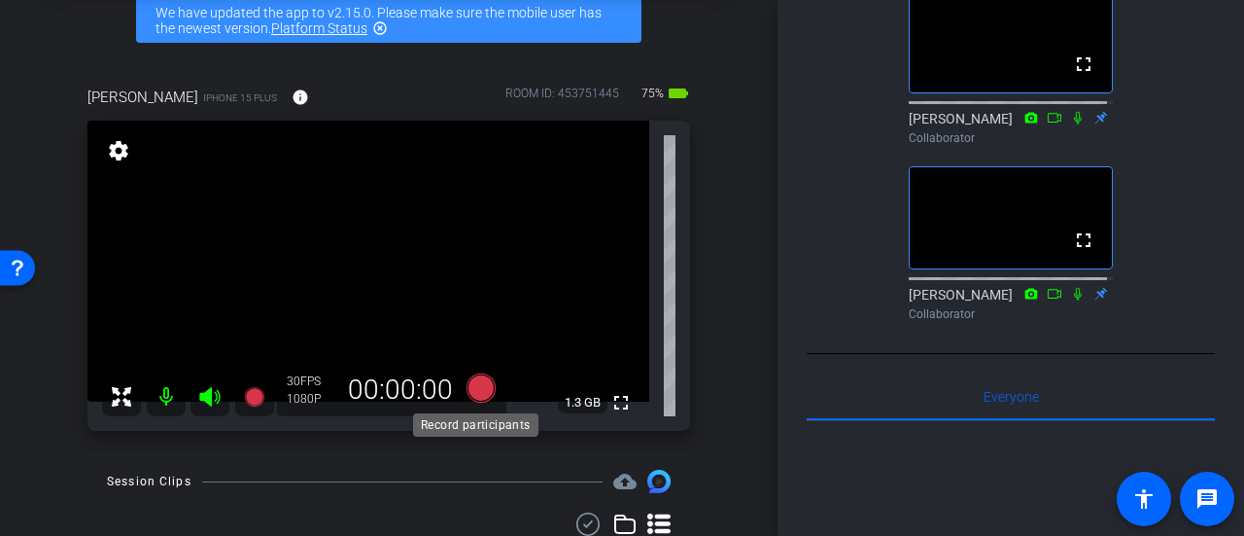
click at [474, 388] on icon at bounding box center [481, 387] width 29 height 29
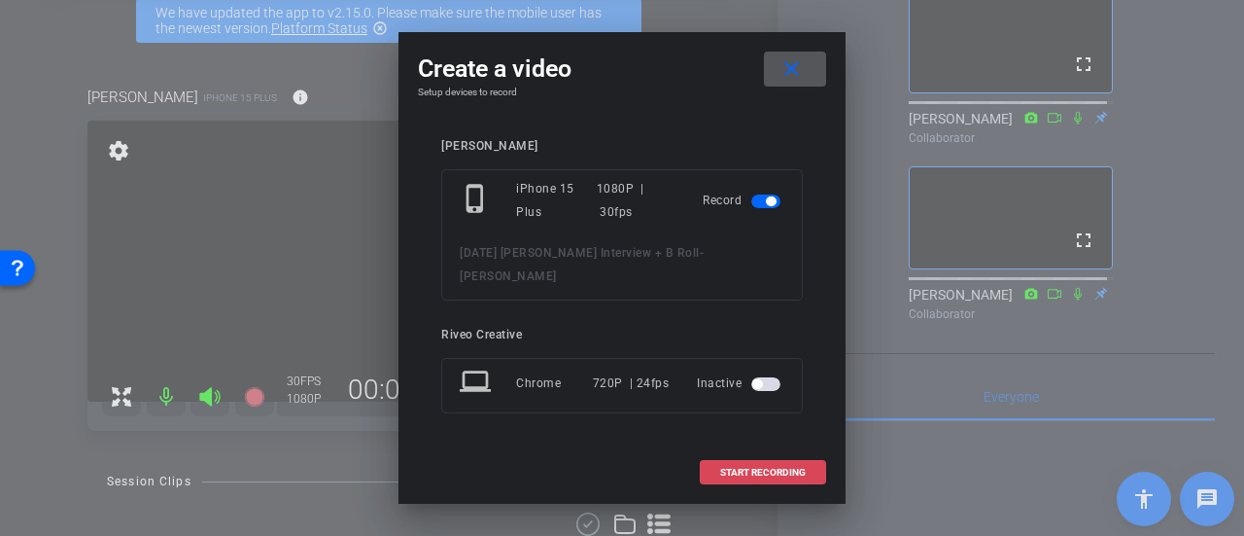
click at [741, 451] on span at bounding box center [763, 472] width 124 height 47
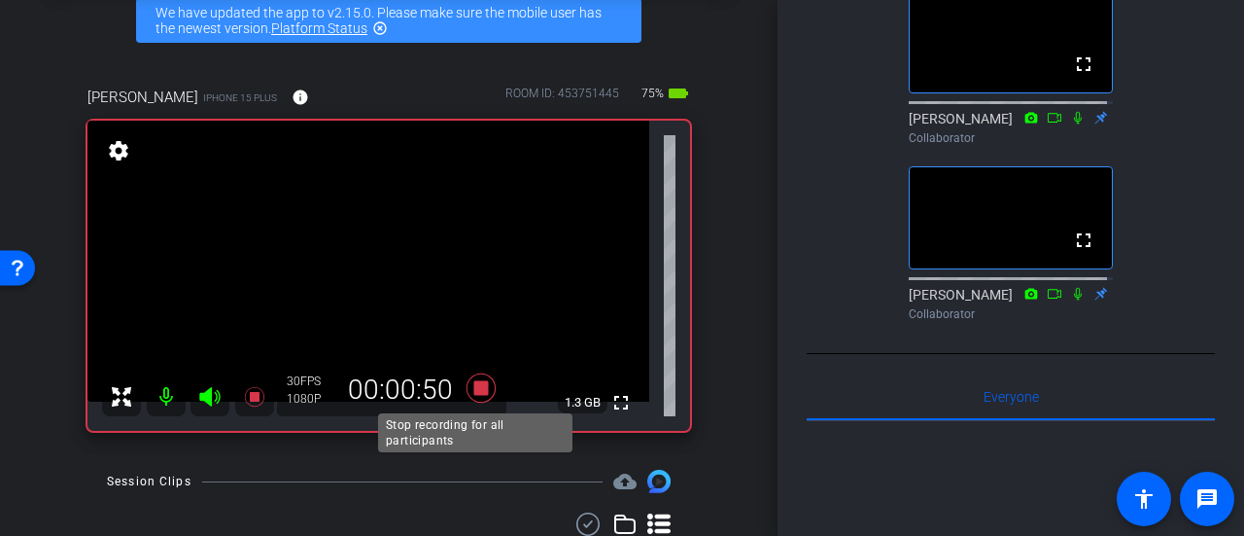
click at [468, 386] on icon at bounding box center [481, 387] width 29 height 29
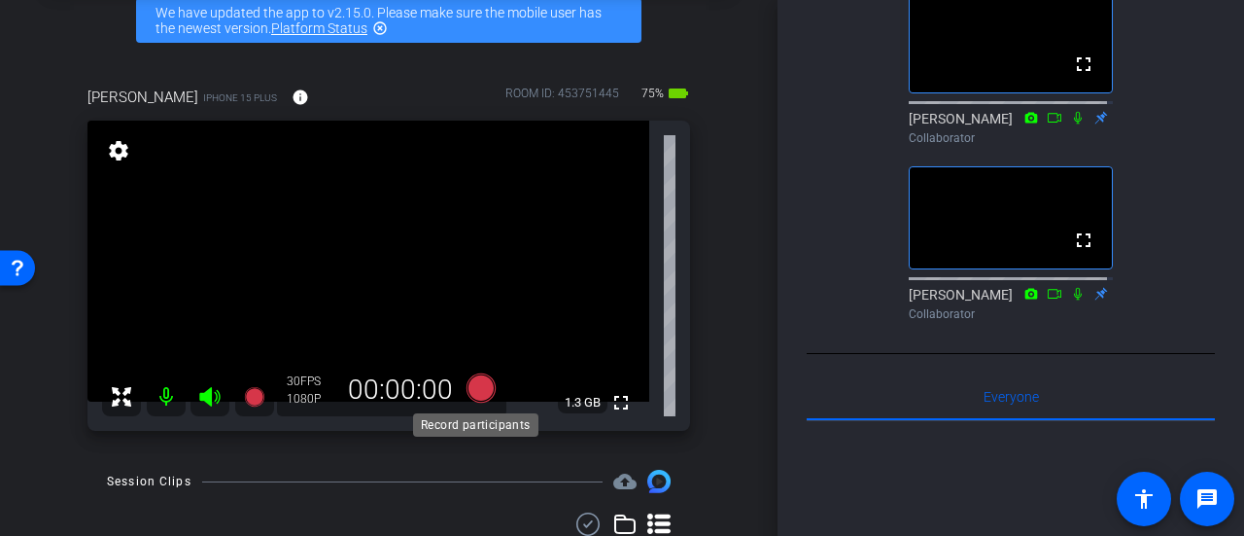
click at [473, 390] on icon at bounding box center [481, 387] width 29 height 29
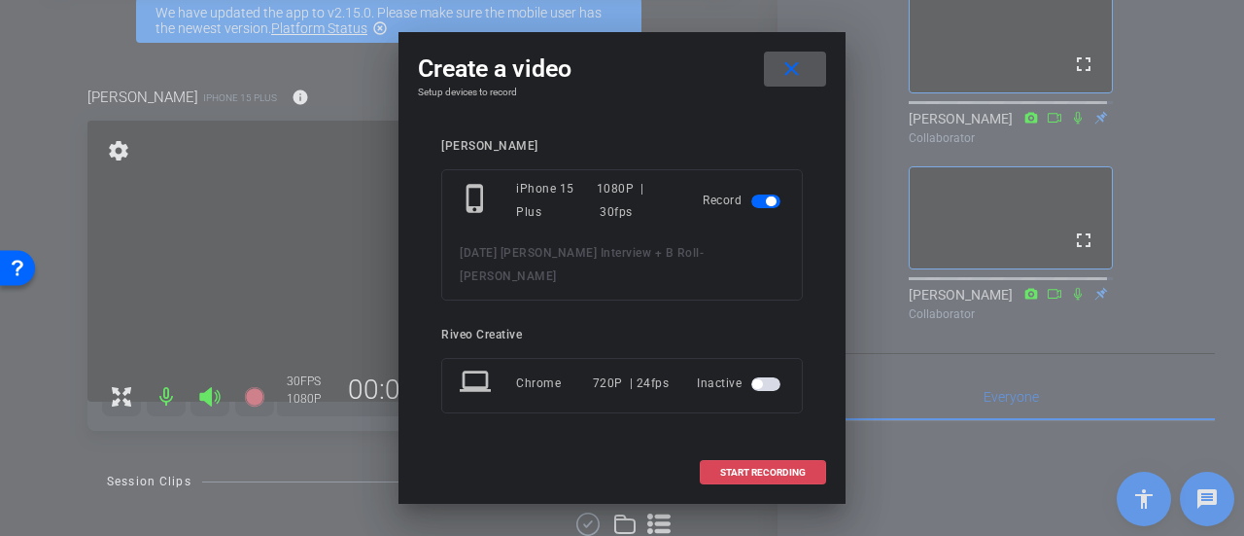
click at [778, 449] on span at bounding box center [763, 472] width 124 height 47
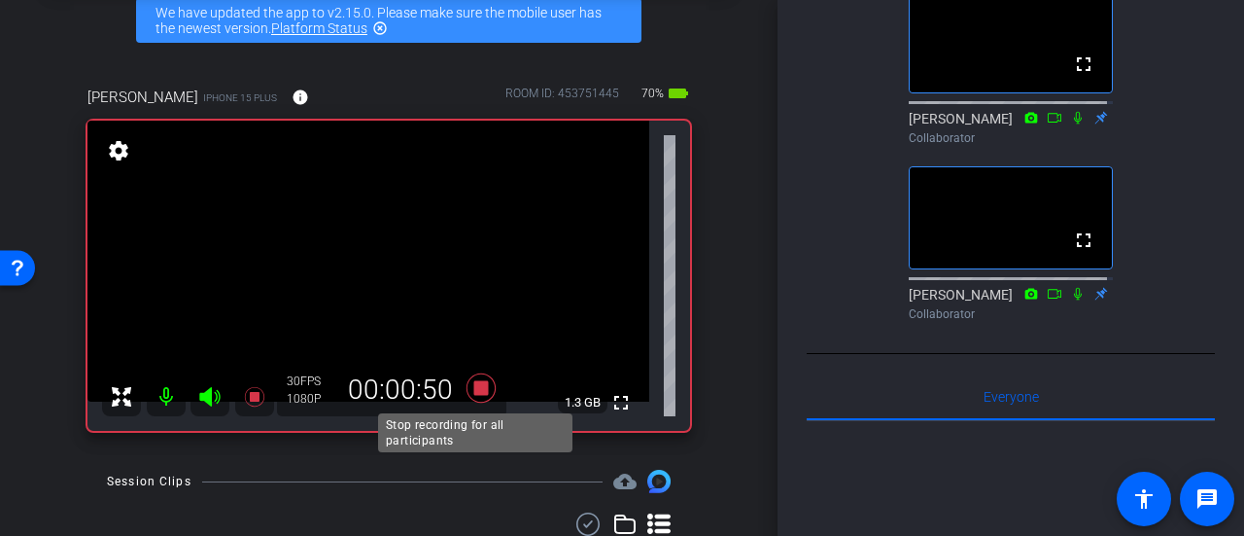
click at [467, 394] on icon at bounding box center [481, 387] width 47 height 35
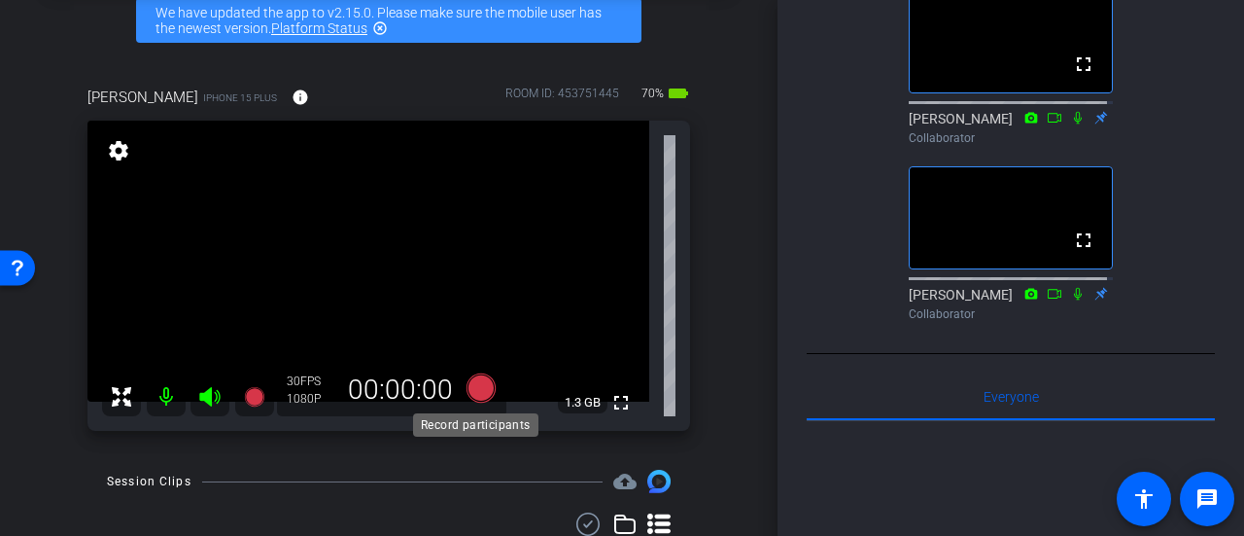
click at [475, 390] on icon at bounding box center [481, 387] width 29 height 29
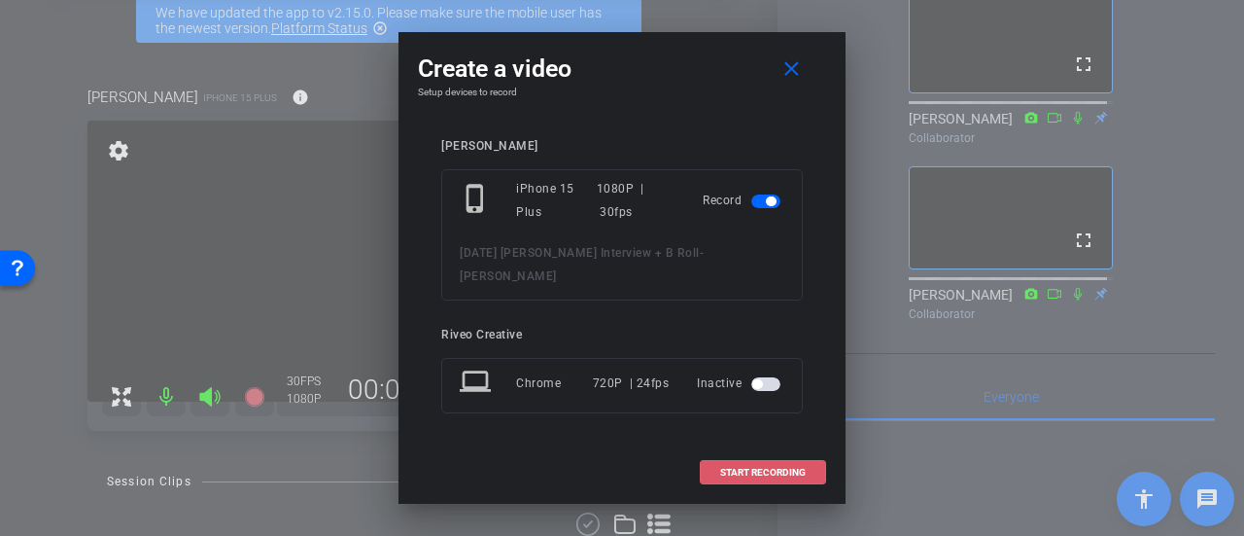
click at [786, 449] on span at bounding box center [763, 472] width 124 height 47
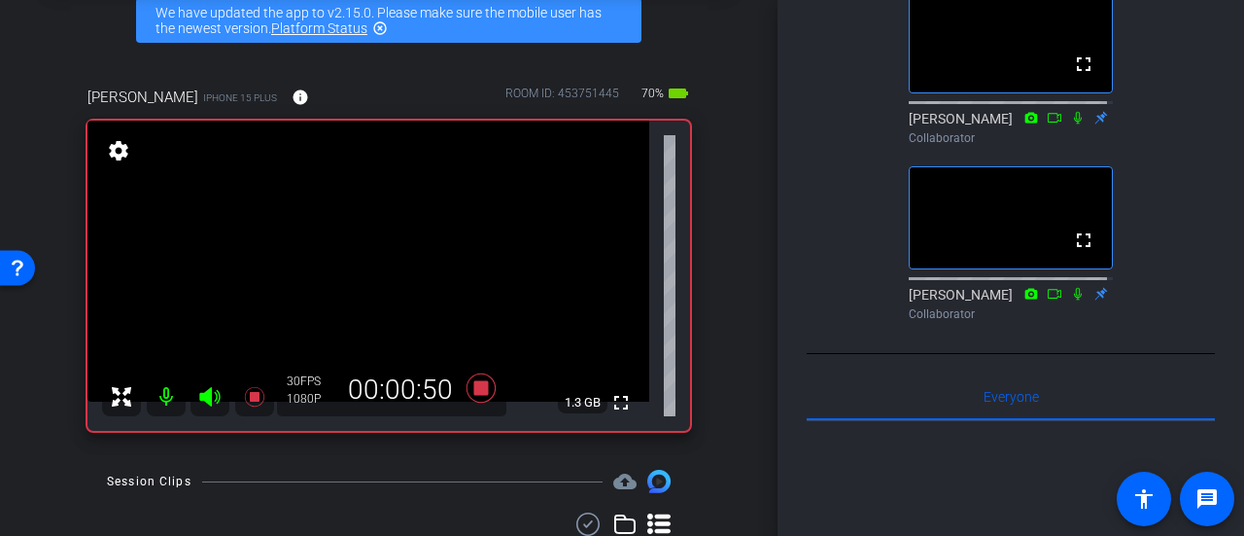
scroll to position [0, 0]
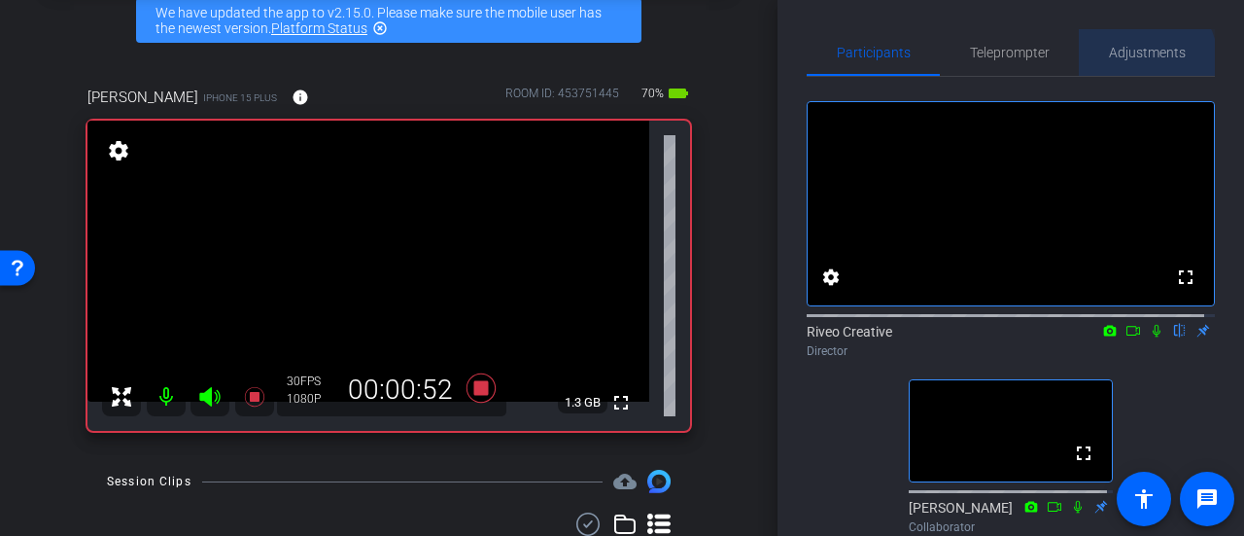
click at [1137, 59] on span "Adjustments" at bounding box center [1147, 53] width 77 height 14
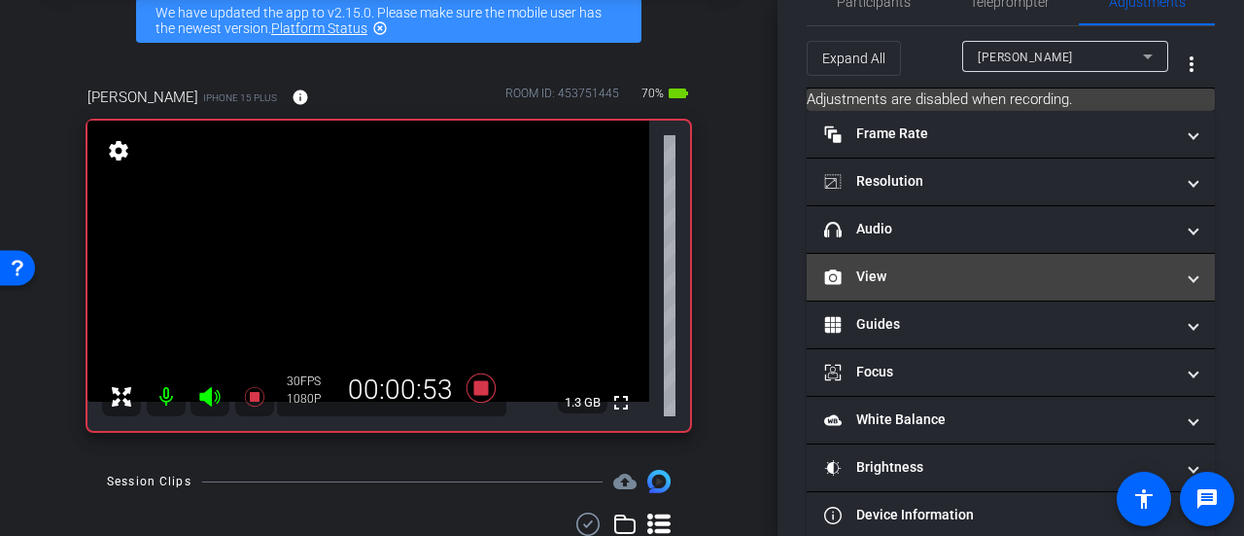
scroll to position [79, 0]
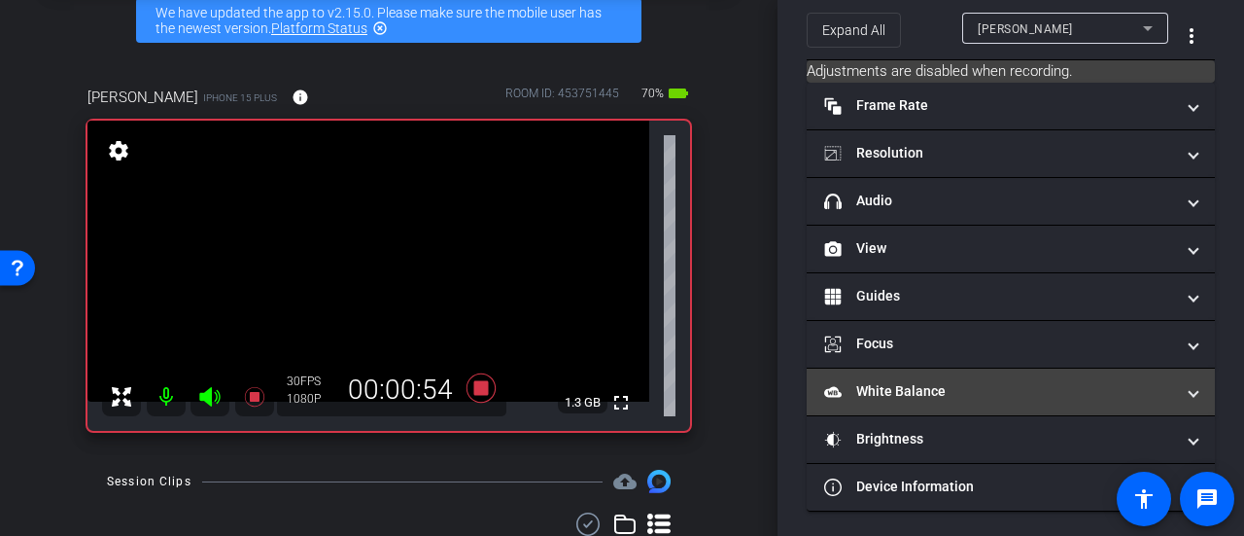
click at [1000, 396] on mat-panel-title "White Balance White Balance" at bounding box center [999, 391] width 350 height 20
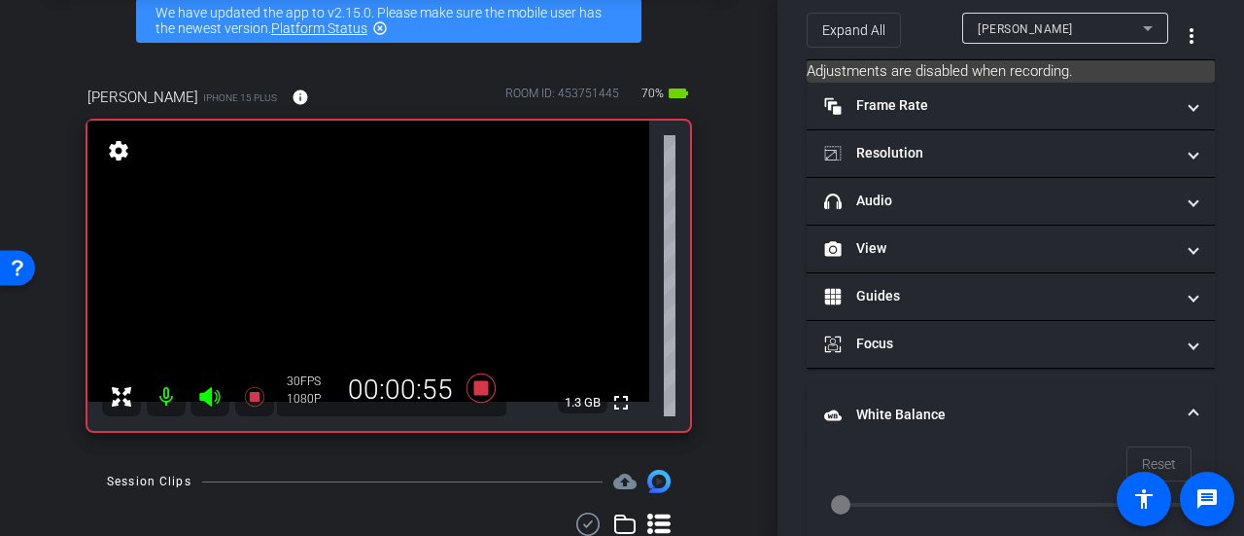
scroll to position [273, 0]
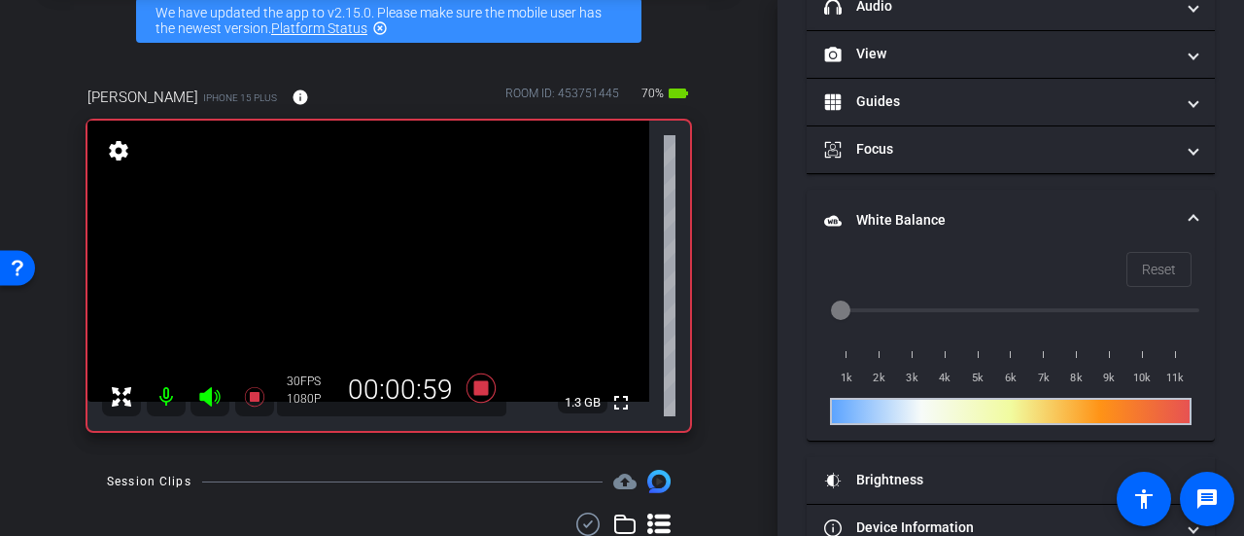
click at [1093, 273] on div "Reset" at bounding box center [1011, 269] width 362 height 35
click at [1155, 203] on mat-expansion-panel-header "White Balance White Balance" at bounding box center [1011, 221] width 408 height 62
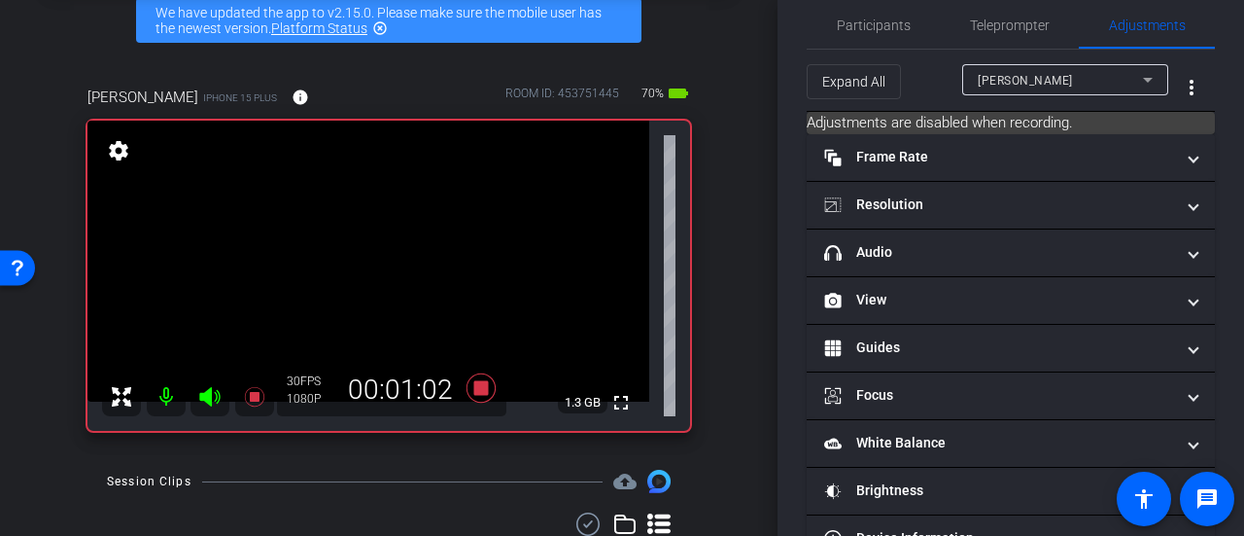
scroll to position [0, 0]
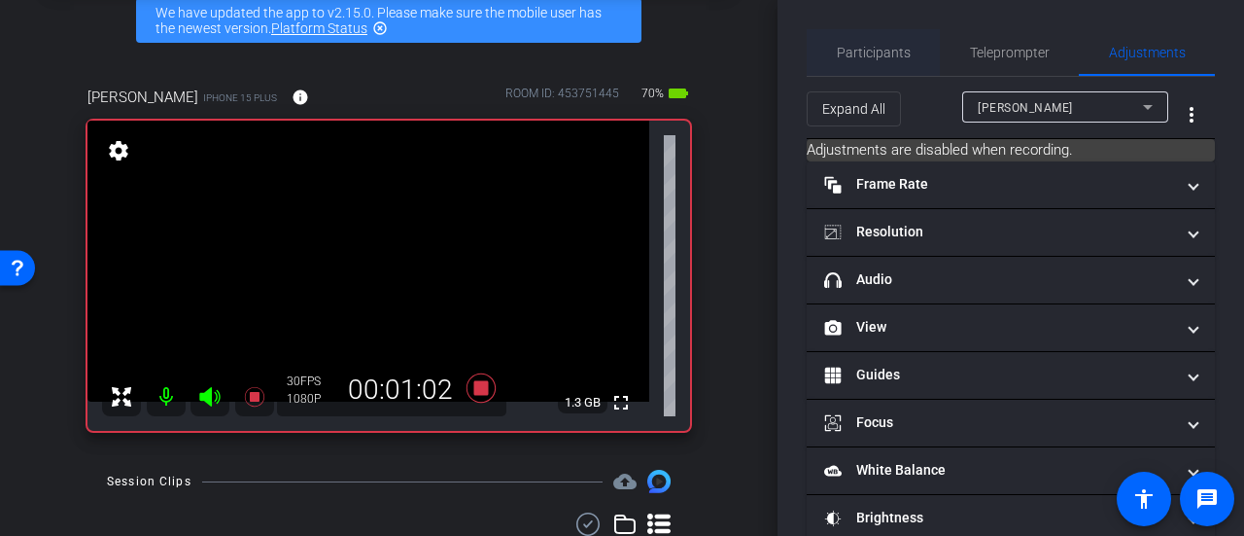
click at [856, 57] on span "Participants" at bounding box center [874, 53] width 74 height 14
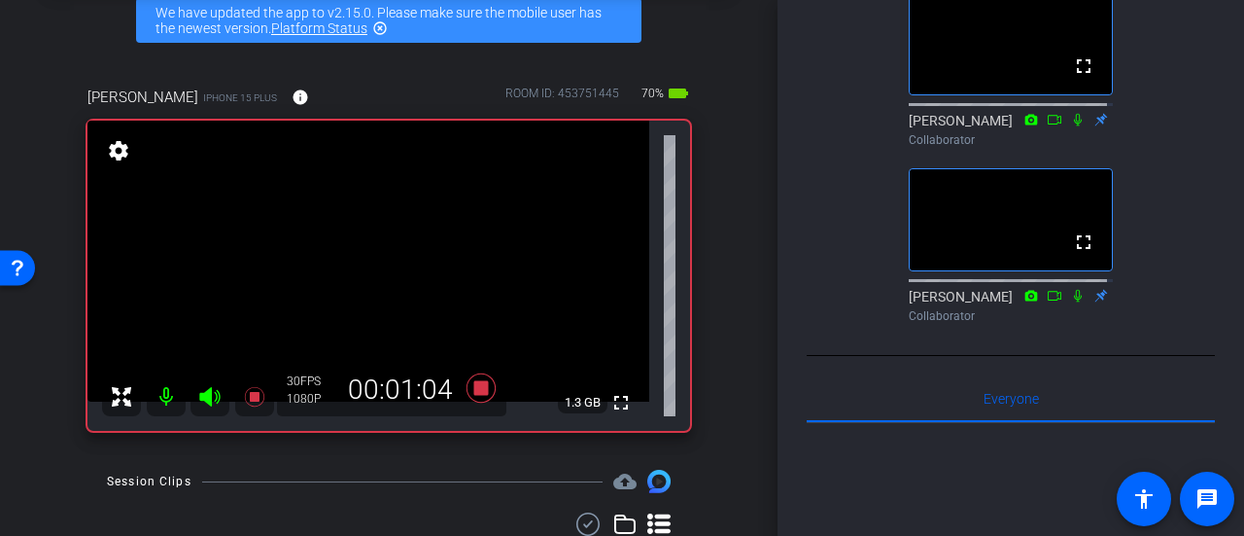
scroll to position [486, 0]
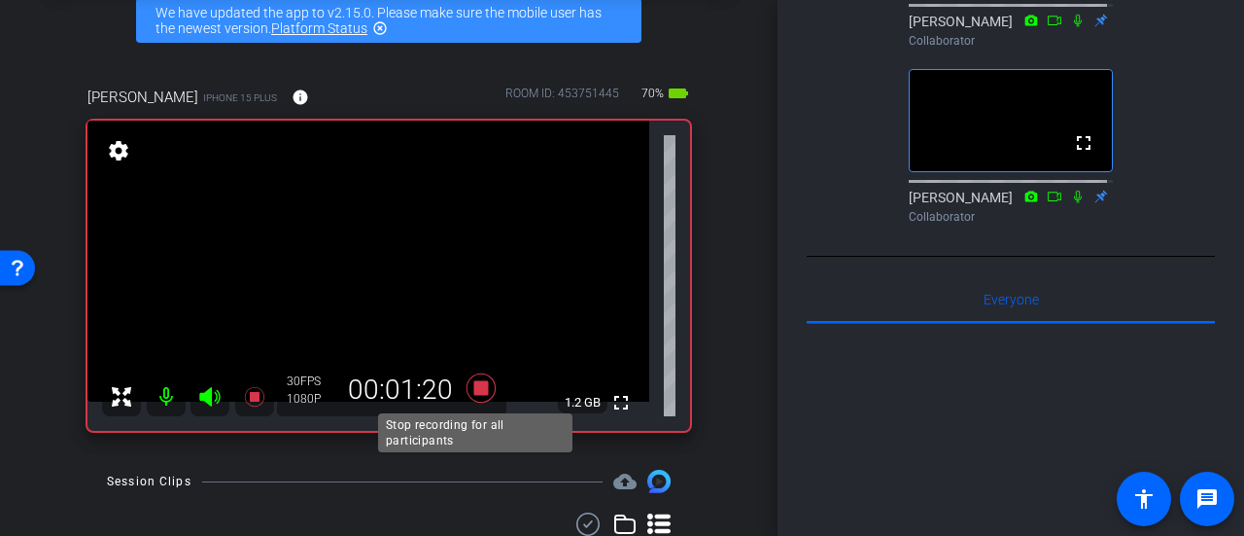
click at [478, 392] on icon at bounding box center [481, 387] width 29 height 29
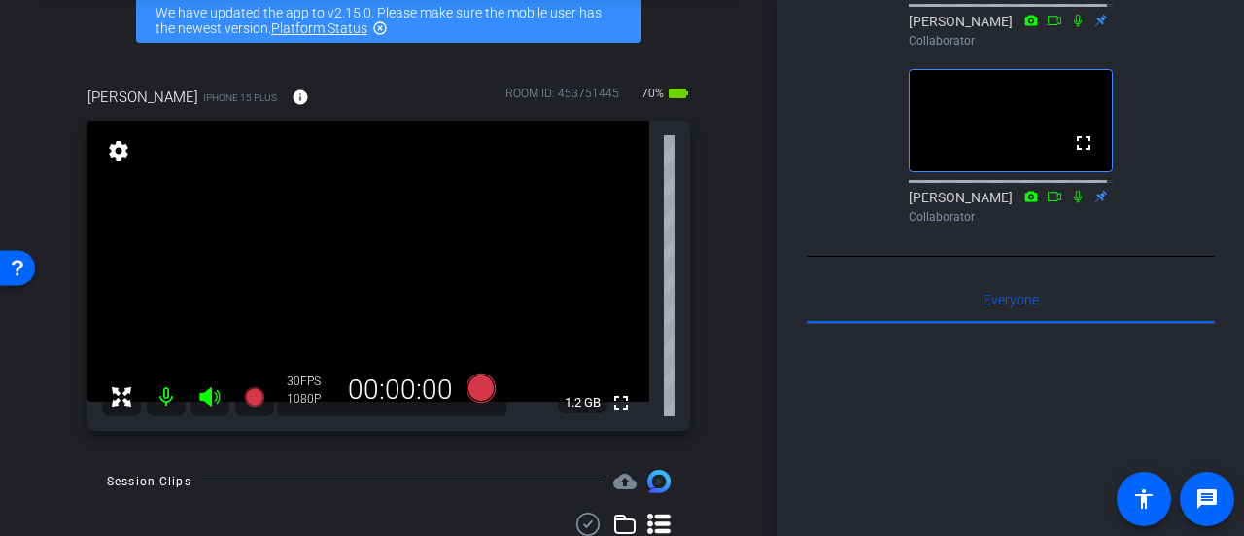
scroll to position [0, 0]
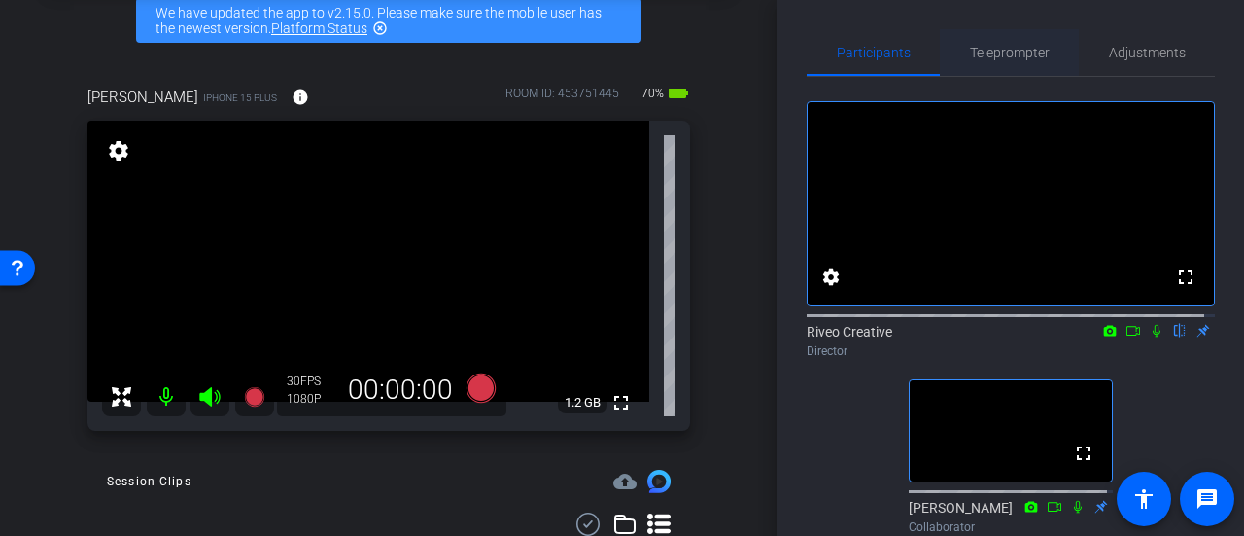
click at [1007, 49] on span "Teleprompter" at bounding box center [1010, 53] width 80 height 14
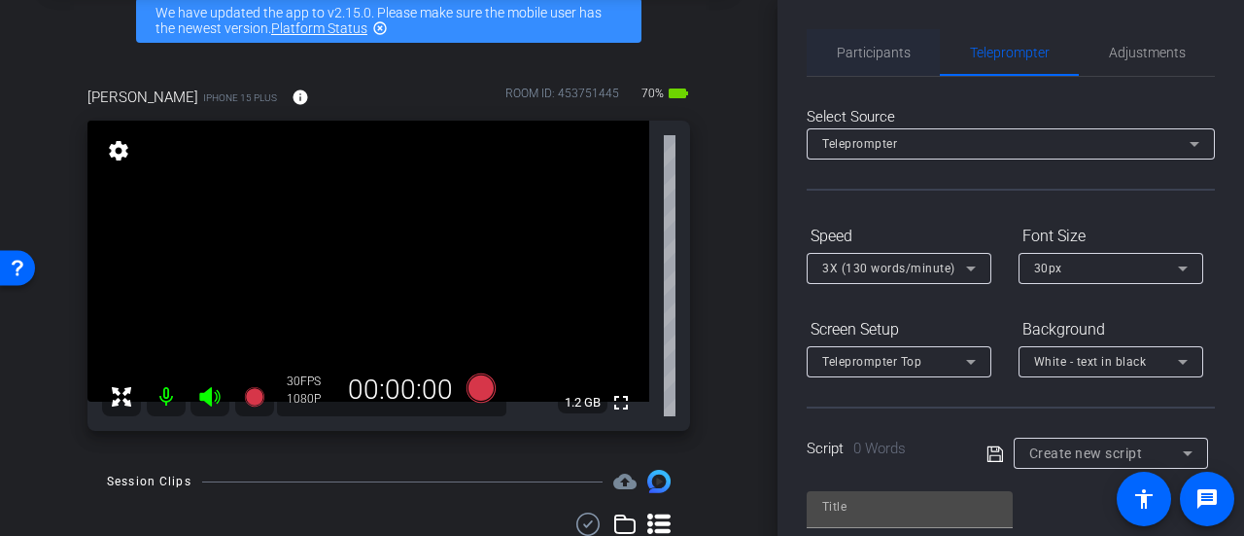
click at [905, 69] on span "Participants" at bounding box center [874, 52] width 74 height 47
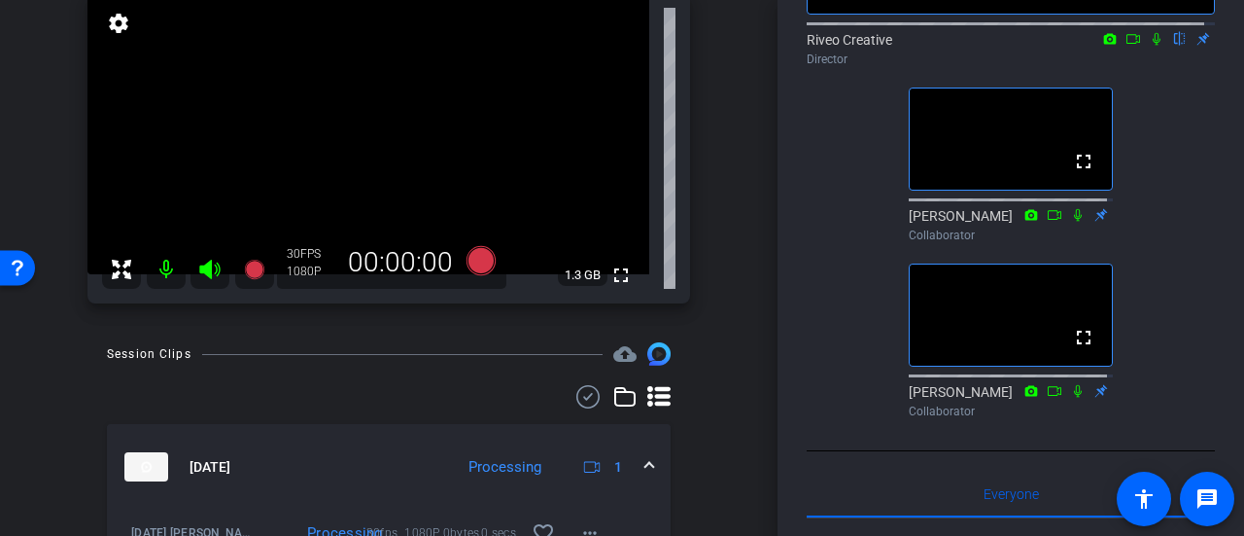
scroll to position [194, 0]
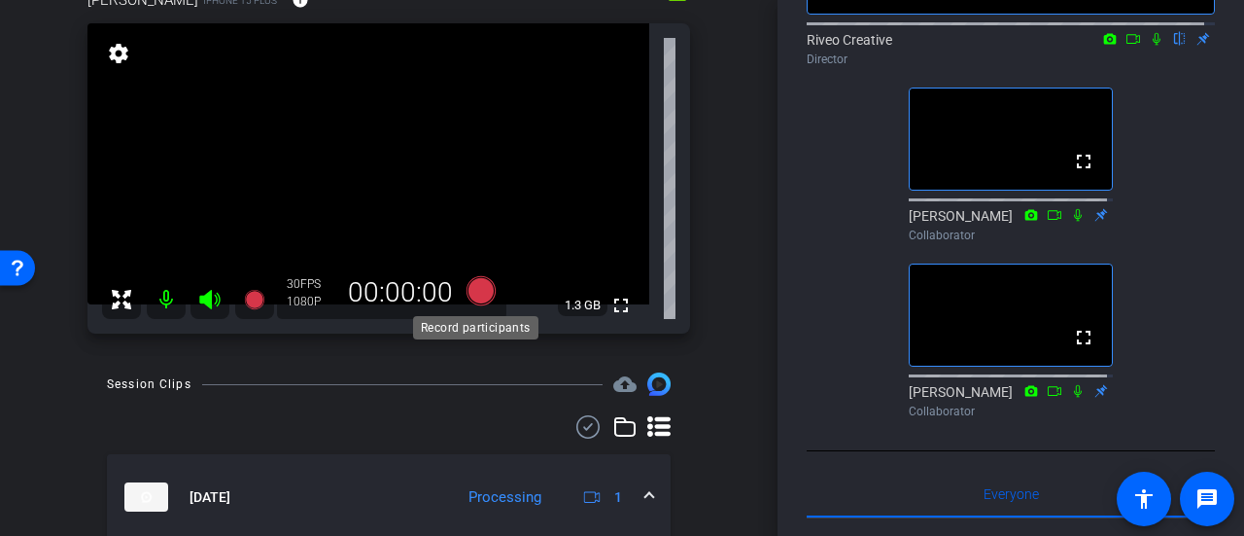
click at [475, 285] on icon at bounding box center [481, 290] width 29 height 29
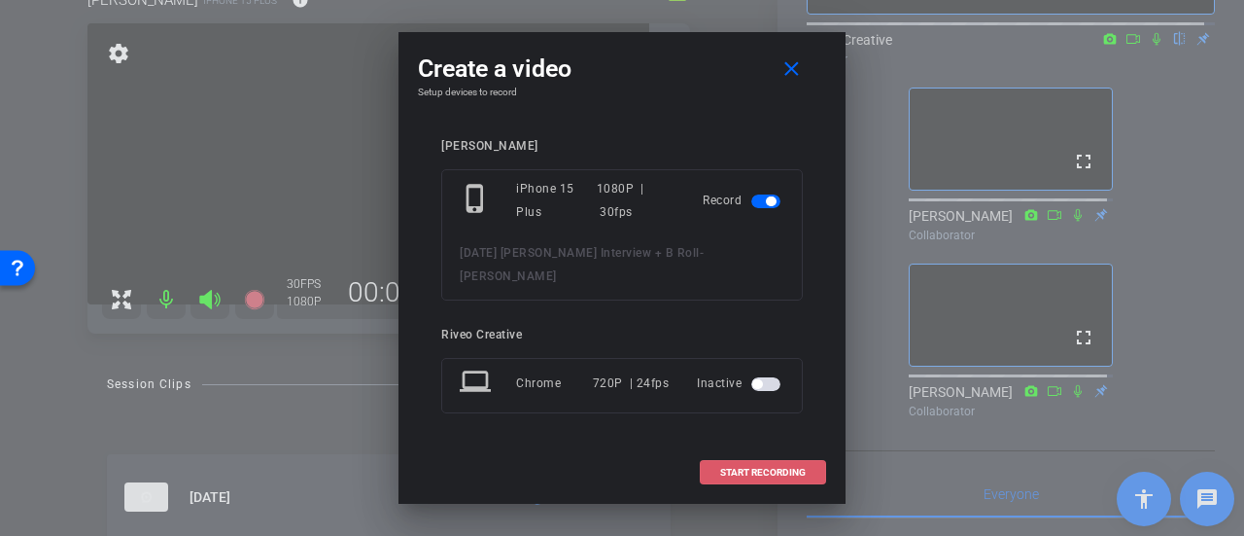
click at [763, 467] on span "START RECORDING" at bounding box center [763, 472] width 86 height 10
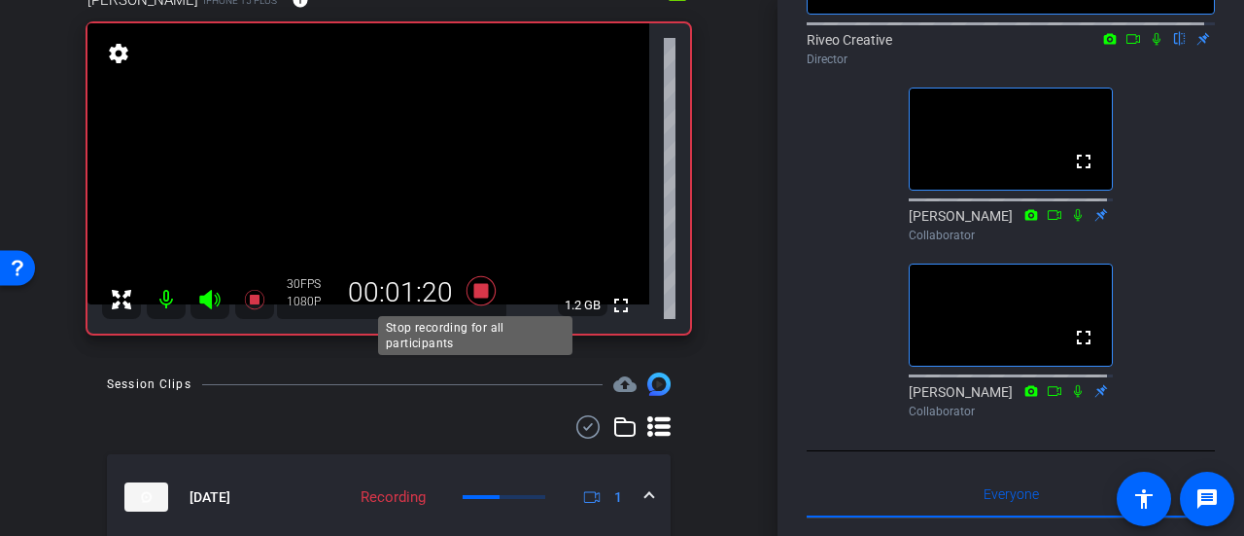
click at [477, 289] on icon at bounding box center [481, 290] width 29 height 29
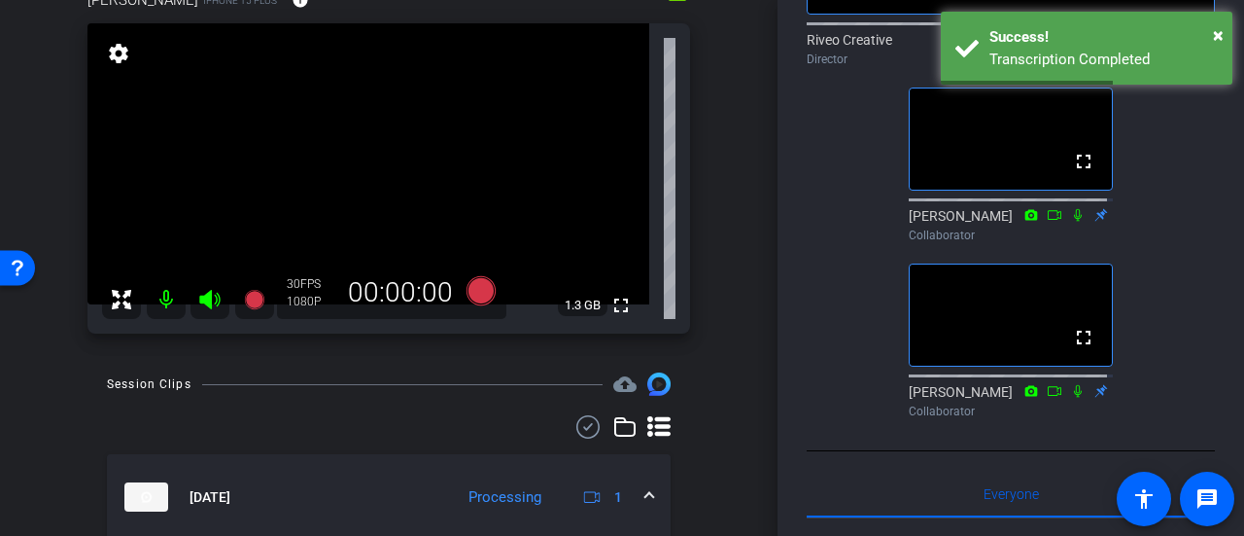
scroll to position [97, 0]
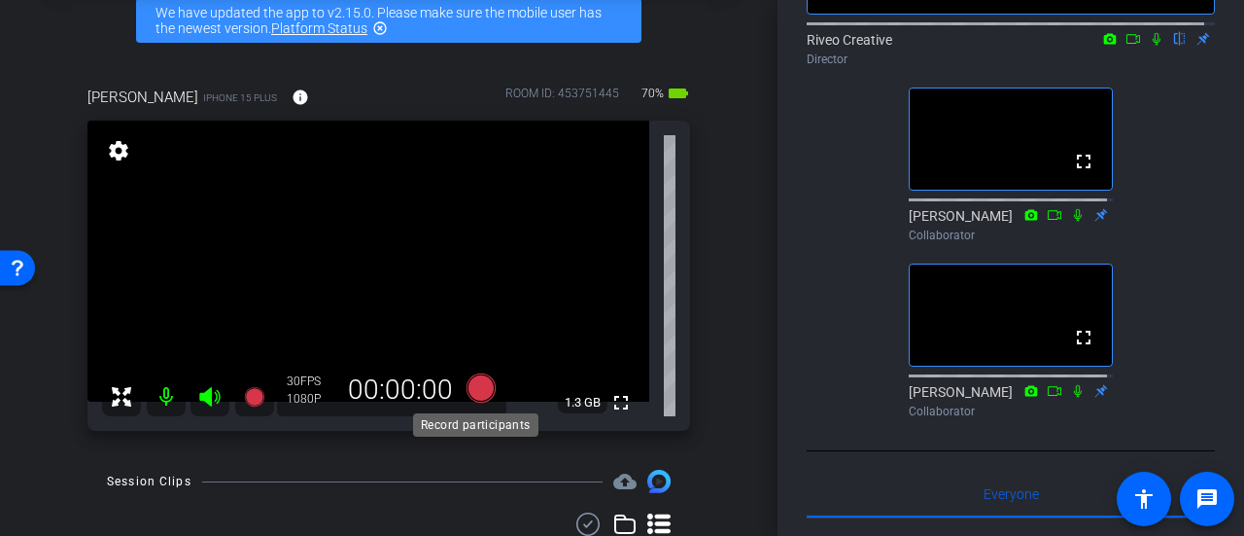
click at [474, 387] on icon at bounding box center [481, 387] width 29 height 29
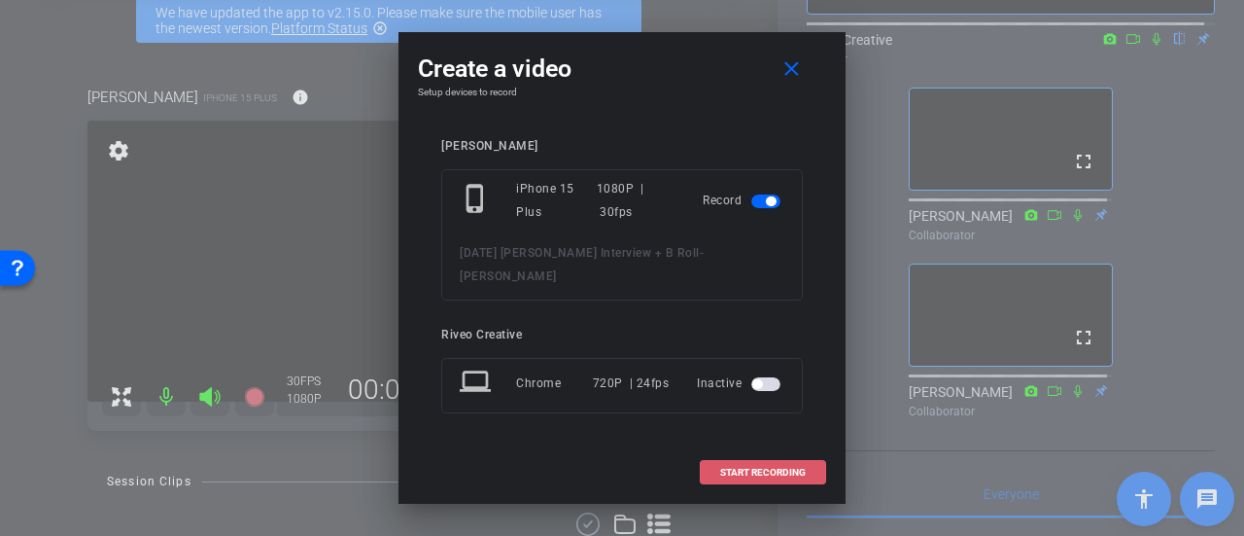
click at [791, 452] on span at bounding box center [763, 472] width 124 height 47
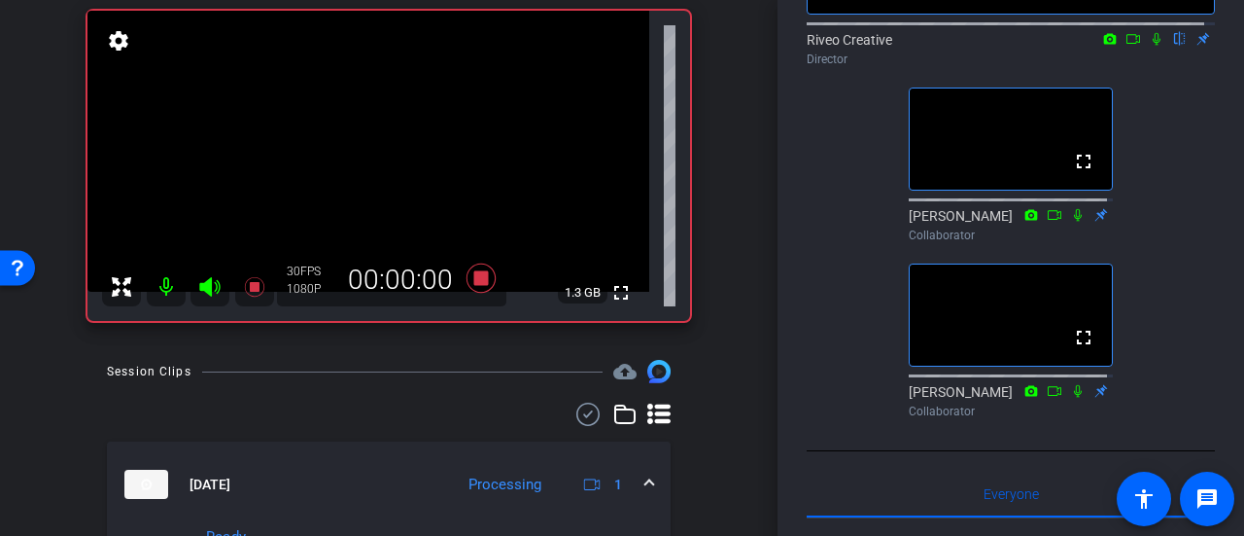
scroll to position [292, 0]
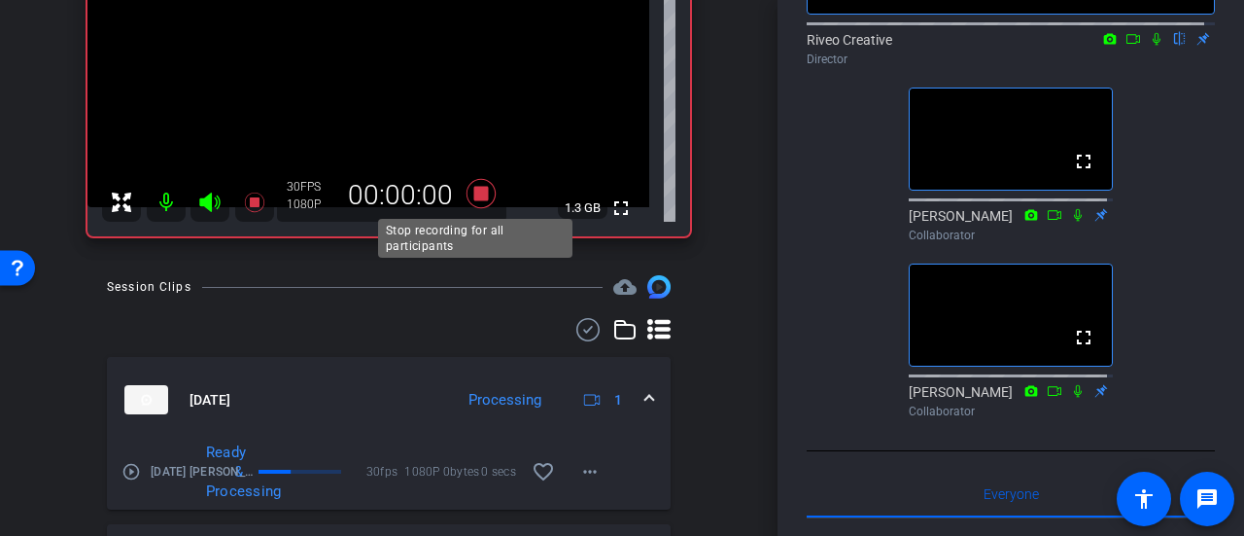
click at [474, 195] on icon at bounding box center [481, 193] width 29 height 29
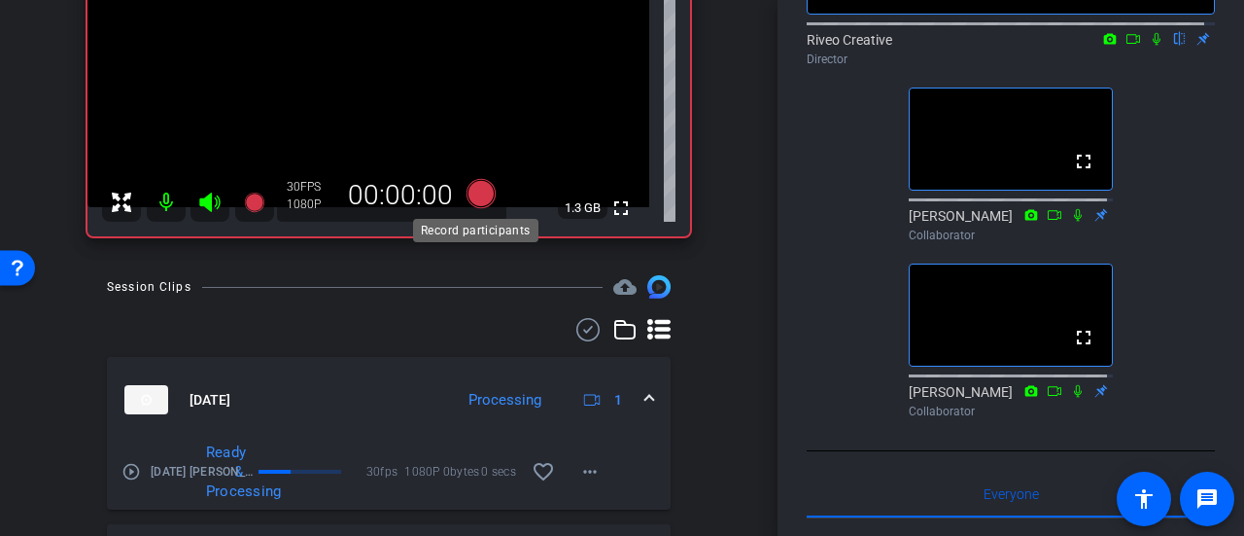
click at [470, 201] on icon at bounding box center [481, 193] width 29 height 29
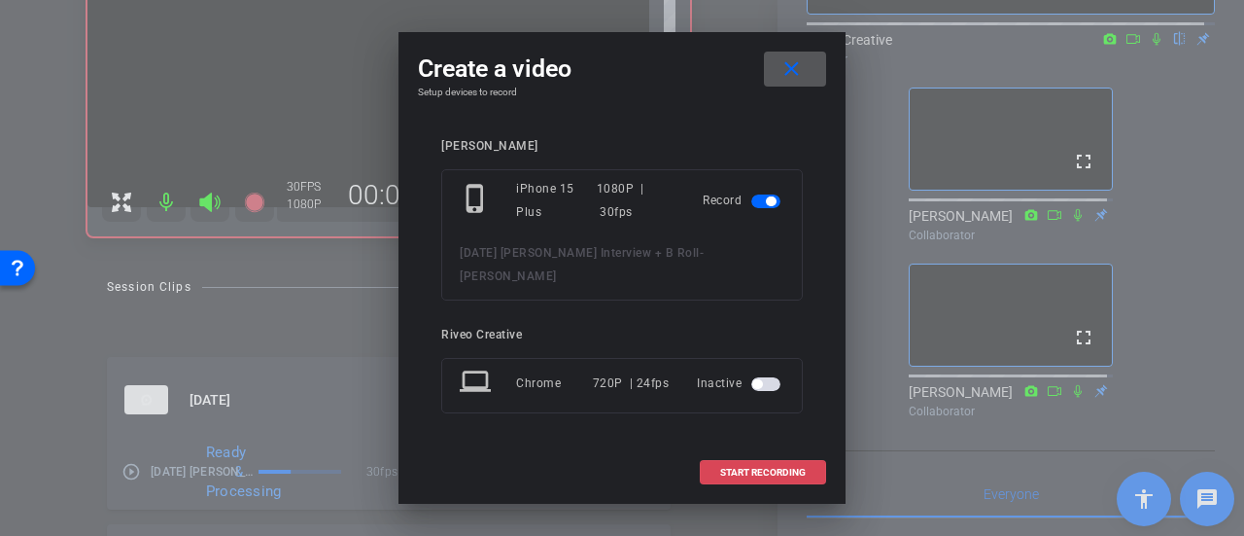
click at [745, 467] on span "START RECORDING" at bounding box center [763, 472] width 86 height 10
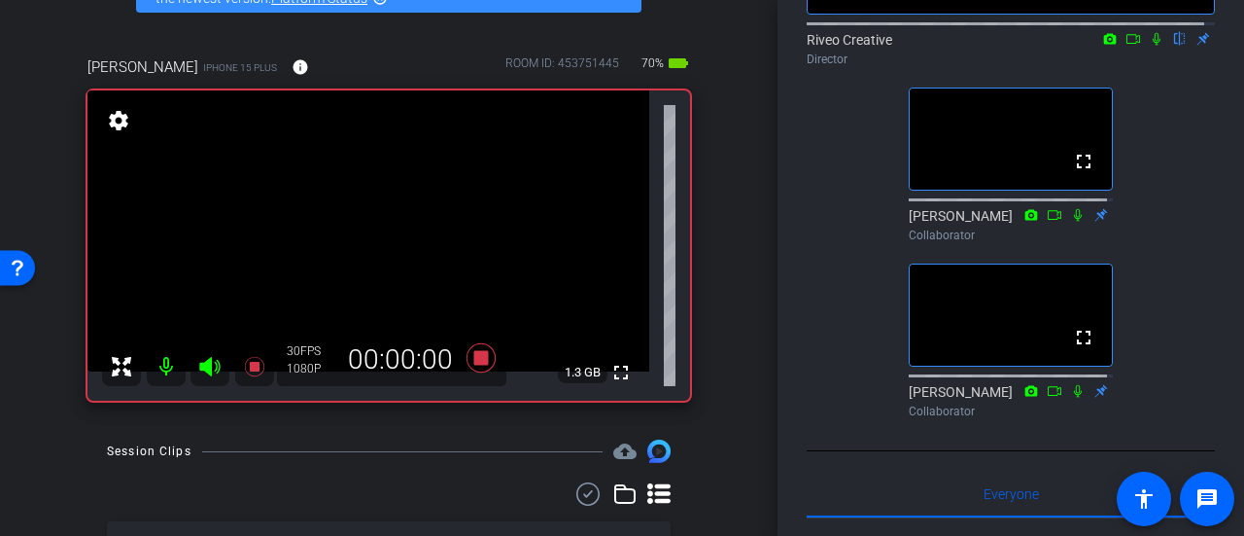
scroll to position [97, 0]
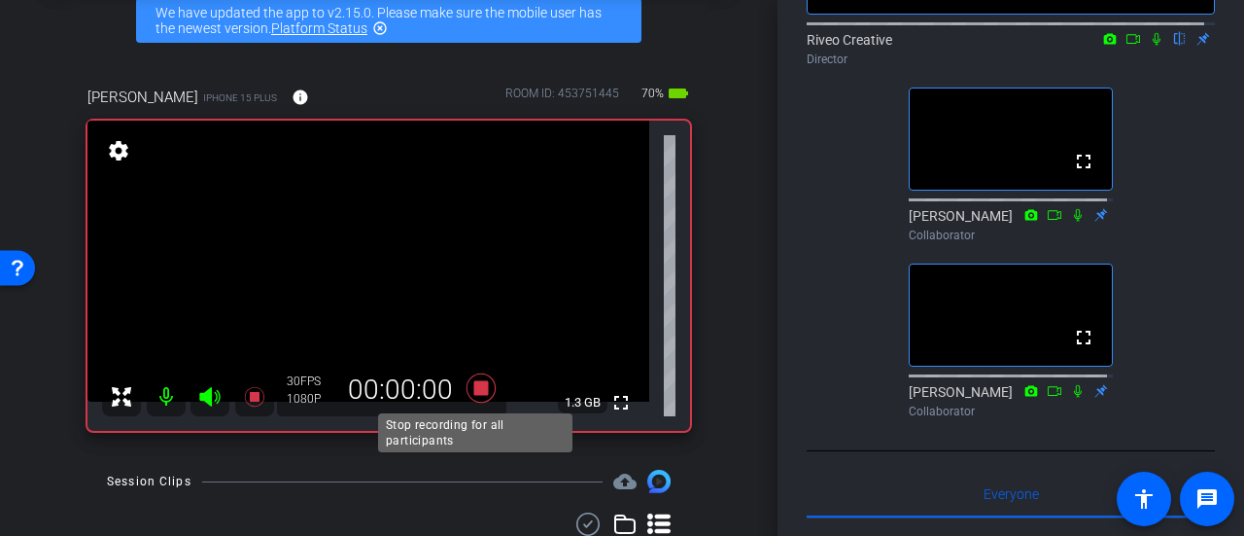
click at [474, 392] on icon at bounding box center [481, 387] width 29 height 29
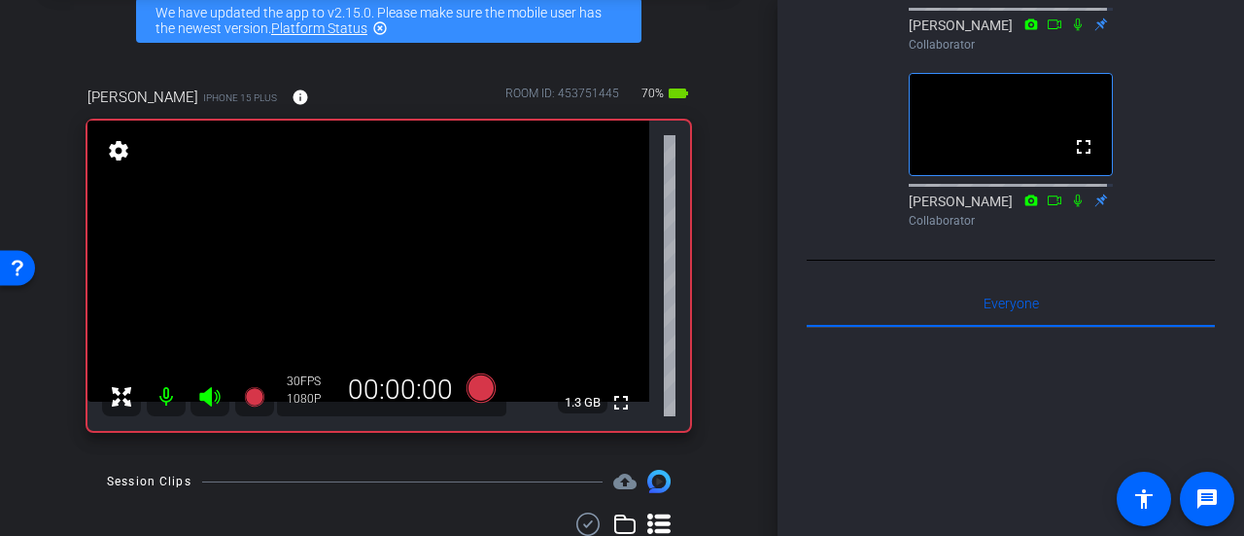
scroll to position [486, 0]
click at [759, 254] on div "arrow_back 9.23.25 Lisa Interview + B Roll Back to project Send invite account_…" at bounding box center [389, 171] width 778 height 536
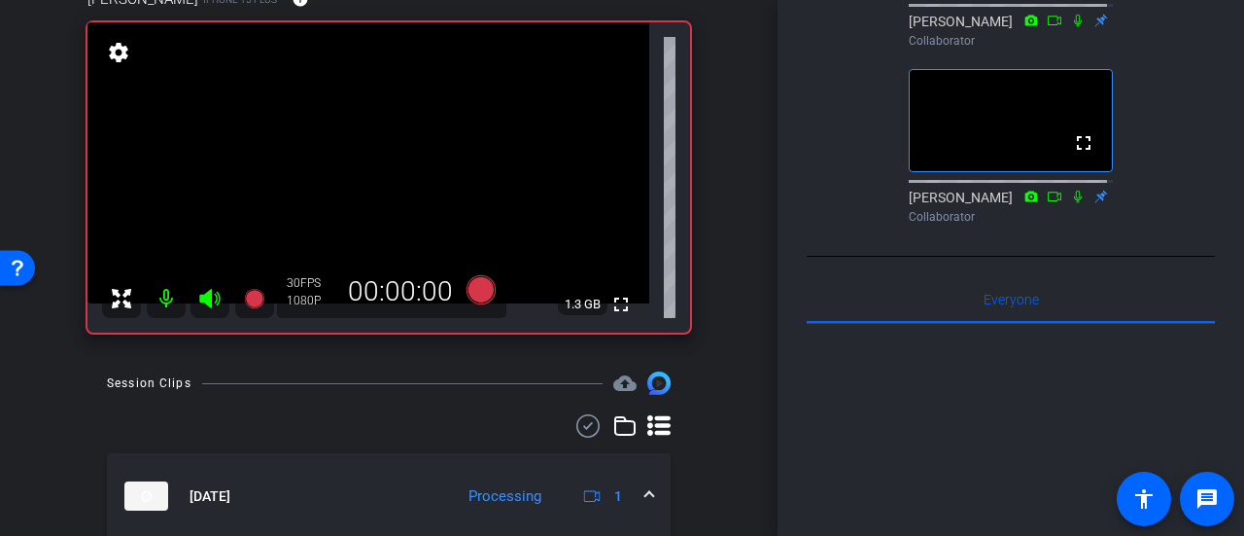
scroll to position [194, 0]
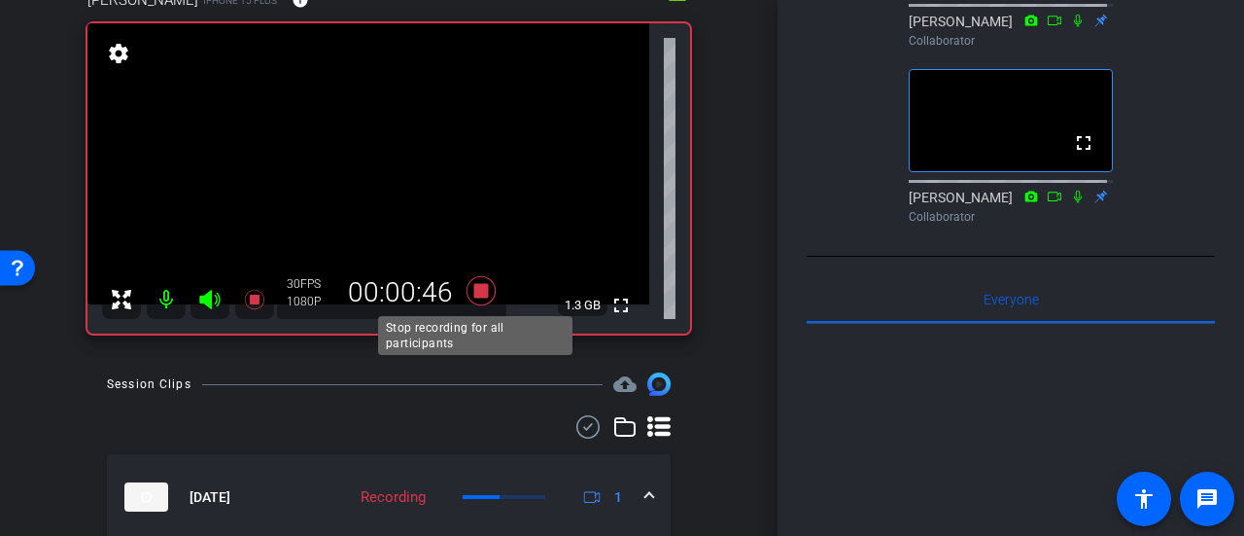
click at [476, 293] on icon at bounding box center [481, 290] width 29 height 29
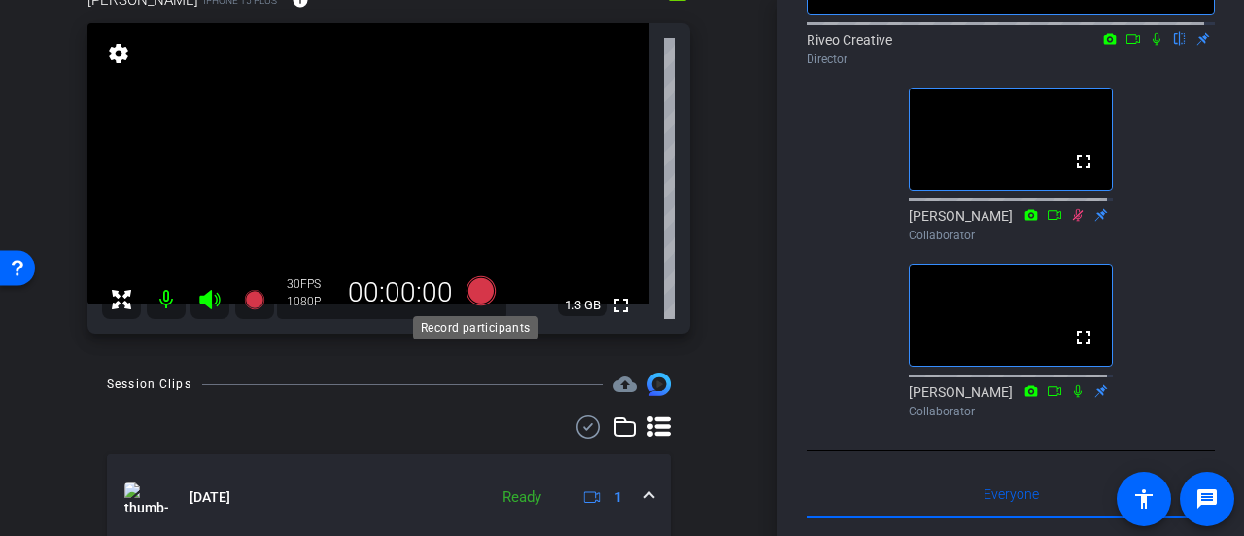
click at [476, 298] on icon at bounding box center [481, 290] width 29 height 29
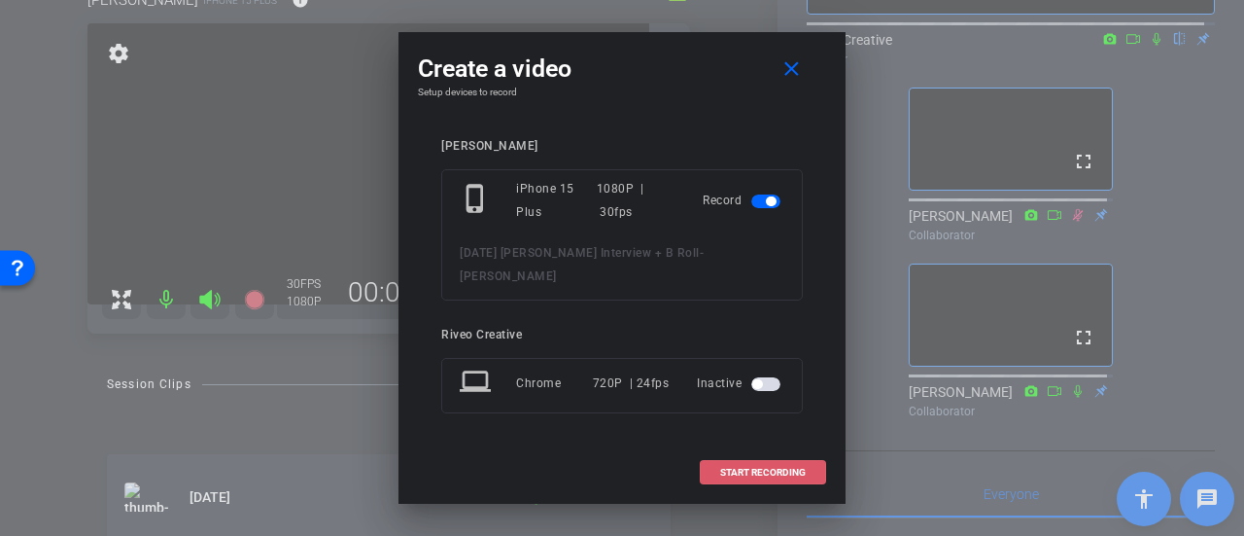
click at [744, 467] on span "START RECORDING" at bounding box center [763, 472] width 86 height 10
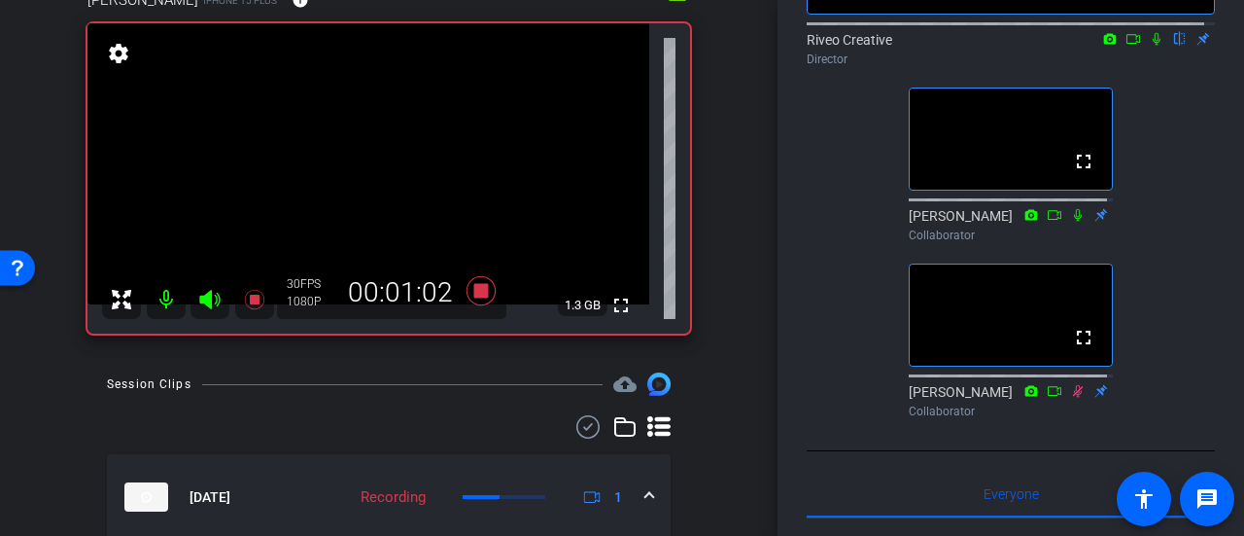
click at [1149, 46] on icon at bounding box center [1157, 39] width 16 height 14
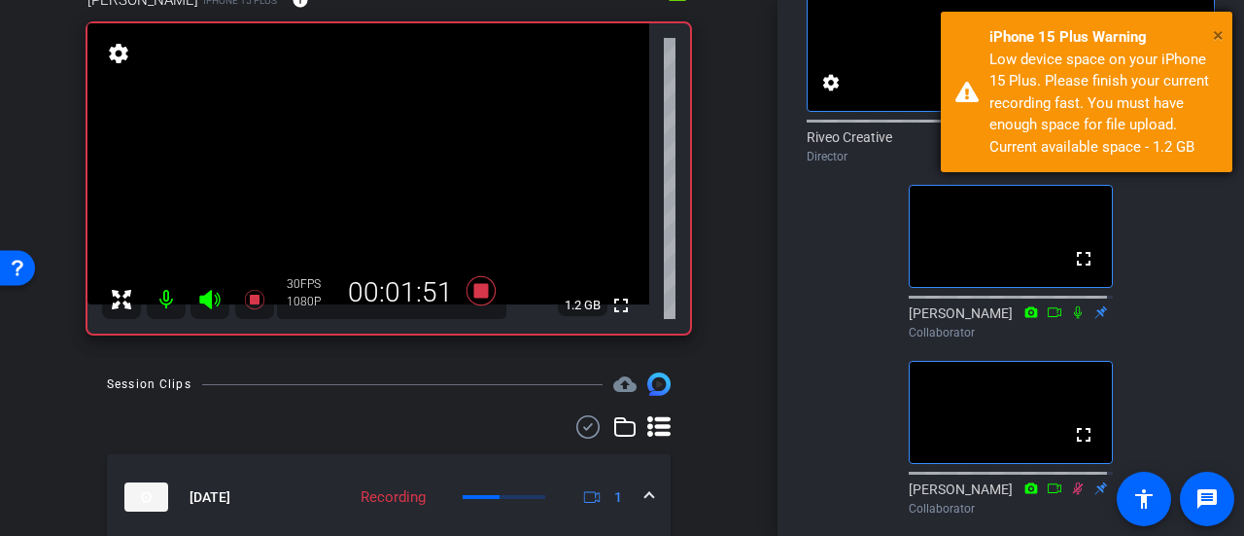
click at [1217, 35] on span "×" at bounding box center [1218, 34] width 11 height 23
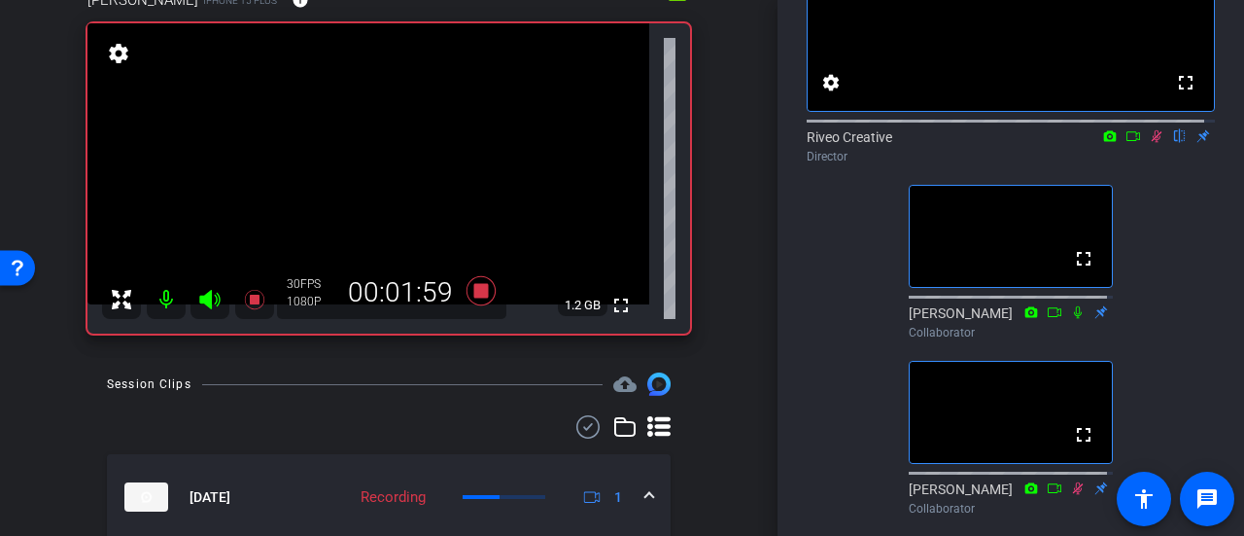
scroll to position [97, 0]
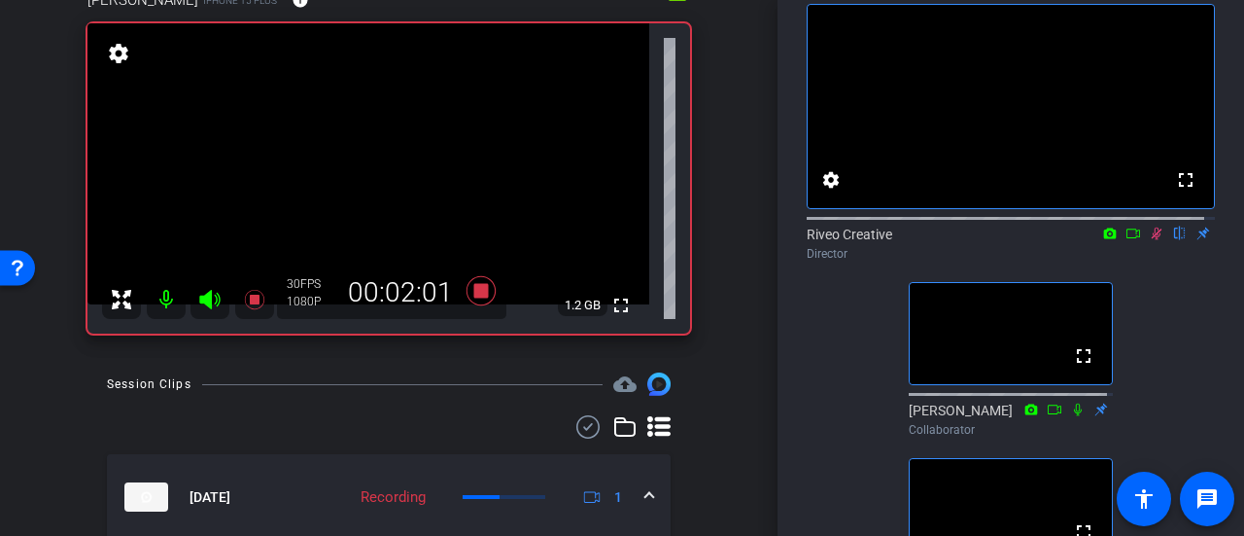
click at [1151, 240] on icon at bounding box center [1157, 233] width 16 height 14
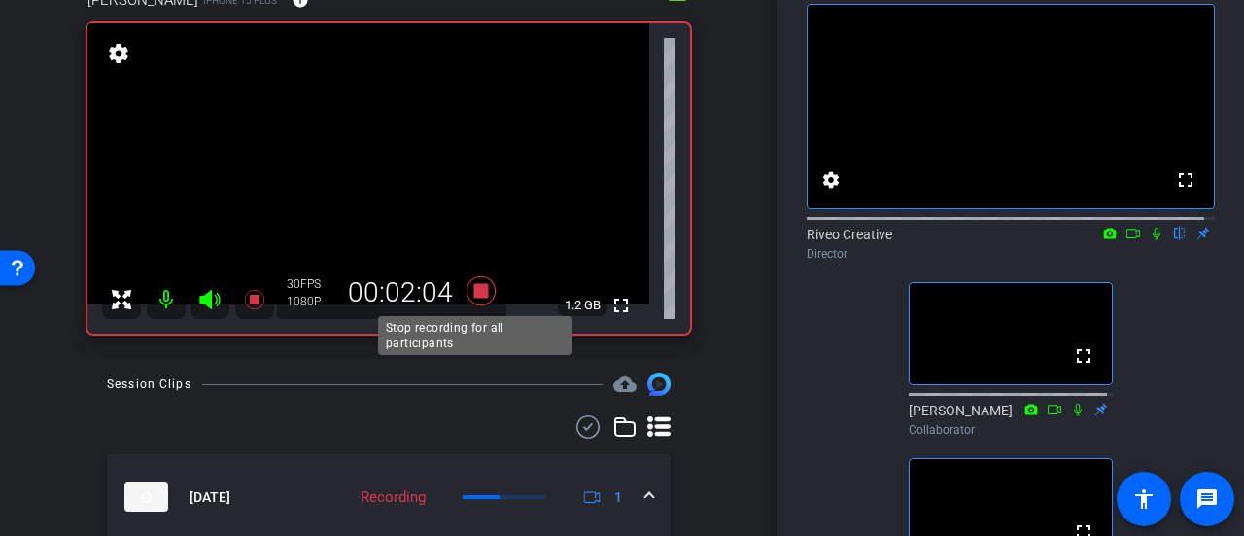
click at [478, 292] on icon at bounding box center [481, 290] width 29 height 29
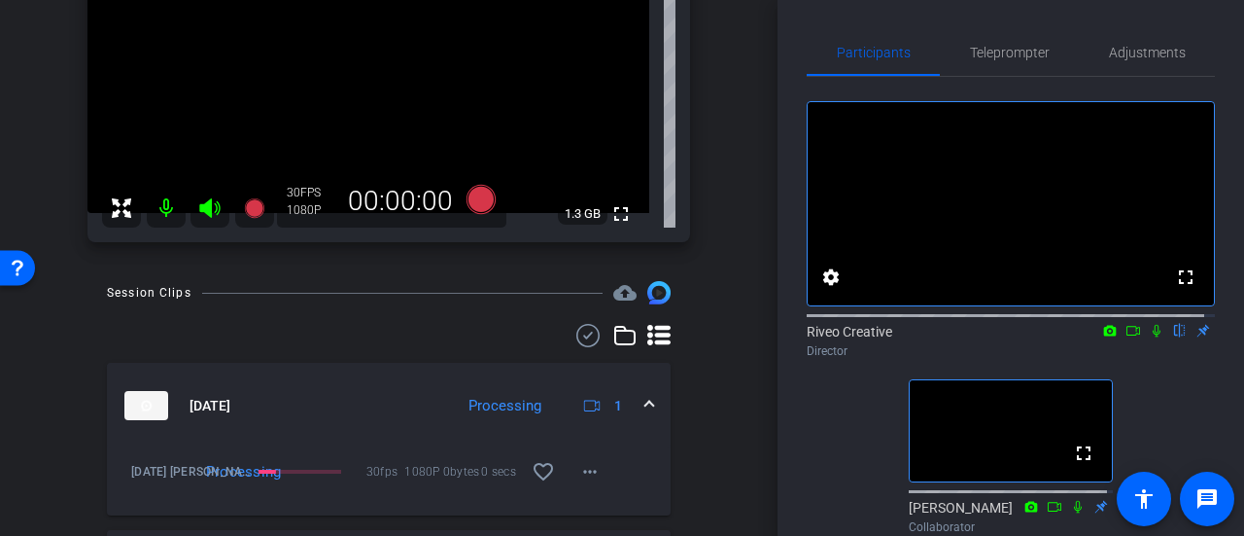
scroll to position [194, 0]
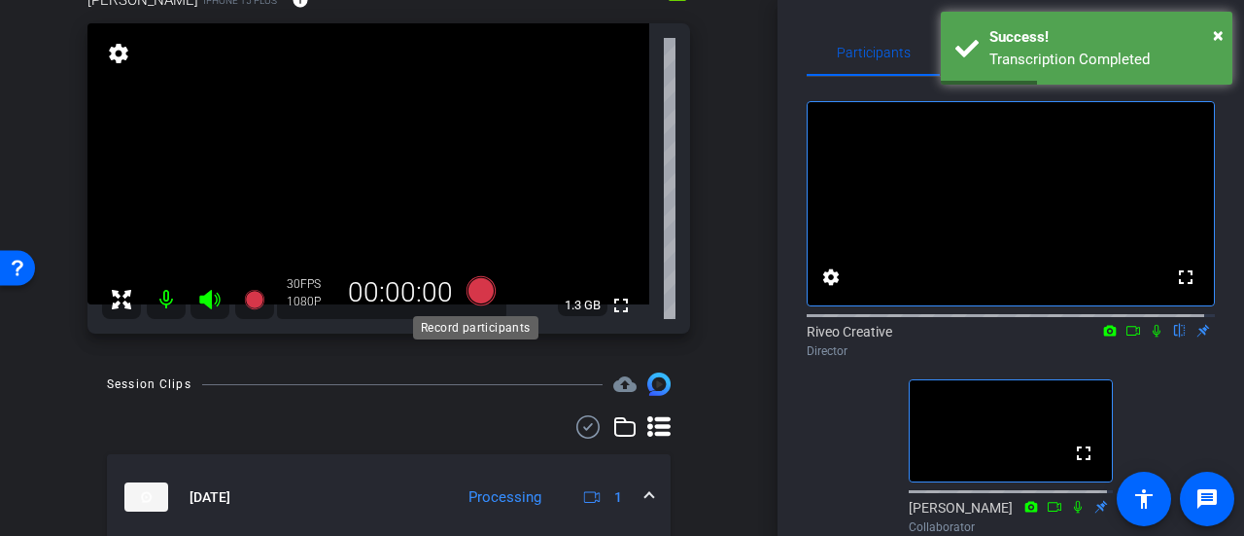
click at [468, 293] on icon at bounding box center [481, 290] width 29 height 29
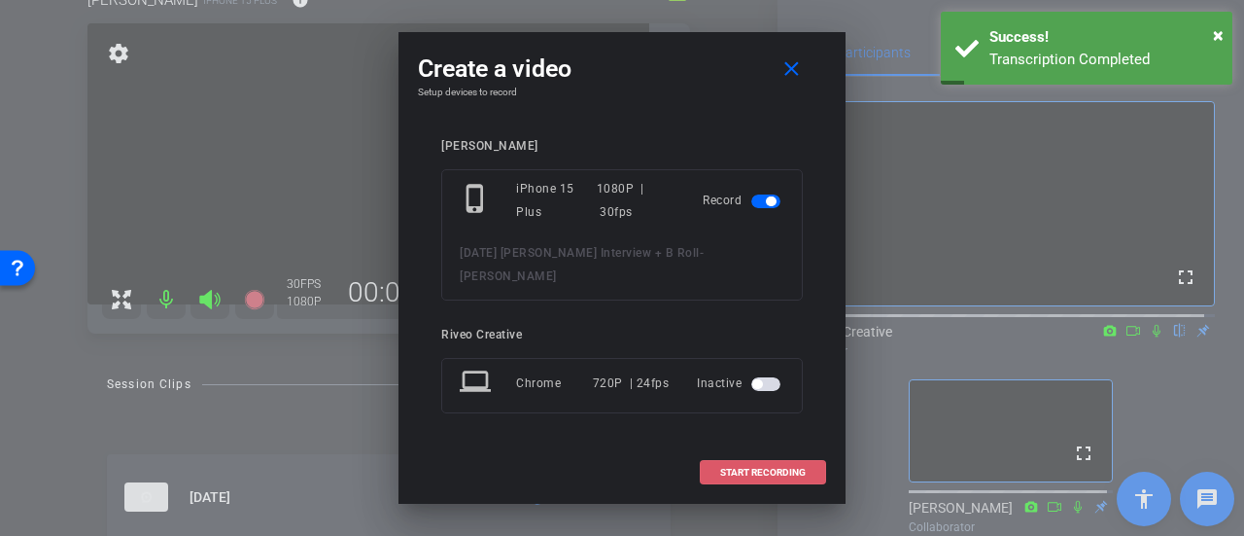
click at [778, 467] on span "START RECORDING" at bounding box center [763, 472] width 86 height 10
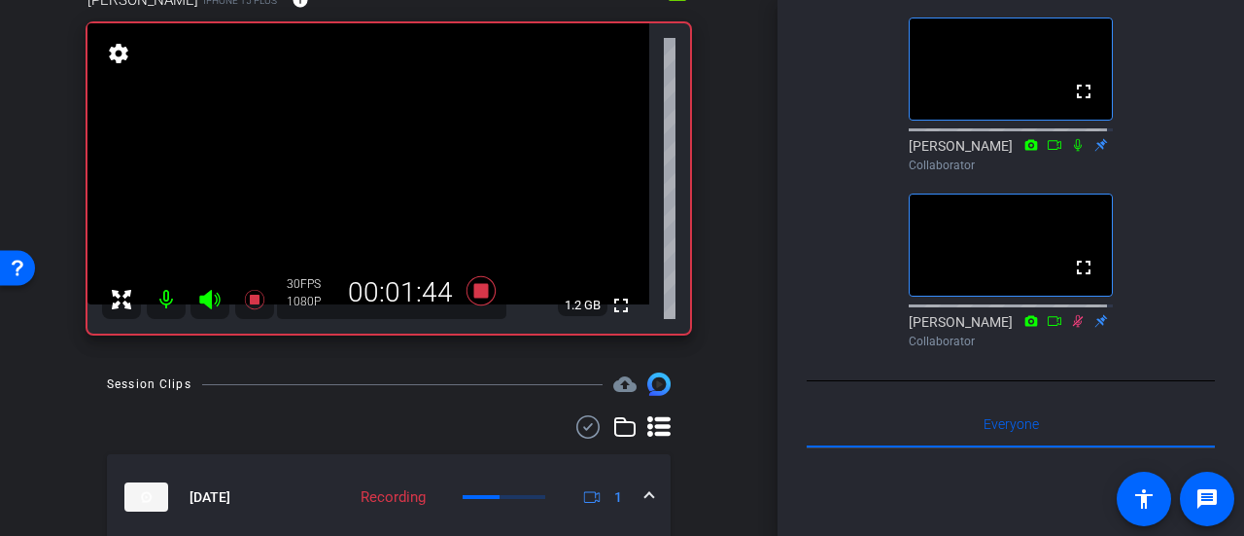
scroll to position [389, 0]
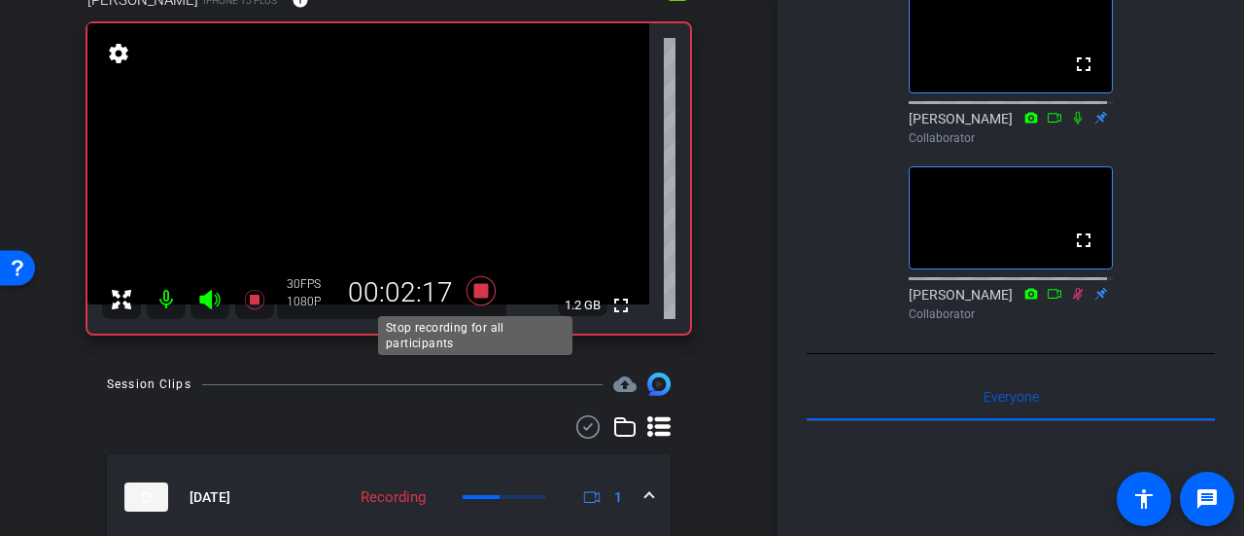
click at [480, 300] on icon at bounding box center [481, 290] width 47 height 35
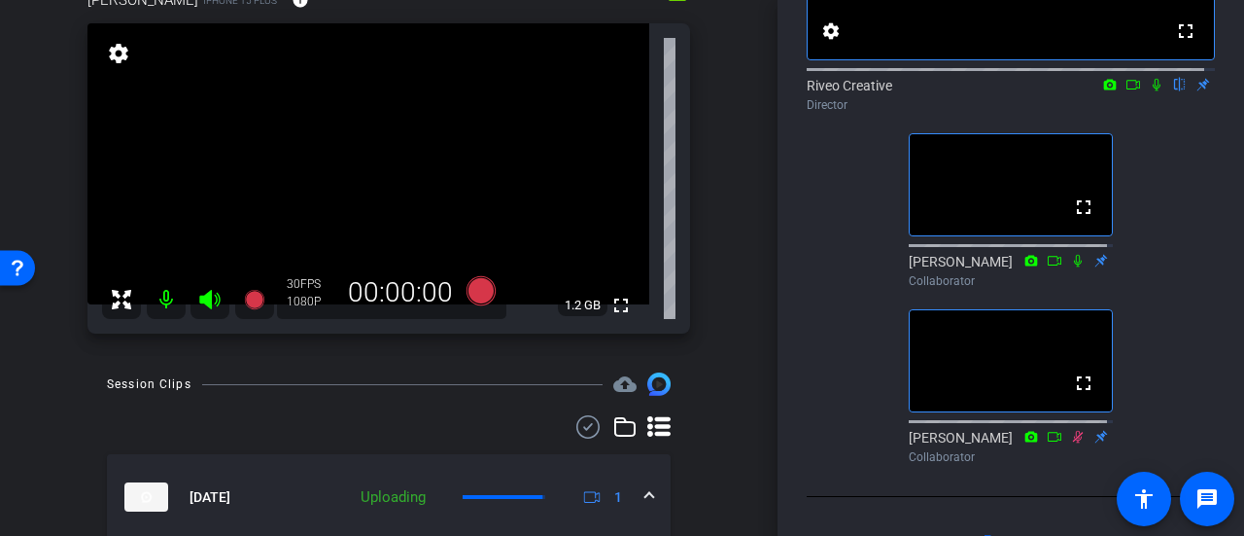
scroll to position [292, 0]
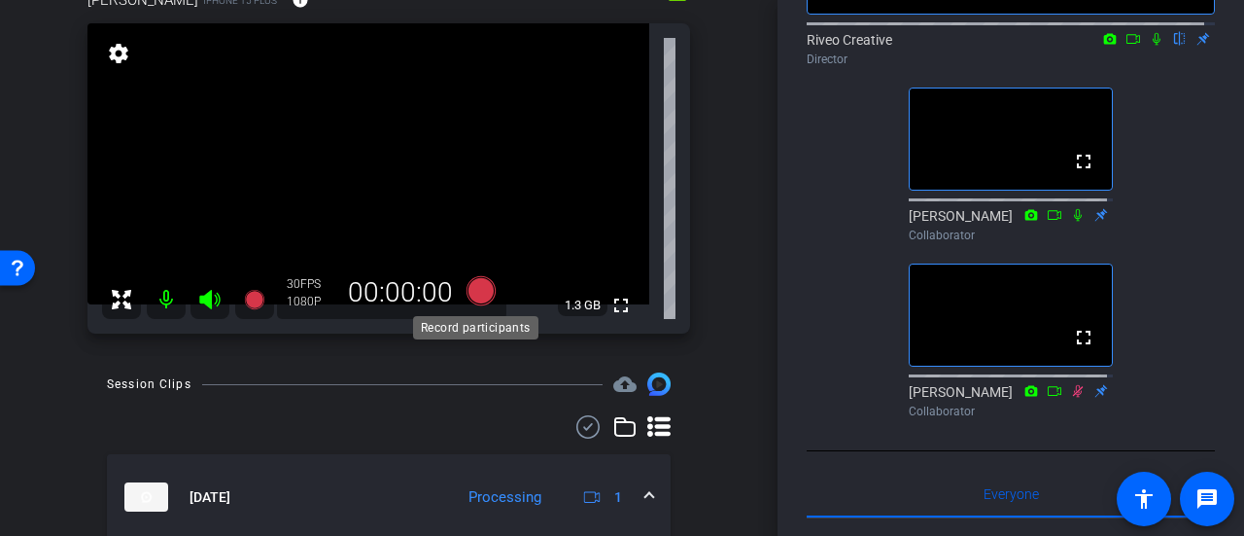
click at [476, 292] on icon at bounding box center [481, 290] width 29 height 29
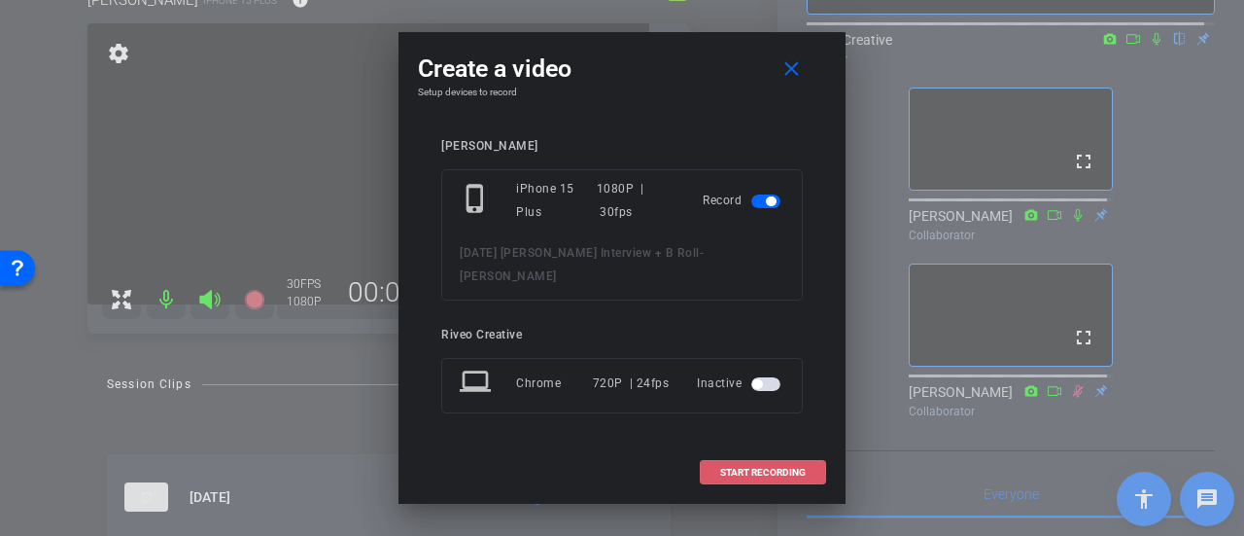
click at [754, 467] on span "START RECORDING" at bounding box center [763, 472] width 86 height 10
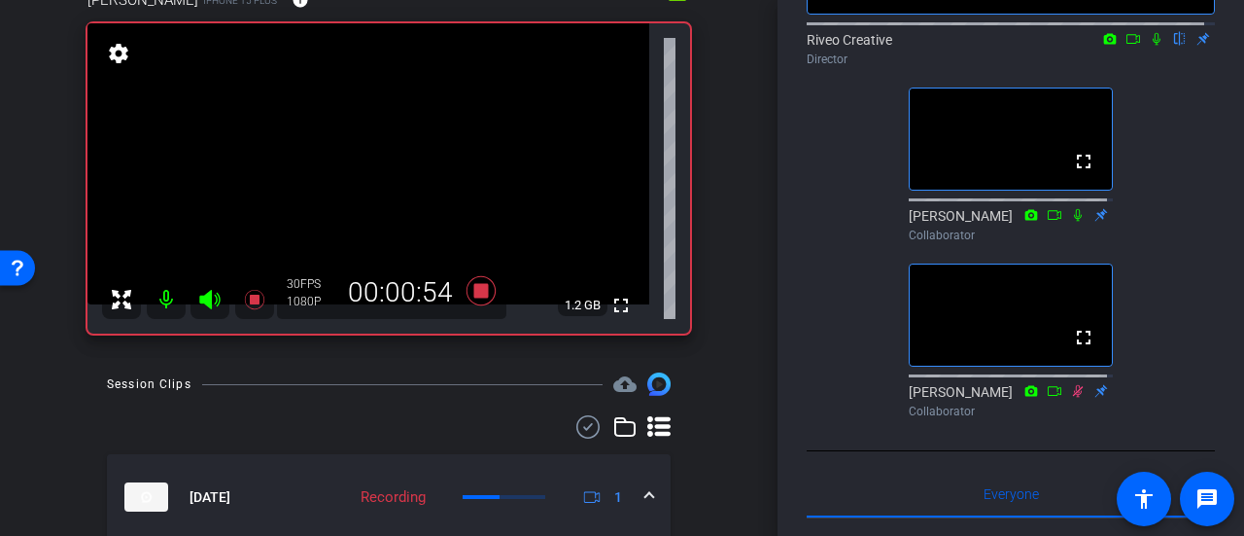
click at [1149, 46] on icon at bounding box center [1157, 39] width 16 height 14
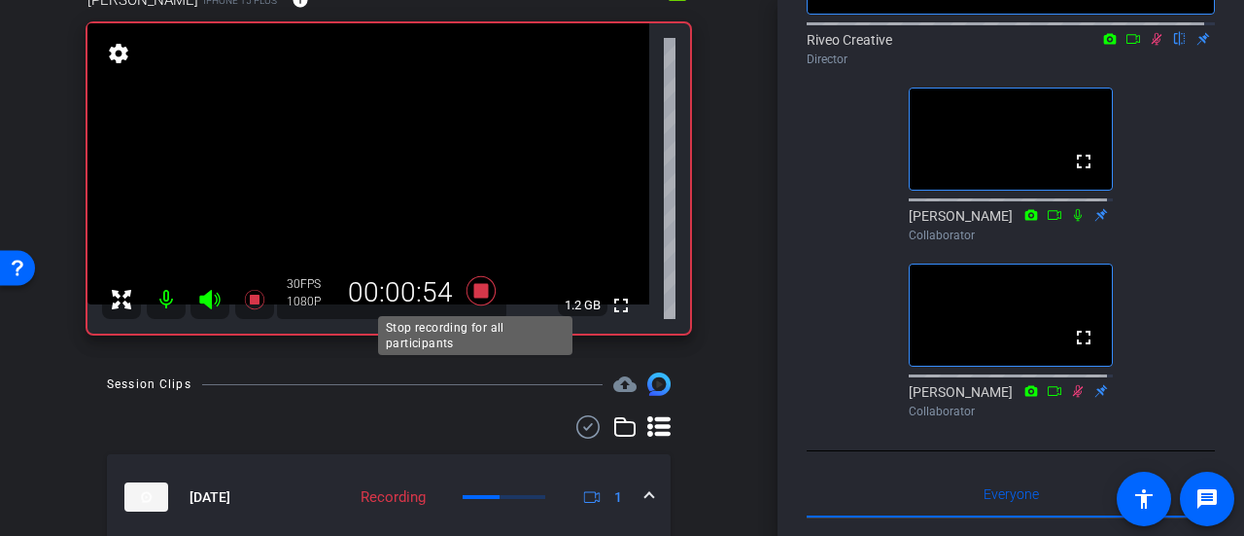
click at [467, 289] on icon at bounding box center [481, 290] width 47 height 35
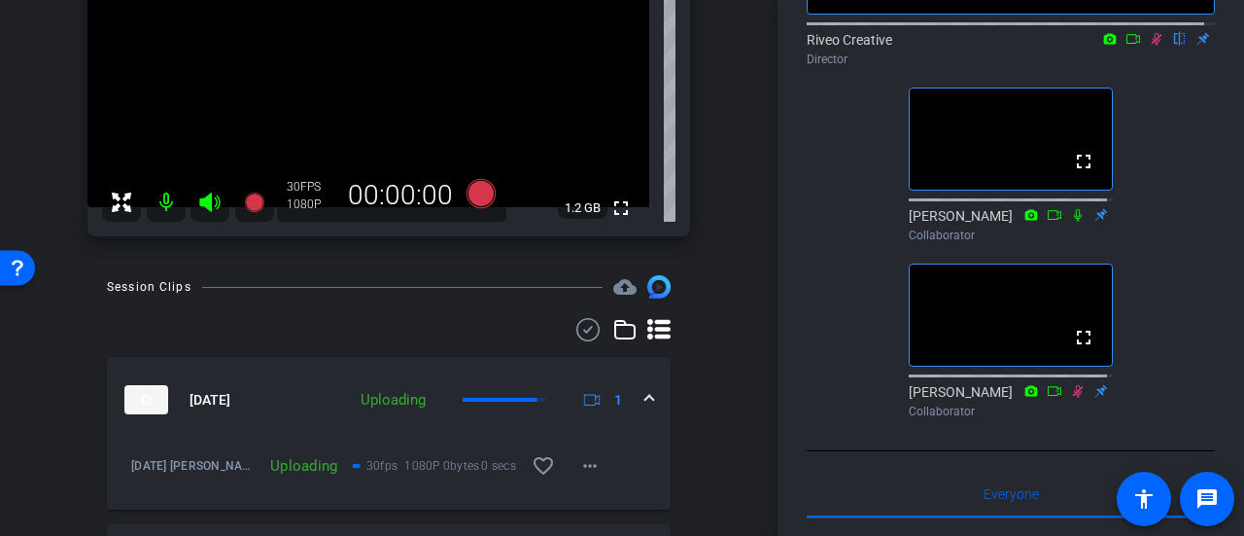
scroll to position [194, 0]
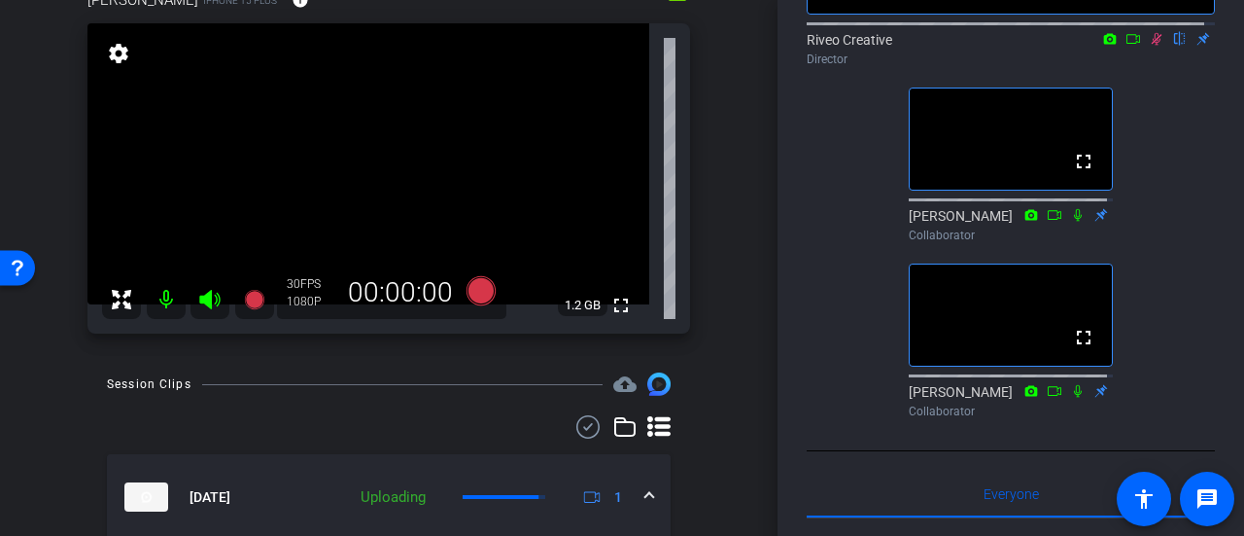
click at [1149, 46] on icon at bounding box center [1157, 39] width 16 height 14
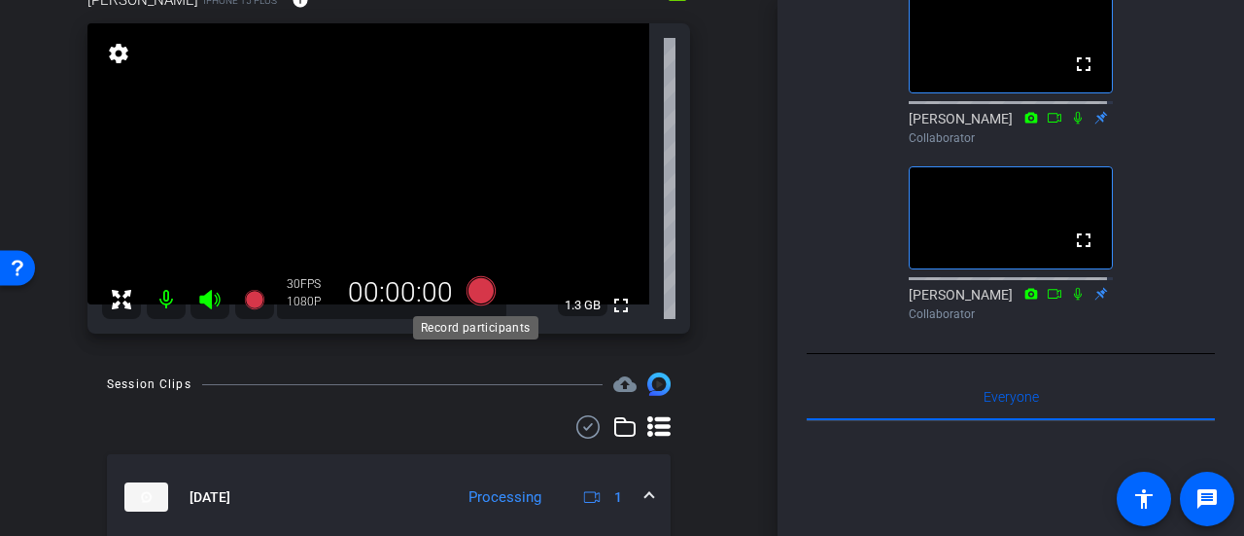
click at [468, 287] on icon at bounding box center [481, 290] width 29 height 29
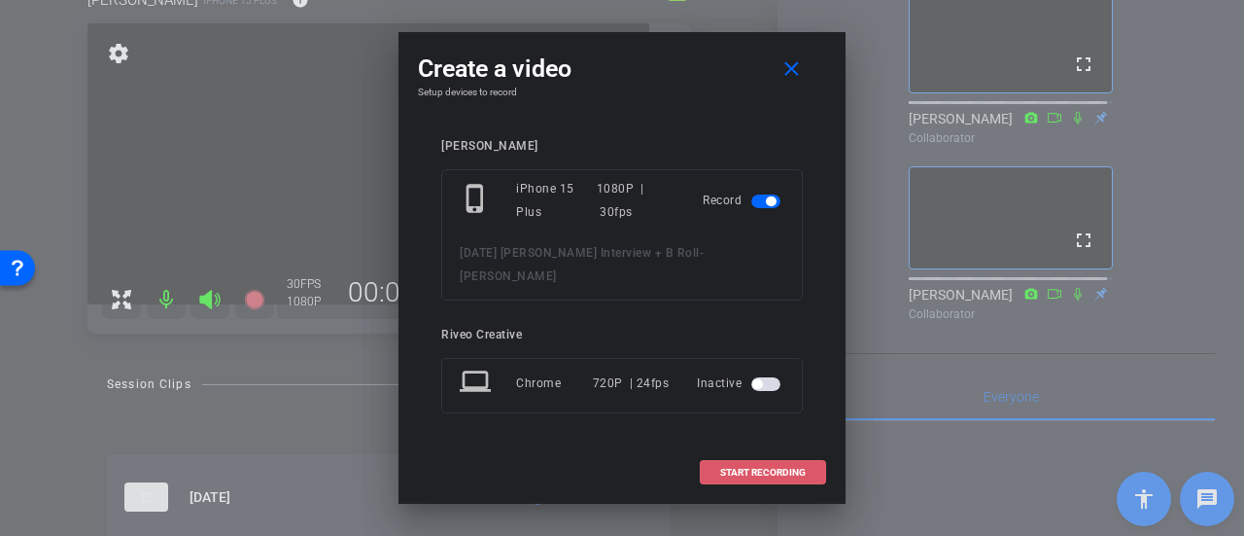
click at [749, 452] on span at bounding box center [763, 472] width 124 height 47
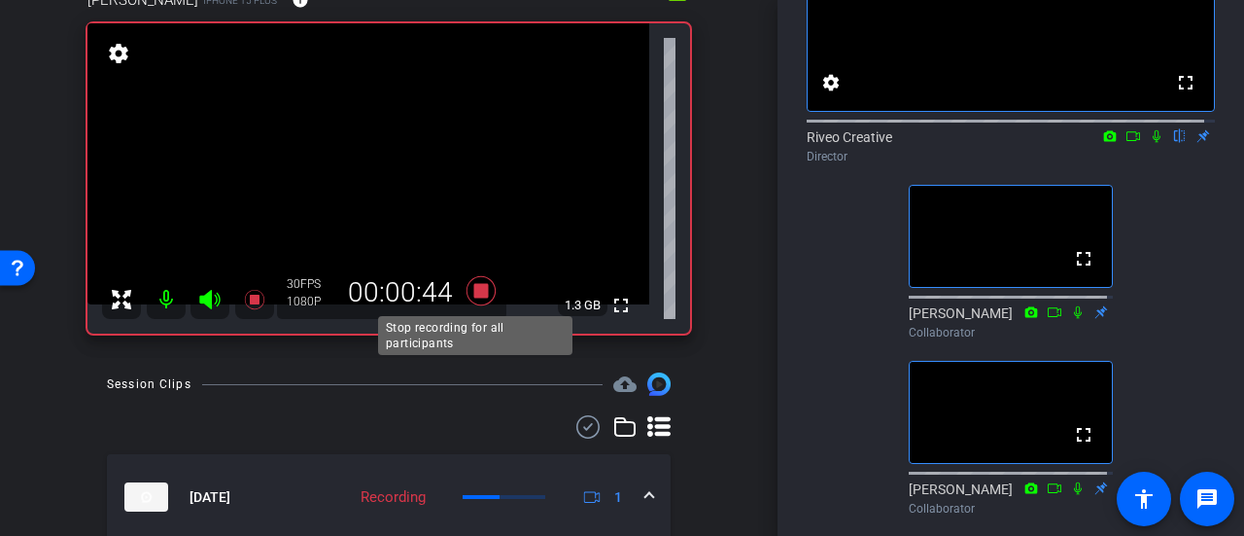
click at [475, 293] on icon at bounding box center [481, 290] width 29 height 29
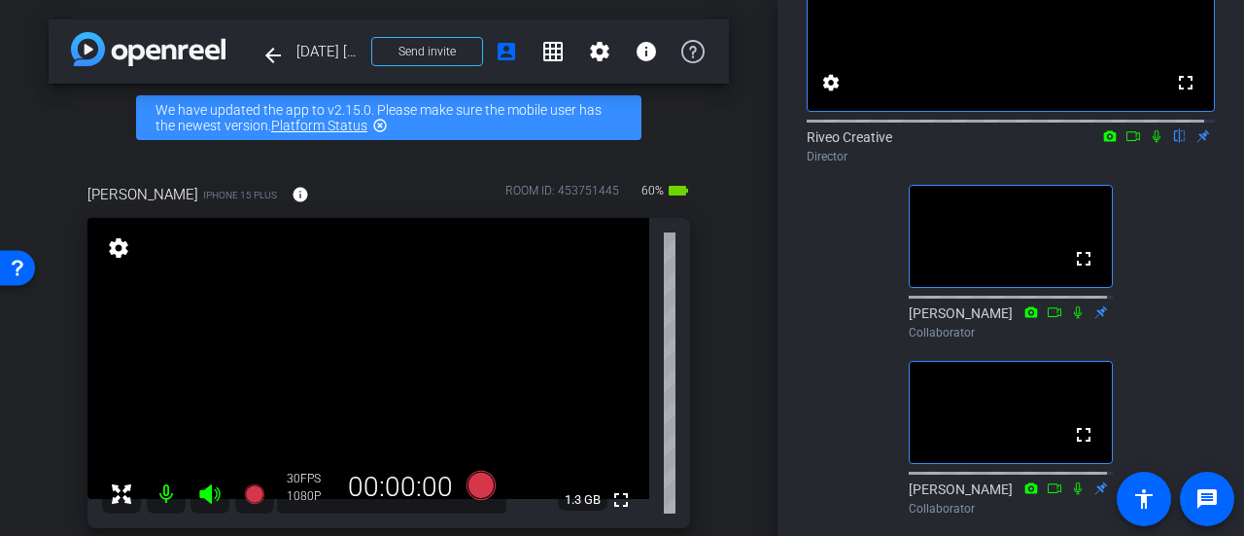
scroll to position [97, 0]
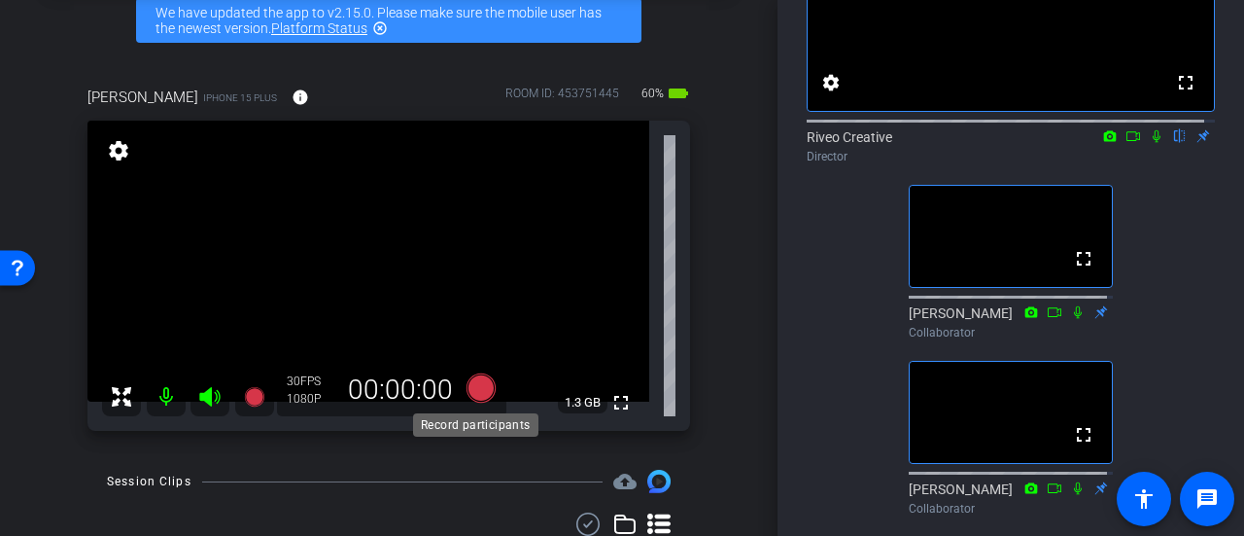
click at [467, 394] on icon at bounding box center [481, 387] width 29 height 29
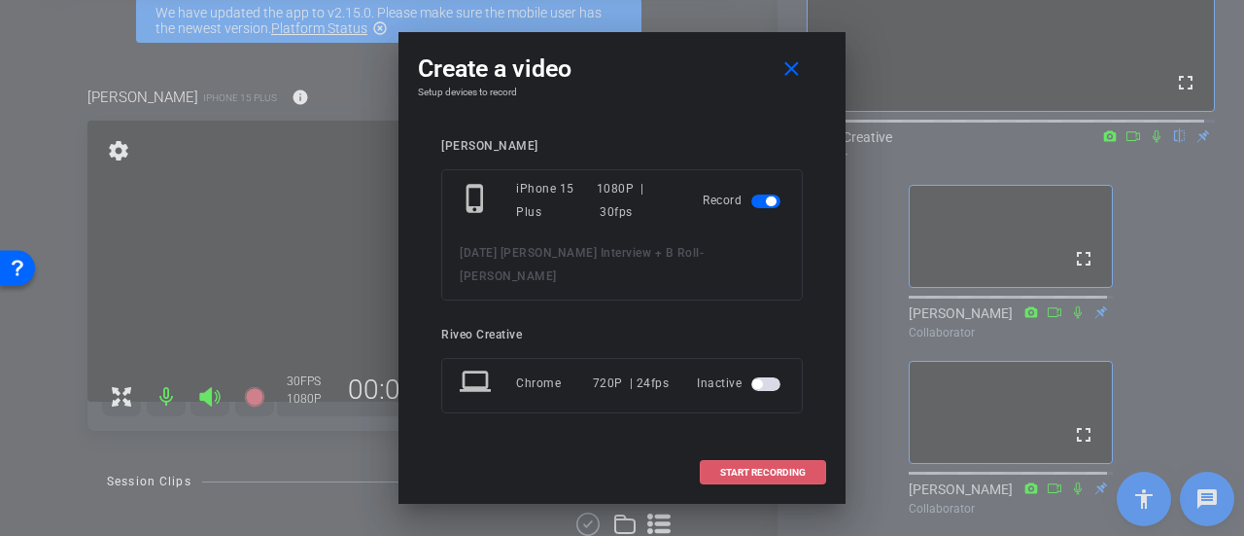
click at [735, 473] on span at bounding box center [763, 472] width 124 height 47
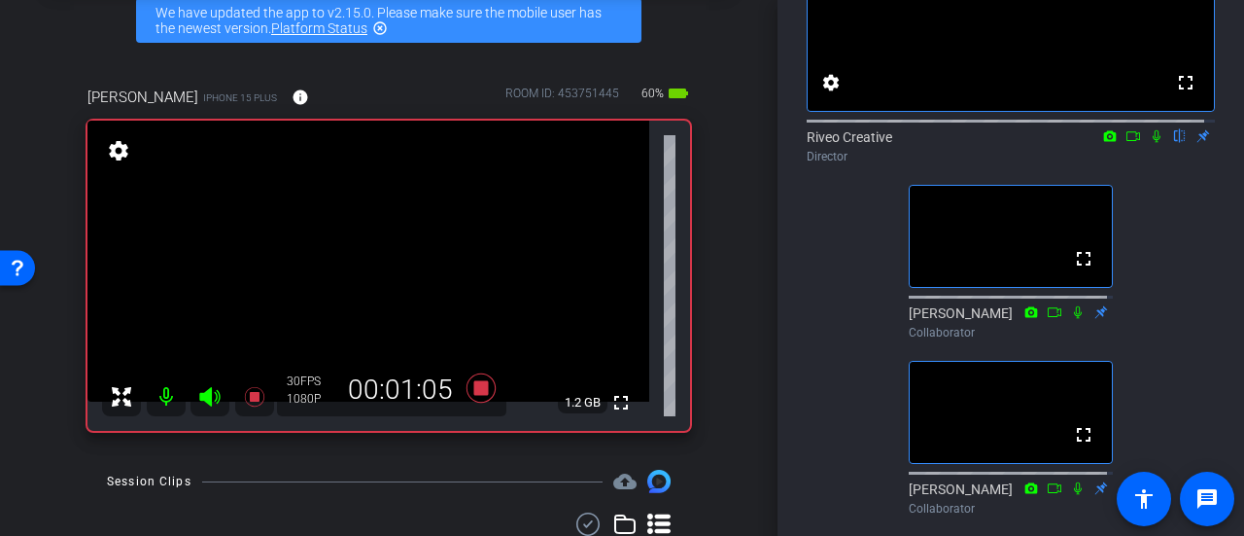
click at [1145, 145] on mat-icon at bounding box center [1156, 135] width 23 height 17
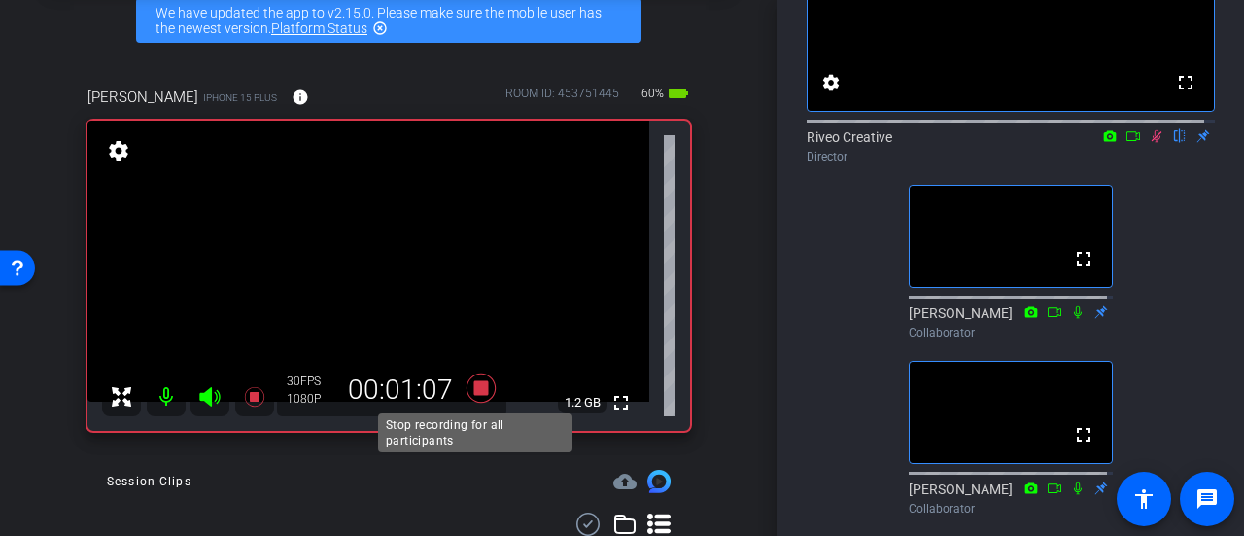
click at [473, 386] on icon at bounding box center [481, 387] width 29 height 29
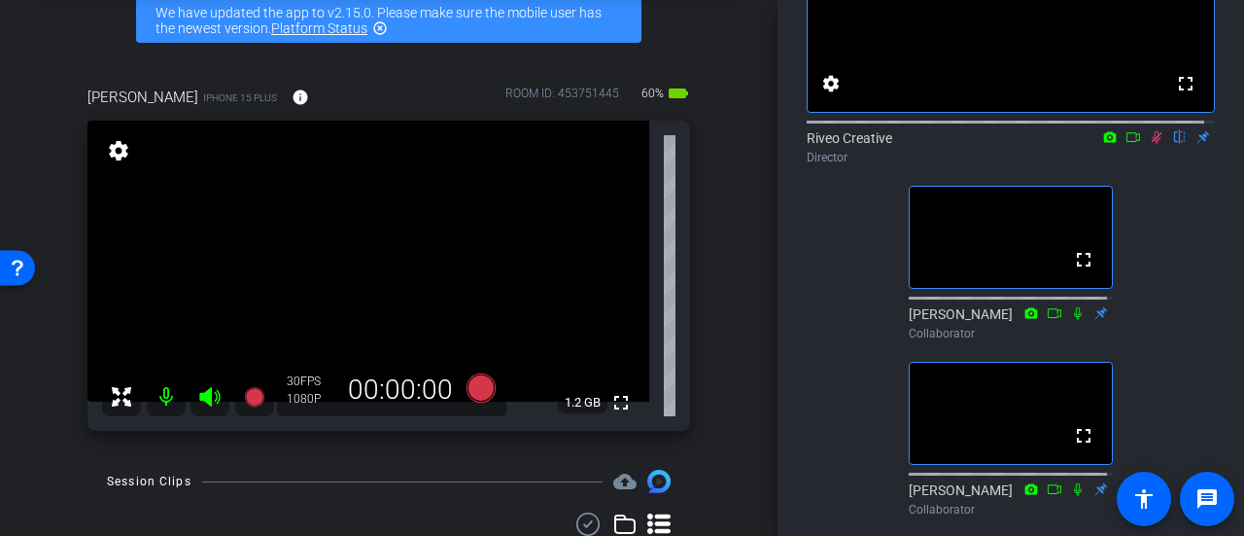
scroll to position [0, 0]
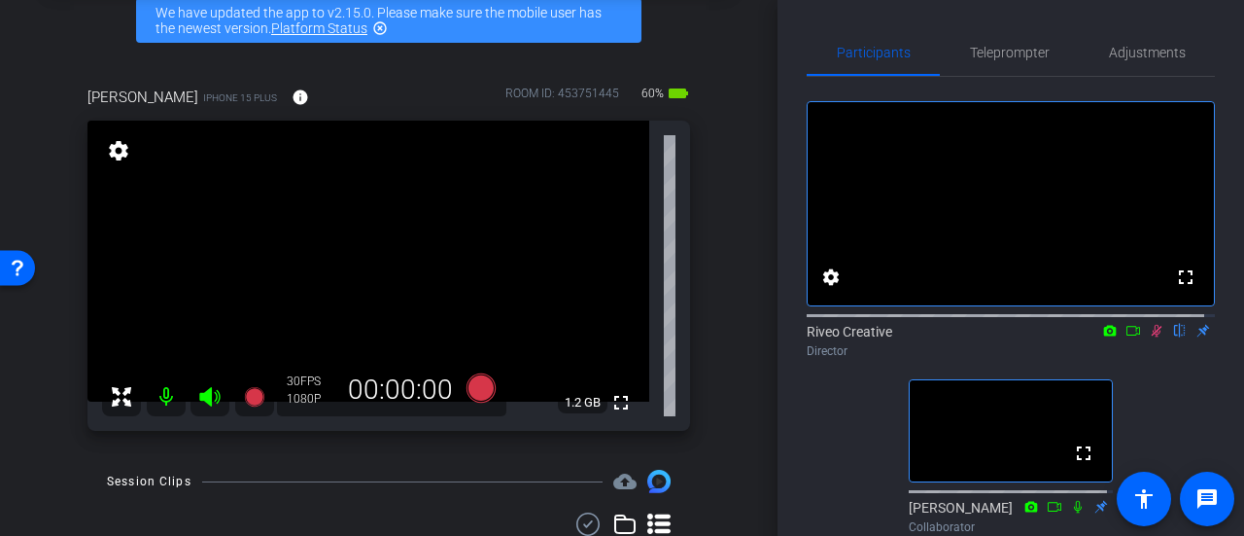
click at [1145, 339] on mat-icon at bounding box center [1156, 330] width 23 height 17
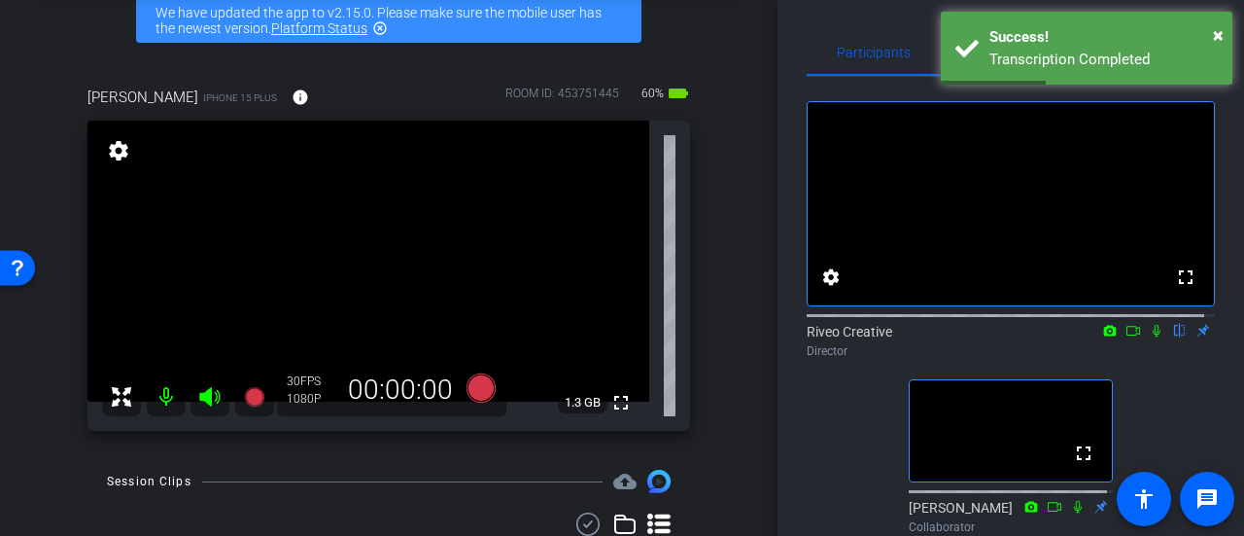
scroll to position [194, 0]
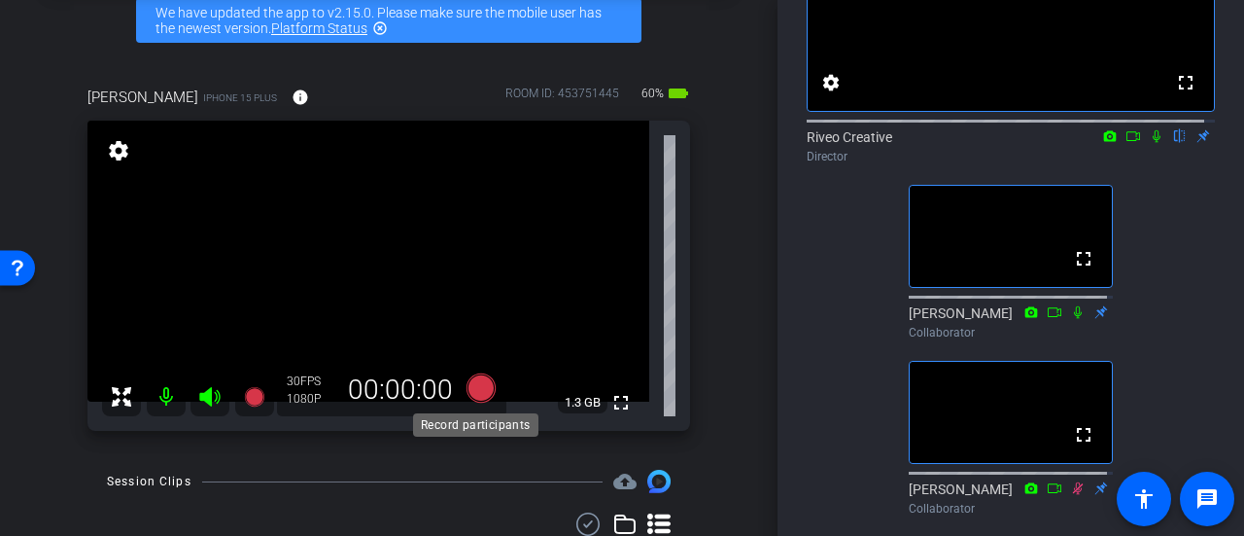
click at [477, 390] on icon at bounding box center [481, 387] width 29 height 29
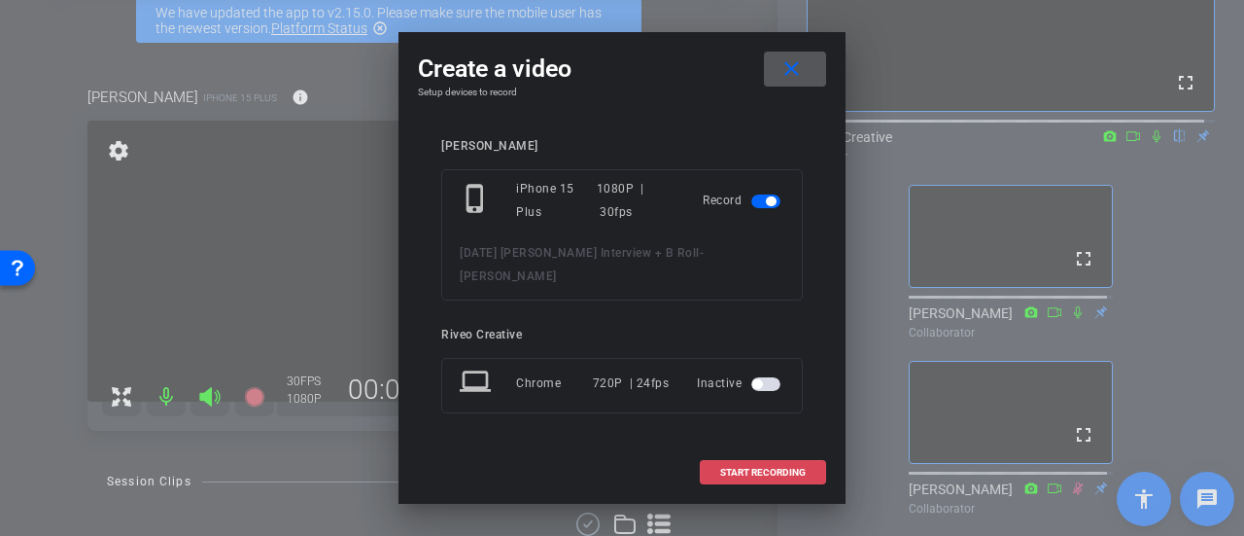
click at [710, 455] on span at bounding box center [763, 472] width 124 height 47
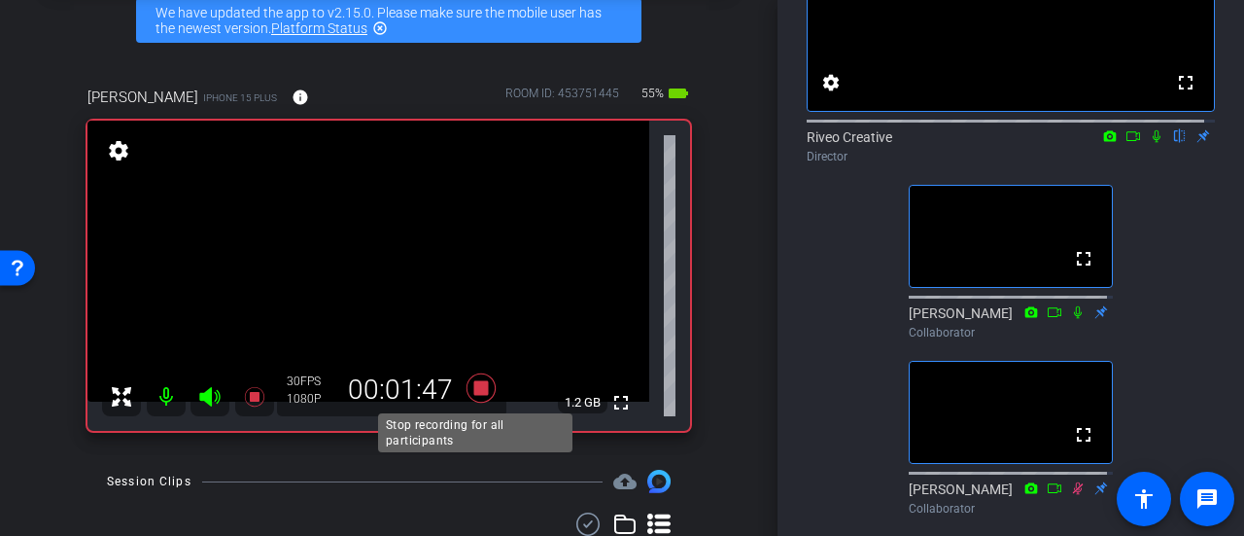
click at [470, 389] on icon at bounding box center [481, 387] width 29 height 29
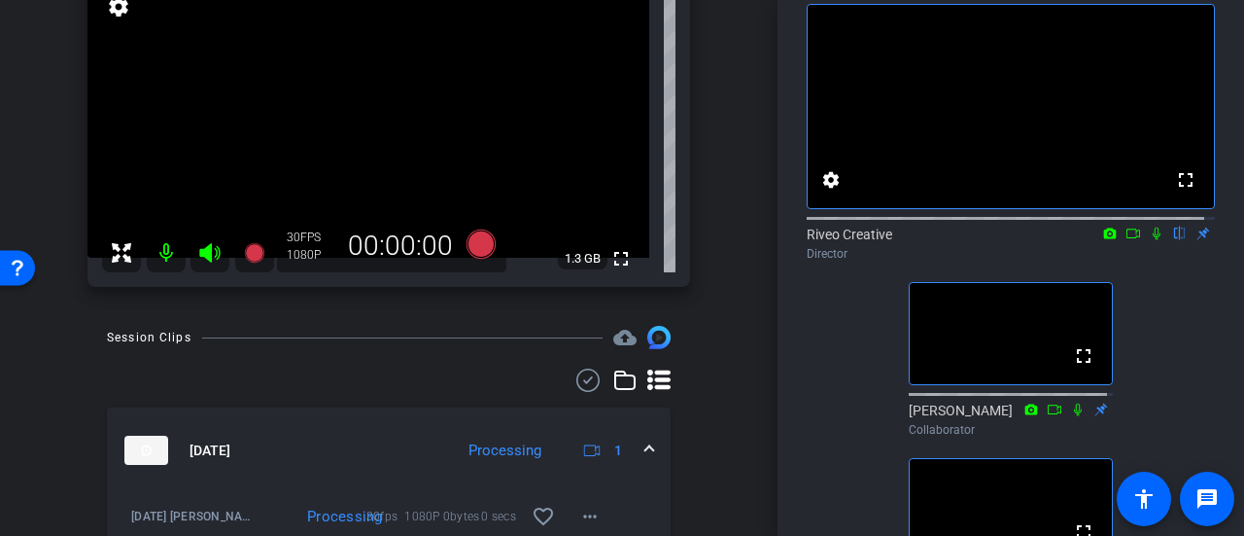
scroll to position [97, 0]
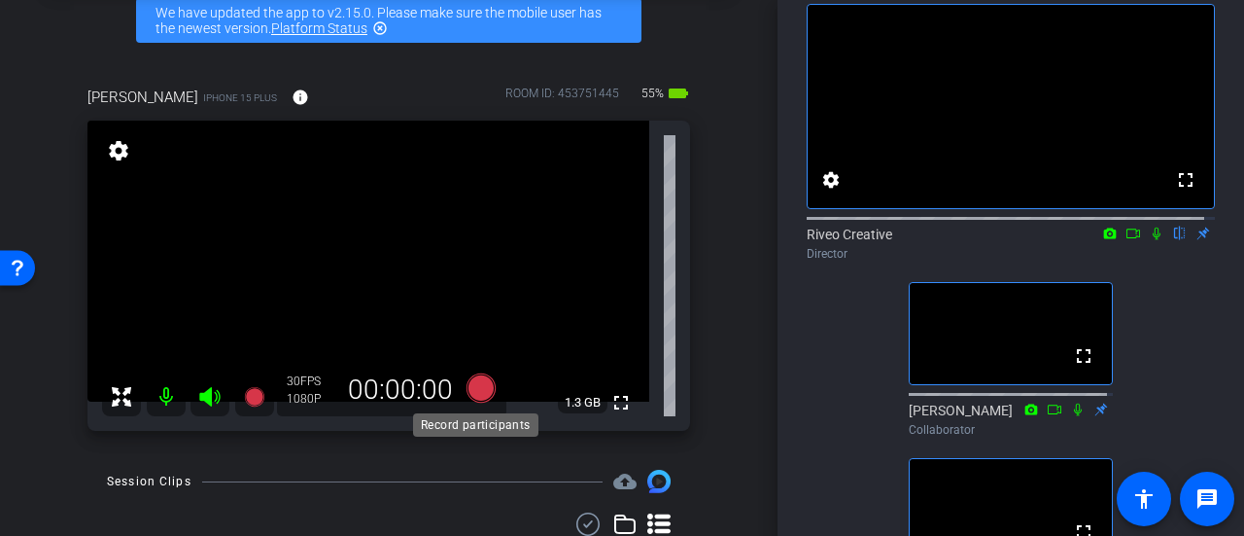
click at [476, 388] on icon at bounding box center [481, 387] width 29 height 29
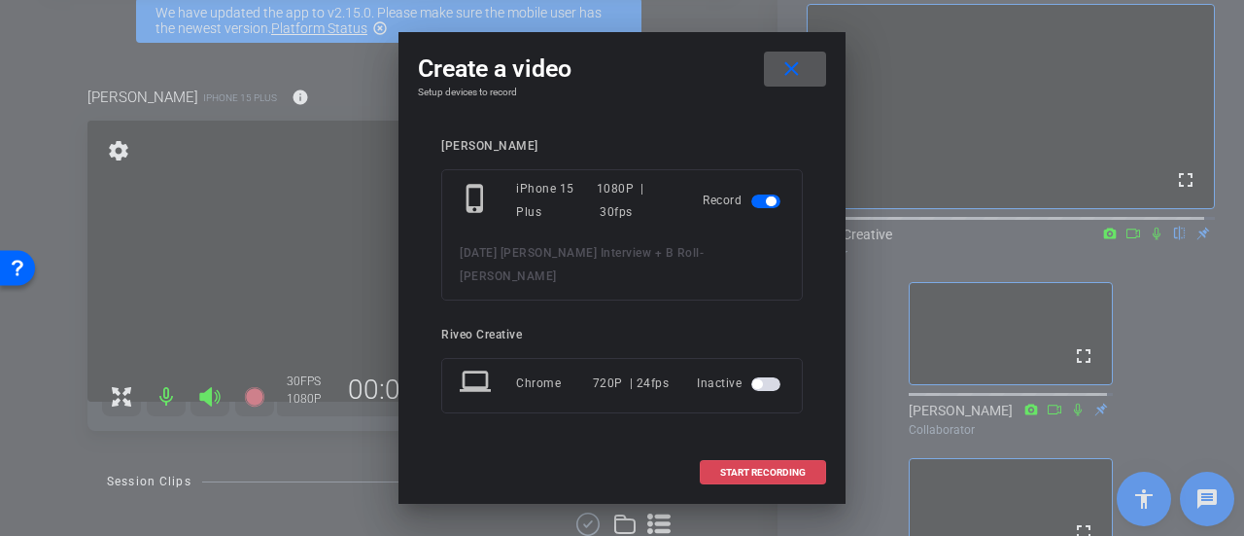
click at [756, 467] on span "START RECORDING" at bounding box center [763, 472] width 86 height 10
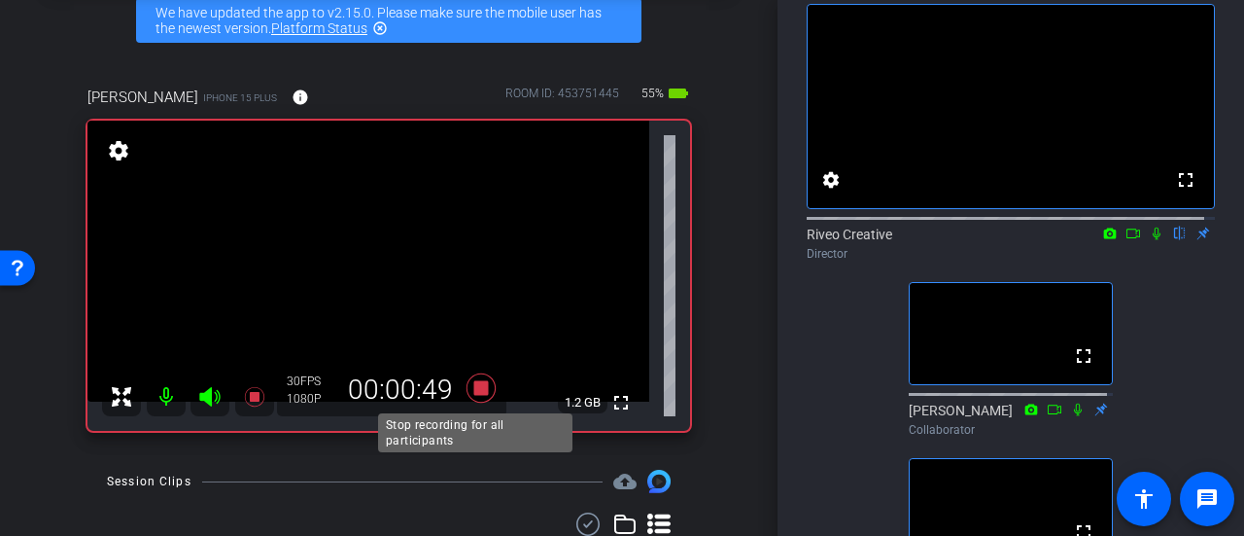
click at [476, 394] on icon at bounding box center [481, 387] width 29 height 29
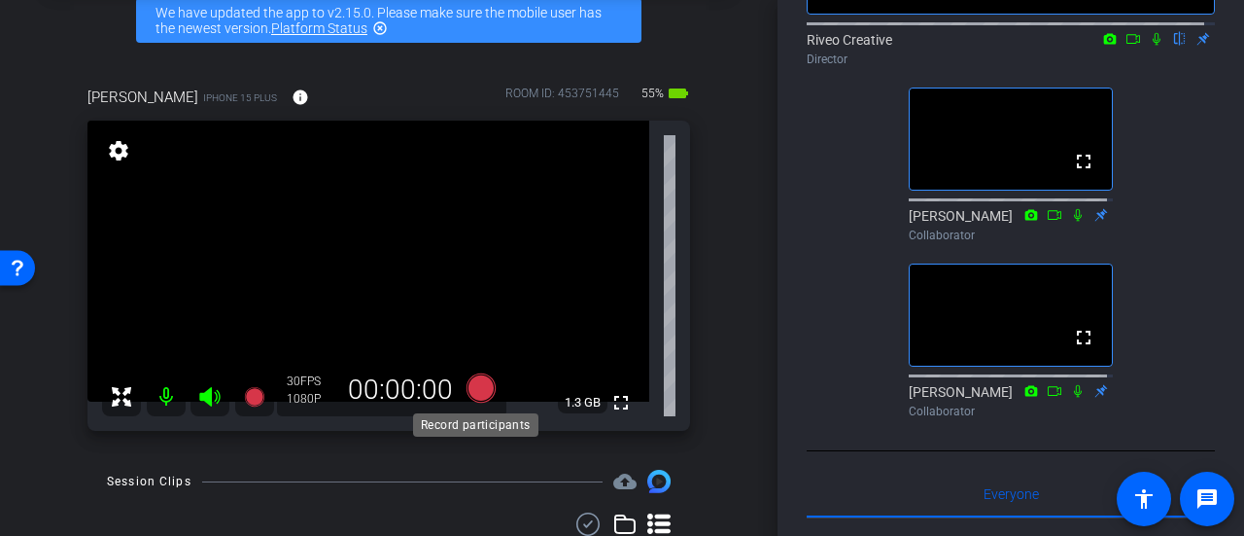
click at [477, 382] on icon at bounding box center [481, 387] width 29 height 29
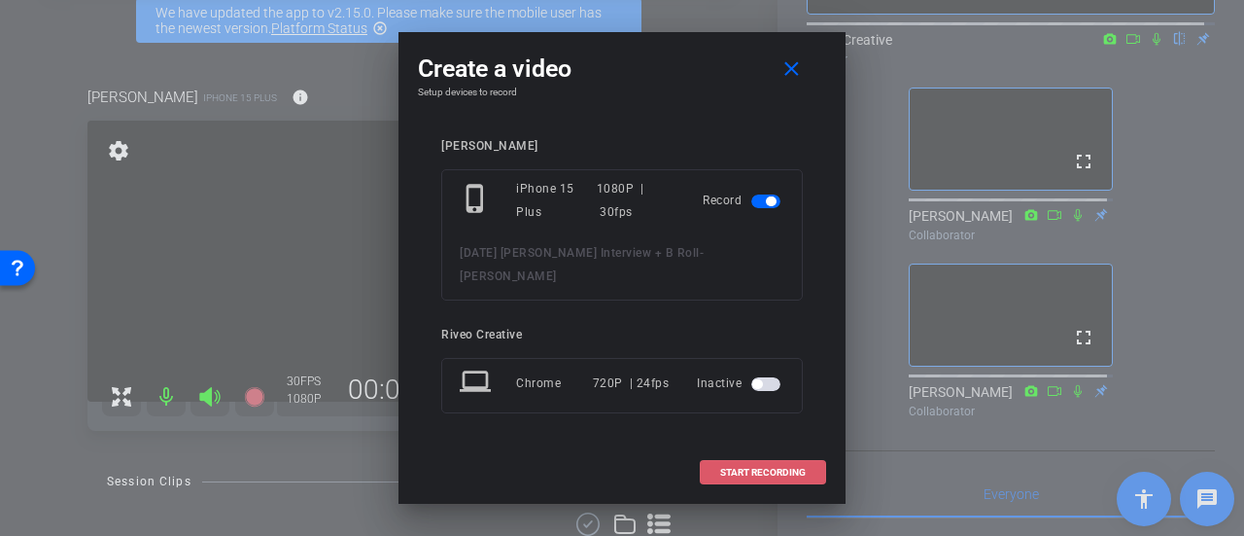
click at [744, 467] on span "START RECORDING" at bounding box center [763, 472] width 86 height 10
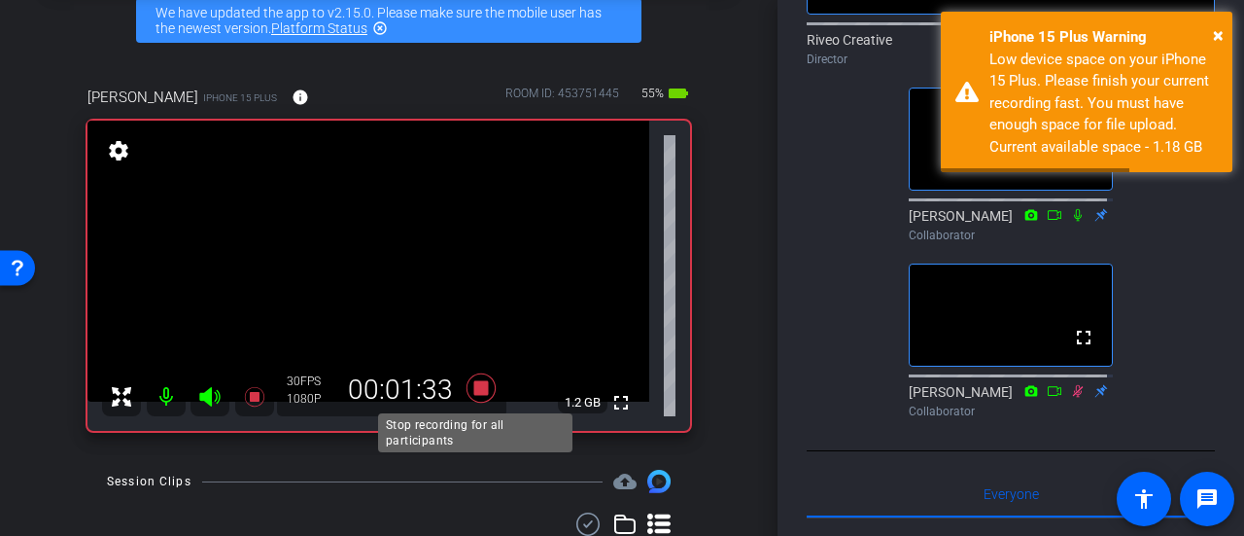
click at [474, 392] on icon at bounding box center [481, 387] width 29 height 29
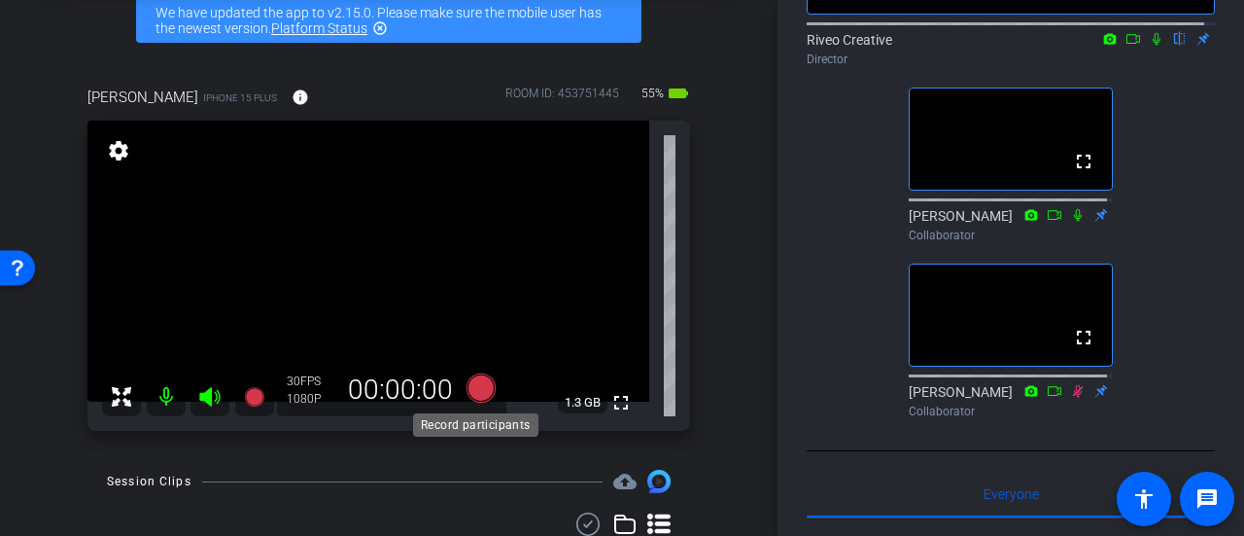
click at [474, 389] on icon at bounding box center [481, 387] width 29 height 29
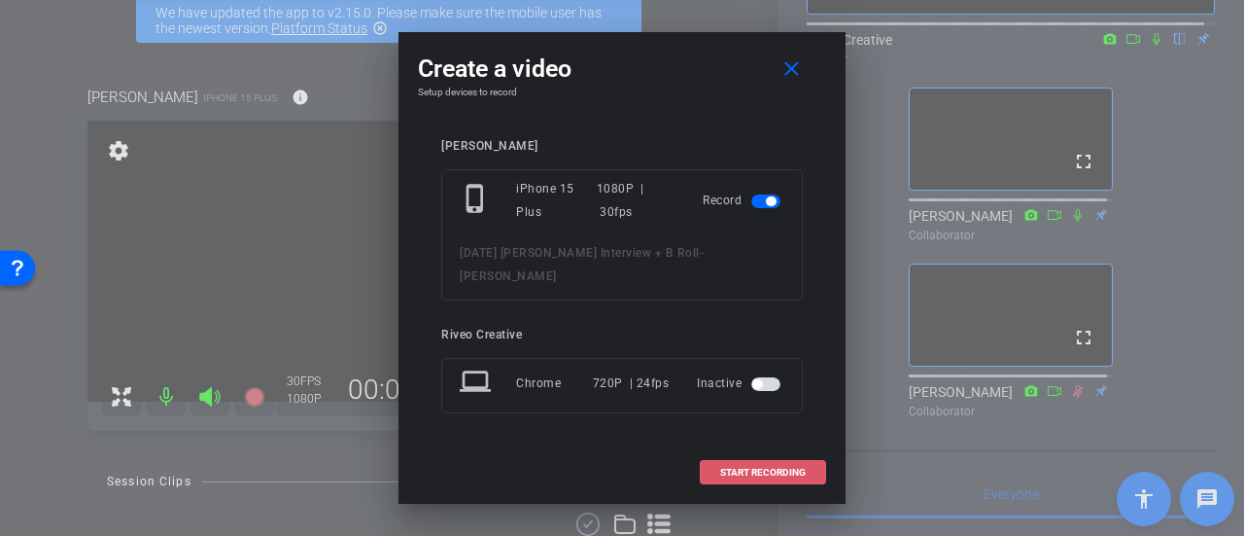
click at [743, 467] on span "START RECORDING" at bounding box center [763, 472] width 86 height 10
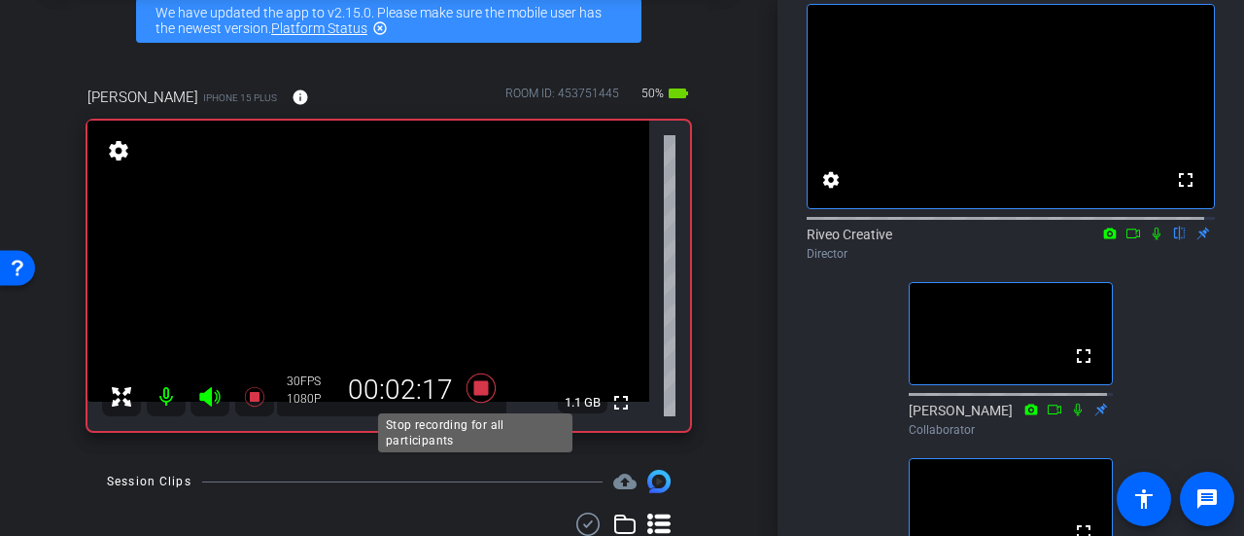
click at [482, 392] on icon at bounding box center [481, 387] width 29 height 29
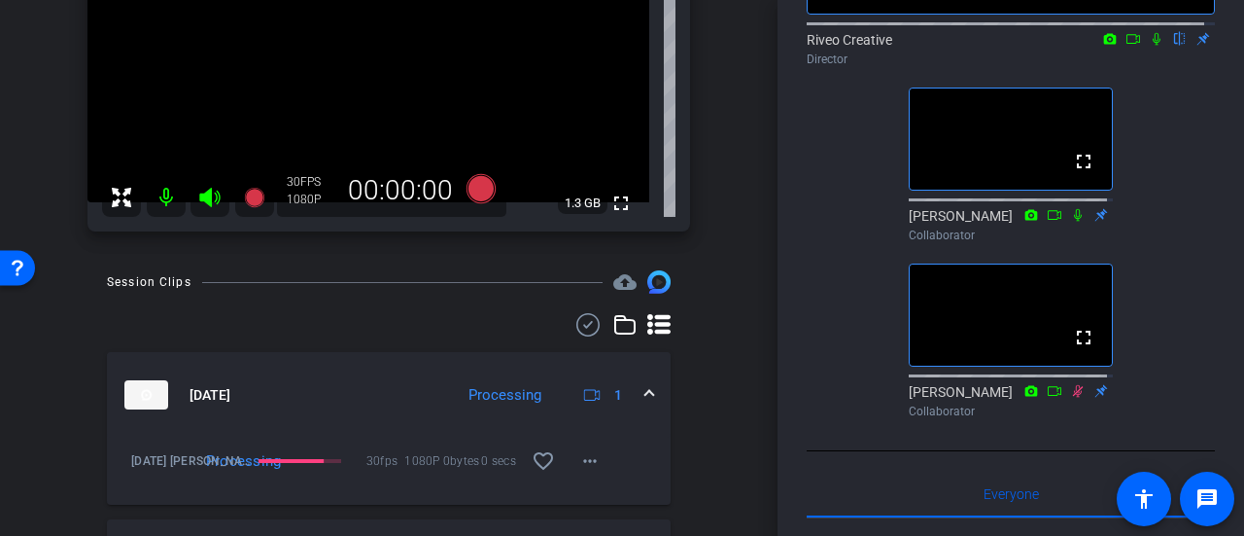
scroll to position [0, 0]
